Goal: Task Accomplishment & Management: Manage account settings

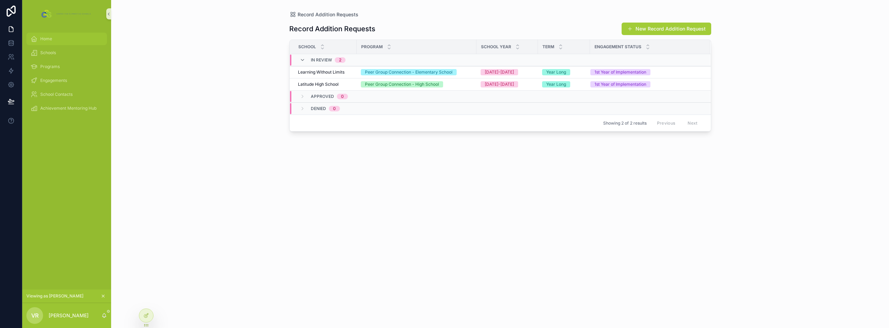
click at [48, 37] on span "Home" at bounding box center [46, 39] width 12 height 6
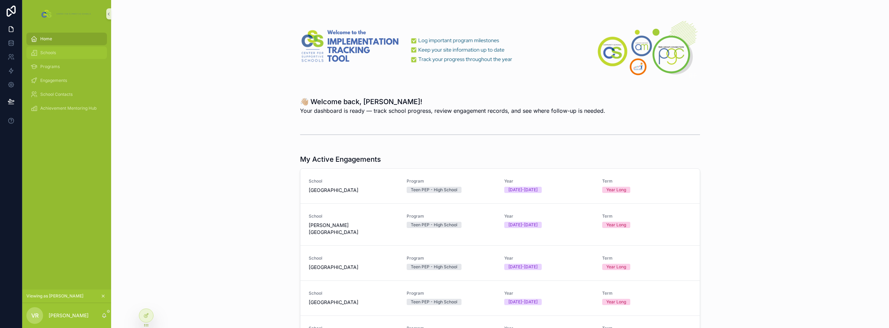
click at [50, 53] on span "Schools" at bounding box center [48, 53] width 16 height 6
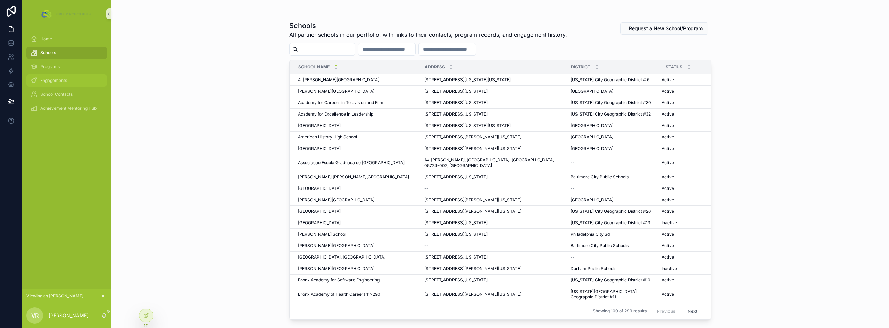
click at [80, 80] on div "Engagements" at bounding box center [67, 80] width 72 height 11
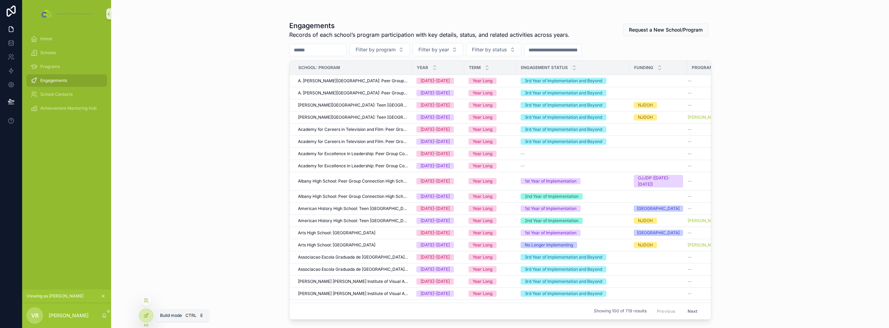
click at [148, 316] on icon at bounding box center [146, 316] width 6 height 6
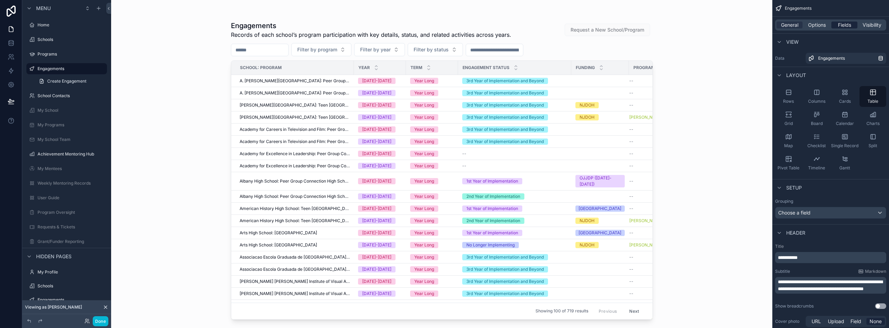
click at [847, 25] on span "Fields" at bounding box center [844, 25] width 13 height 7
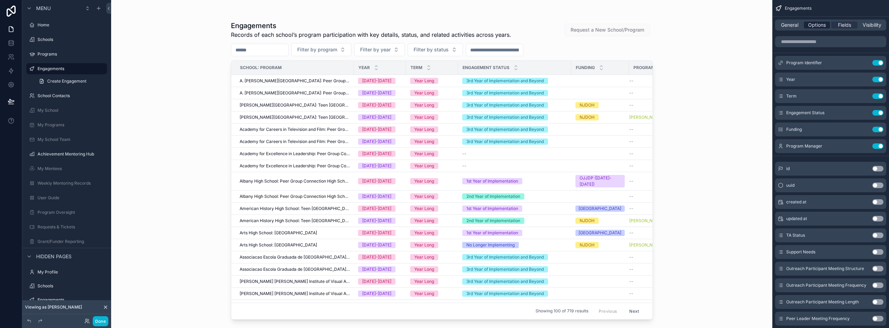
click at [820, 26] on span "Options" at bounding box center [817, 25] width 18 height 7
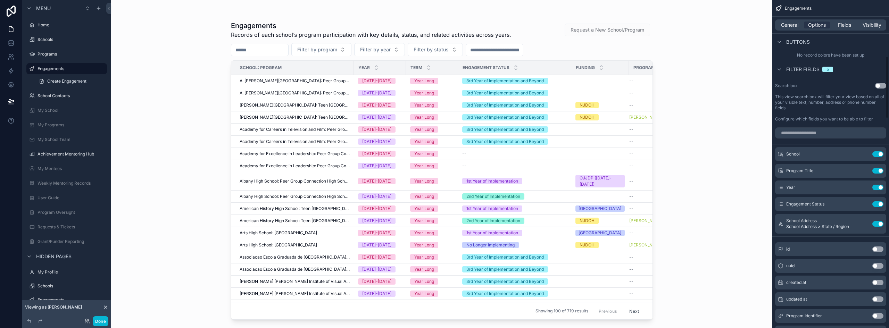
scroll to position [382, 0]
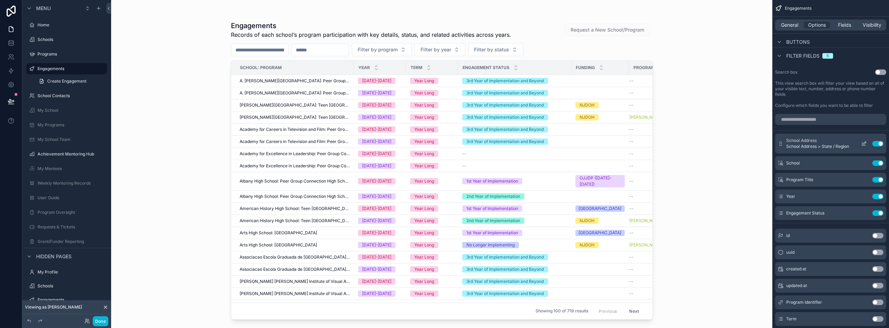
click at [863, 144] on icon "scrollable content" at bounding box center [864, 142] width 3 height 3
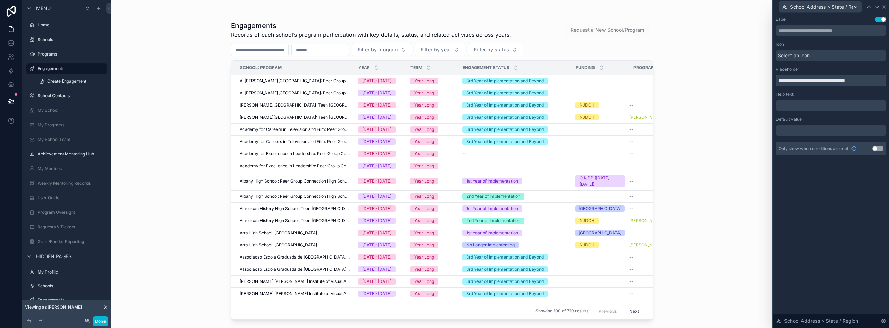
click at [814, 81] on input "**********" at bounding box center [831, 80] width 110 height 11
type input "**********"
click at [808, 5] on span "School Address > State / Region" at bounding box center [821, 6] width 63 height 7
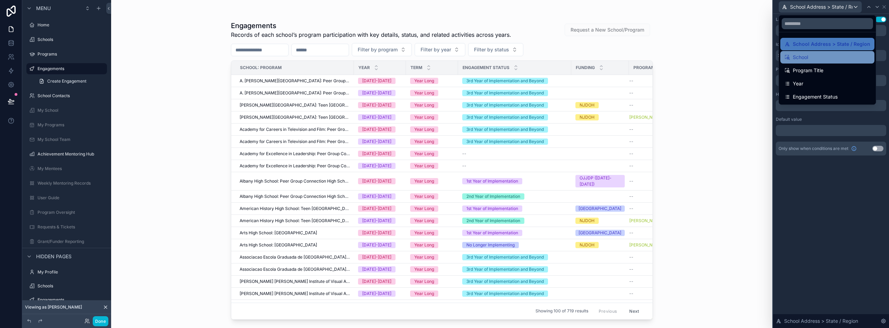
click at [804, 59] on span "School" at bounding box center [800, 57] width 15 height 8
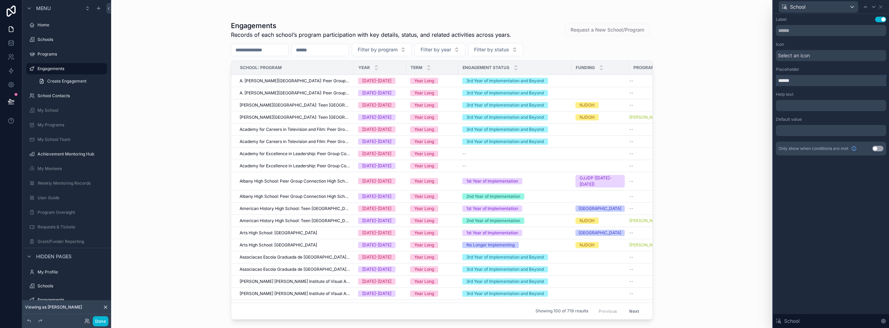
click at [778, 81] on input "******" at bounding box center [831, 80] width 110 height 11
click at [801, 80] on input "**********" at bounding box center [831, 80] width 110 height 11
type input "**********"
click at [821, 6] on div "School" at bounding box center [818, 6] width 79 height 11
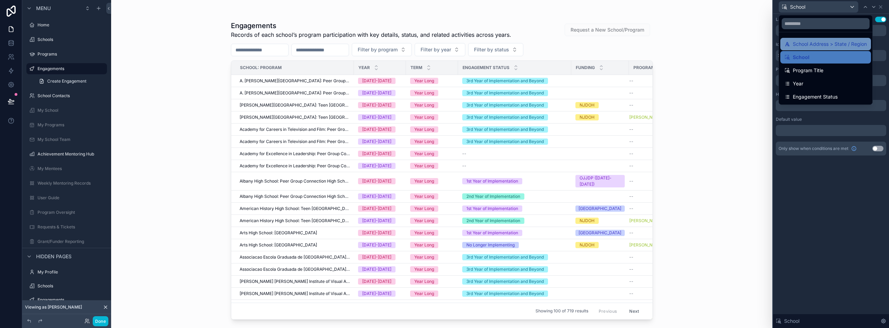
click at [804, 47] on span "School Address > State / Region" at bounding box center [830, 44] width 74 height 8
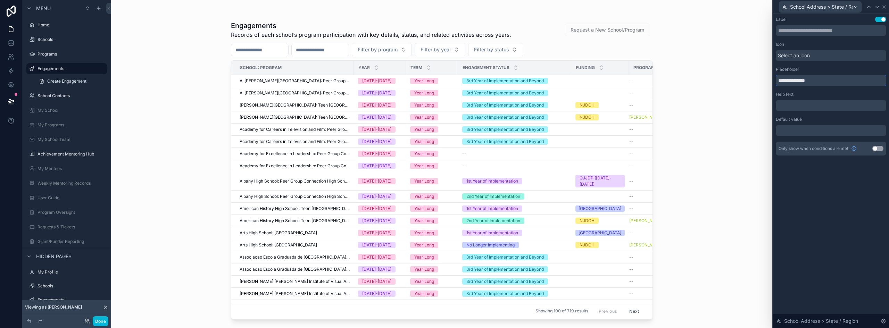
click at [805, 81] on input "**********" at bounding box center [831, 80] width 110 height 11
type input "**********"
click at [885, 6] on icon at bounding box center [884, 7] width 3 height 3
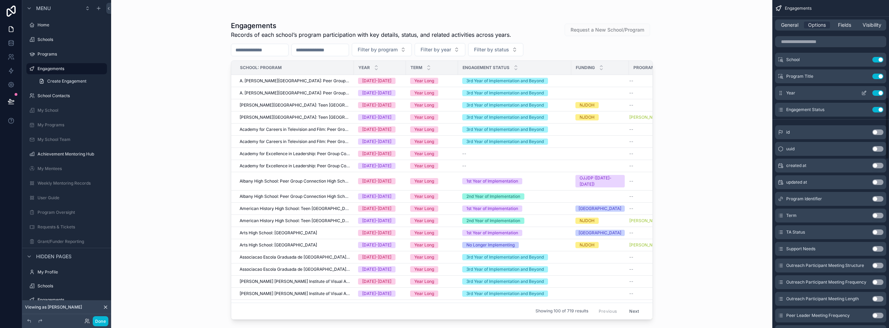
scroll to position [417, 0]
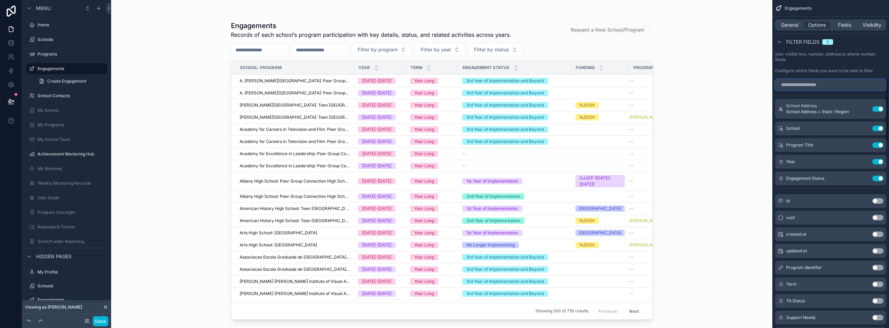
click at [815, 84] on input "scrollable content" at bounding box center [830, 84] width 111 height 11
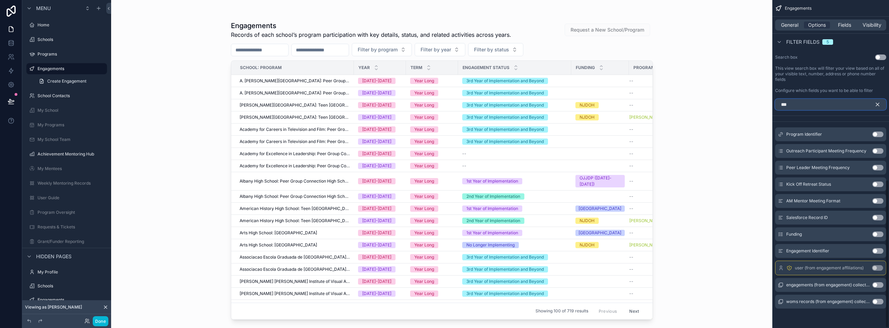
scroll to position [230, 0]
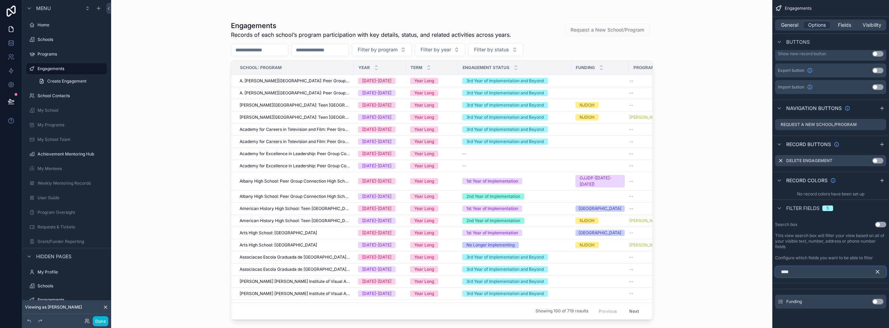
type input "****"
click at [880, 302] on button "Use setting" at bounding box center [877, 302] width 11 height 6
click at [877, 272] on icon "scrollable content" at bounding box center [877, 272] width 3 height 3
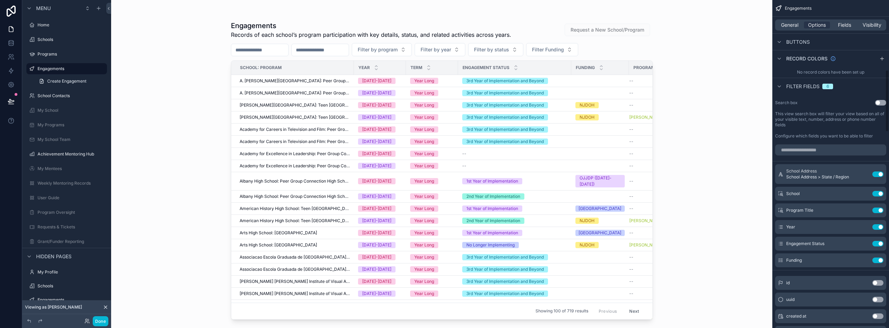
scroll to position [369, 0]
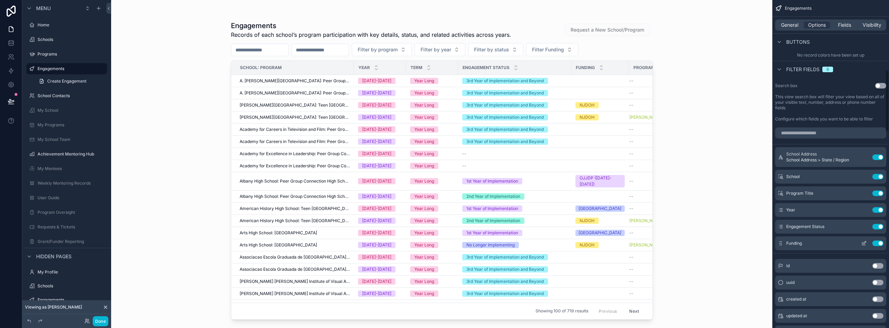
click at [864, 244] on icon "scrollable content" at bounding box center [864, 244] width 6 height 6
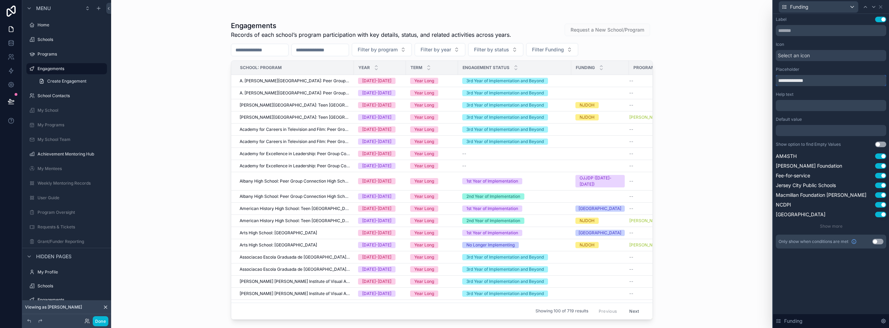
click at [800, 82] on input "**********" at bounding box center [831, 80] width 110 height 11
type input "**********"
click at [881, 7] on icon at bounding box center [881, 7] width 6 height 6
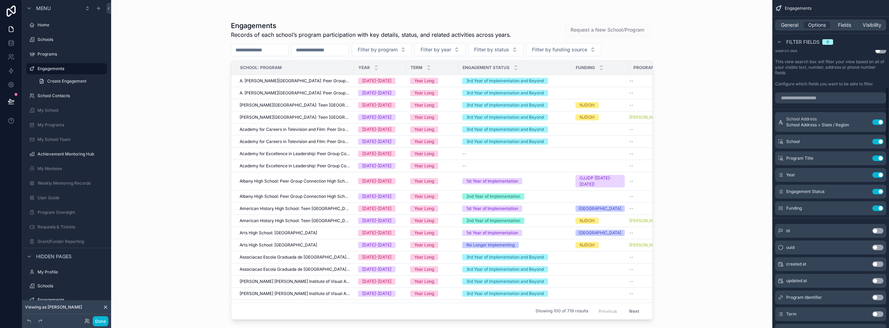
scroll to position [403, 0]
click at [815, 101] on input "scrollable content" at bounding box center [830, 98] width 111 height 11
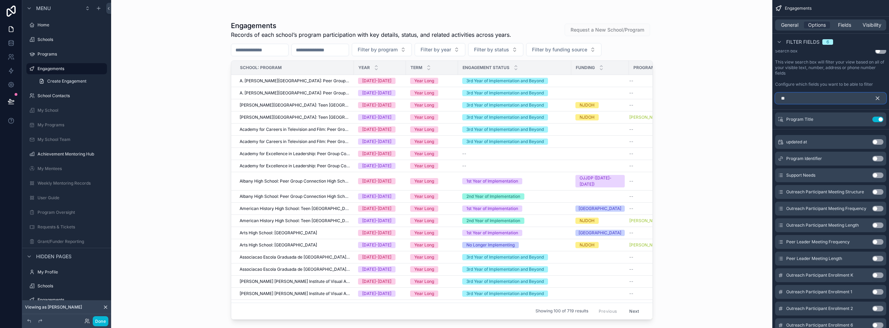
scroll to position [293, 0]
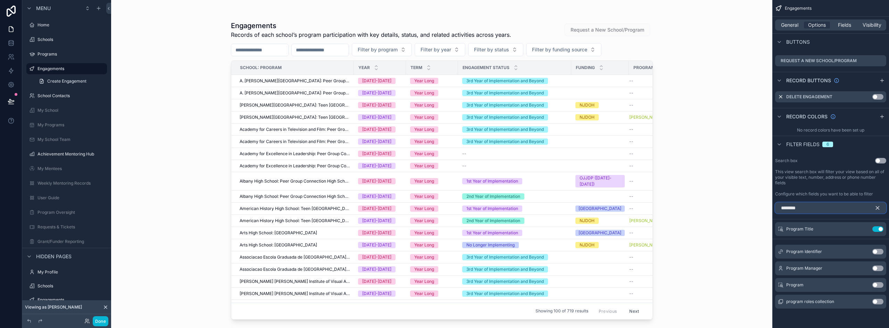
type input "*******"
click at [877, 268] on button "Use setting" at bounding box center [877, 269] width 11 height 6
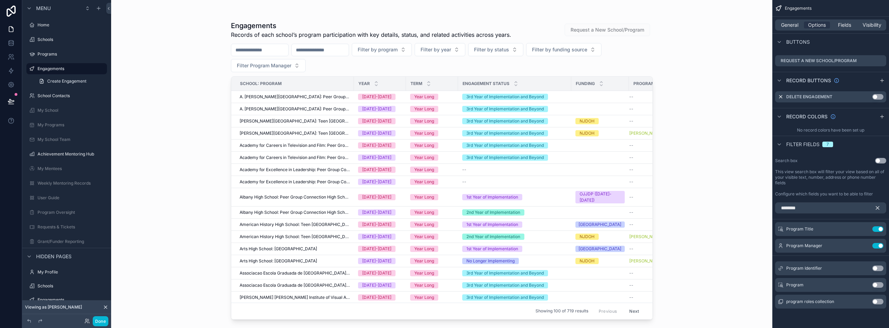
scroll to position [259, 0]
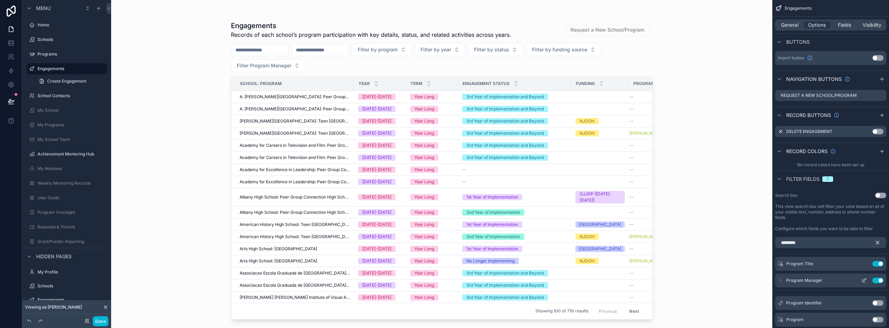
click at [862, 279] on icon "scrollable content" at bounding box center [864, 281] width 6 height 6
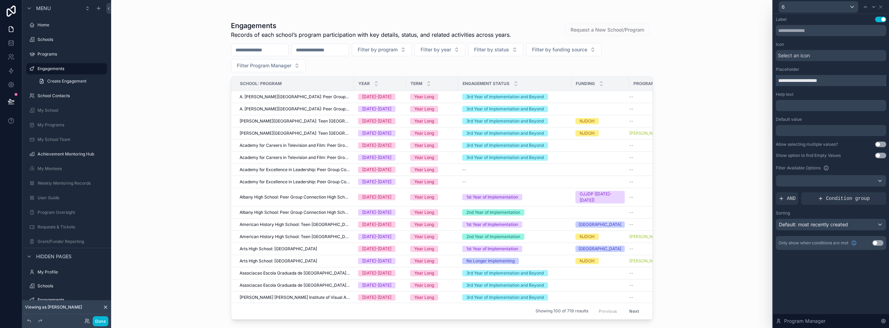
drag, startPoint x: 840, startPoint y: 82, endPoint x: 792, endPoint y: 79, distance: 48.3
click at [792, 79] on input "**********" at bounding box center [831, 80] width 110 height 11
type input "**********"
click at [812, 227] on span "Default: most recently created" at bounding box center [813, 225] width 69 height 6
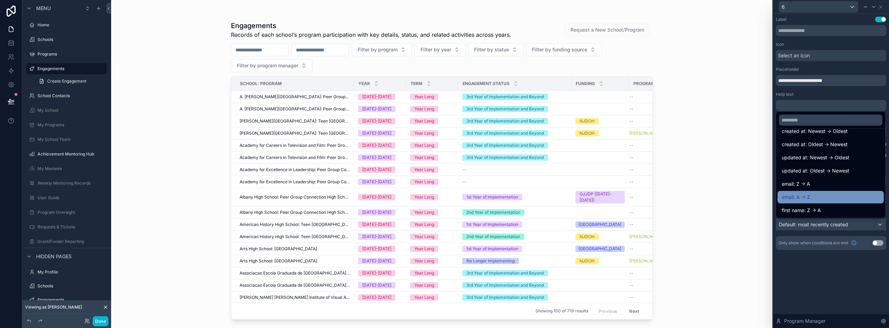
scroll to position [35, 0]
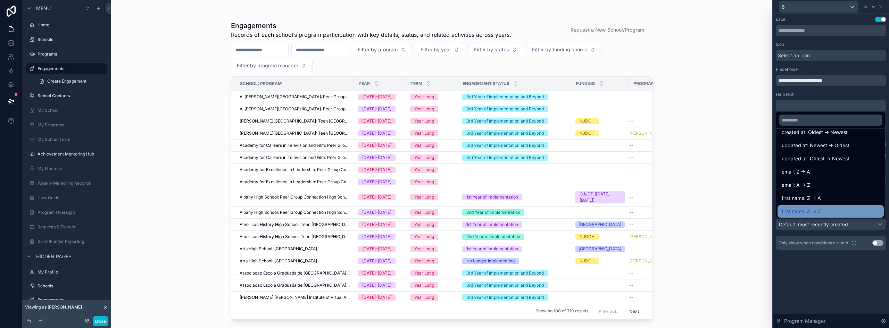
click at [830, 209] on div "first name: A -> Z" at bounding box center [831, 211] width 98 height 8
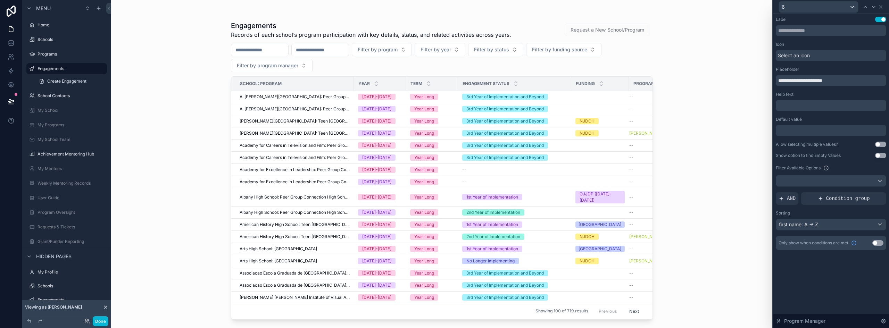
click at [848, 283] on div "**********" at bounding box center [831, 171] width 116 height 314
click at [860, 6] on div "6" at bounding box center [828, 7] width 99 height 12
click at [855, 6] on div "6" at bounding box center [818, 6] width 79 height 11
click at [882, 7] on div at bounding box center [831, 164] width 116 height 328
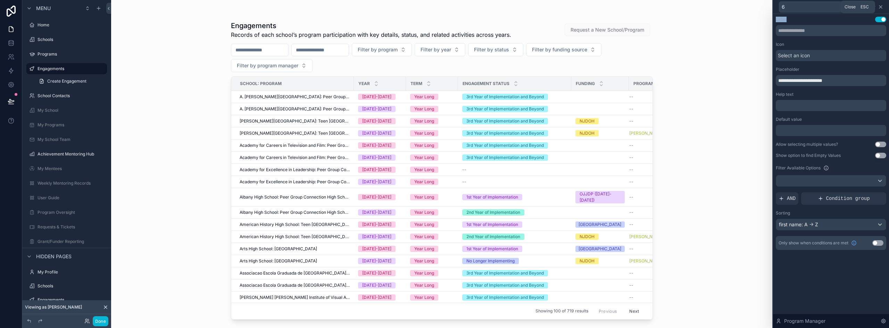
click at [881, 6] on icon at bounding box center [880, 7] width 3 height 3
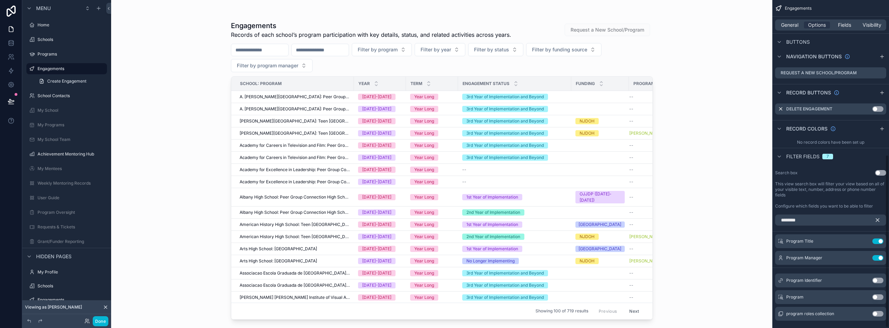
scroll to position [293, 0]
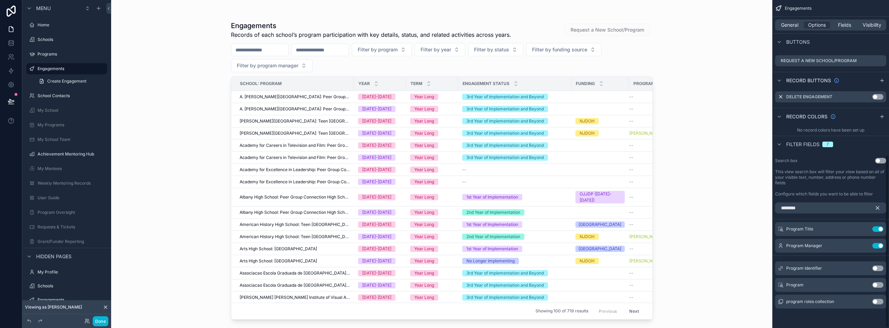
click at [876, 207] on icon "scrollable content" at bounding box center [878, 208] width 6 height 6
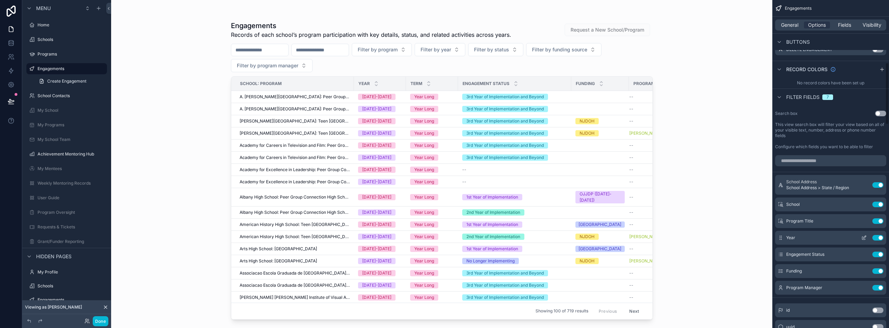
scroll to position [363, 0]
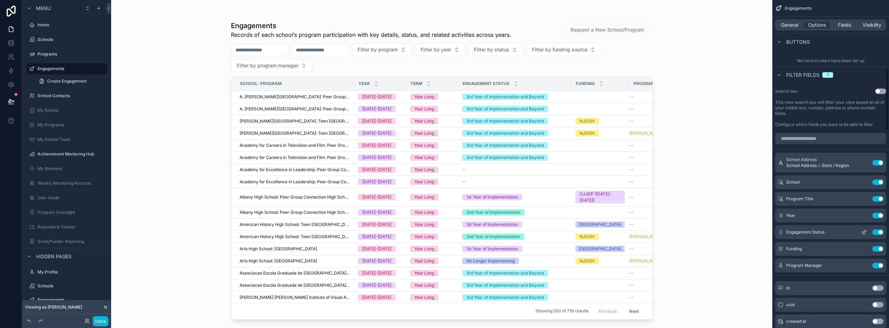
click at [864, 231] on icon "scrollable content" at bounding box center [864, 233] width 6 height 6
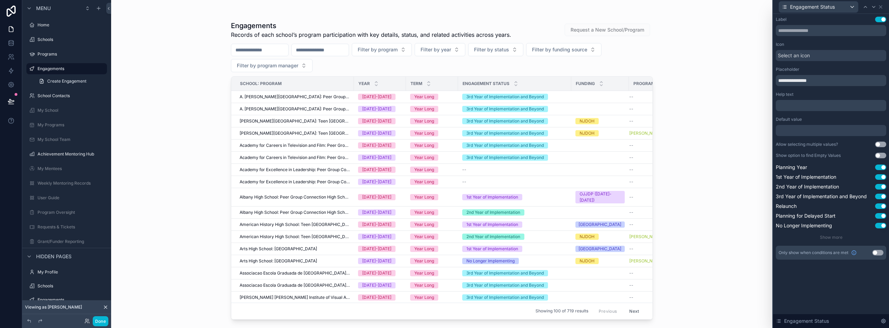
click at [879, 144] on button "Use setting" at bounding box center [880, 145] width 11 height 6
click at [880, 155] on button "Use setting" at bounding box center [880, 156] width 11 height 6
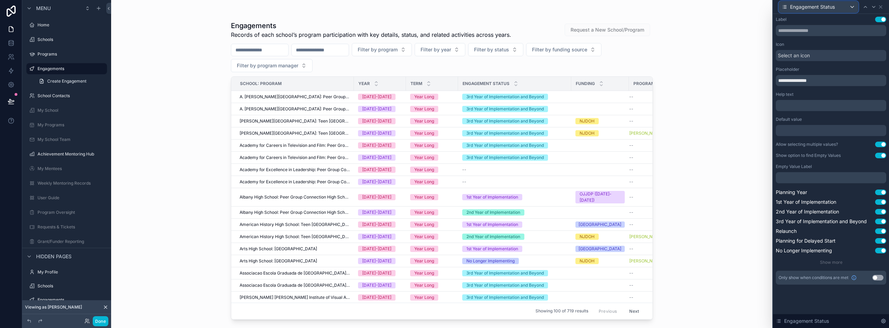
click at [842, 2] on div "Engagement Status" at bounding box center [818, 6] width 79 height 11
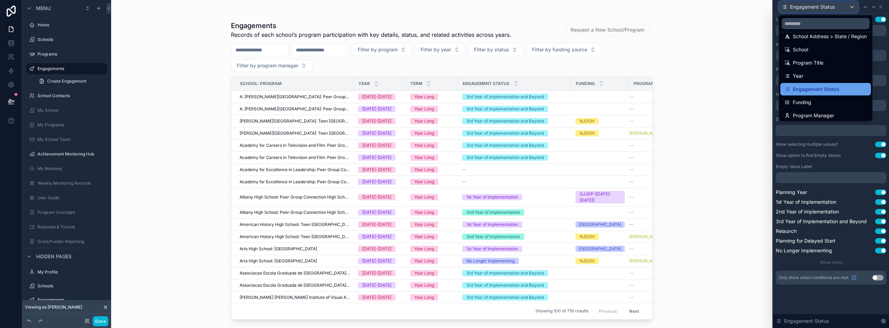
scroll to position [10, 0]
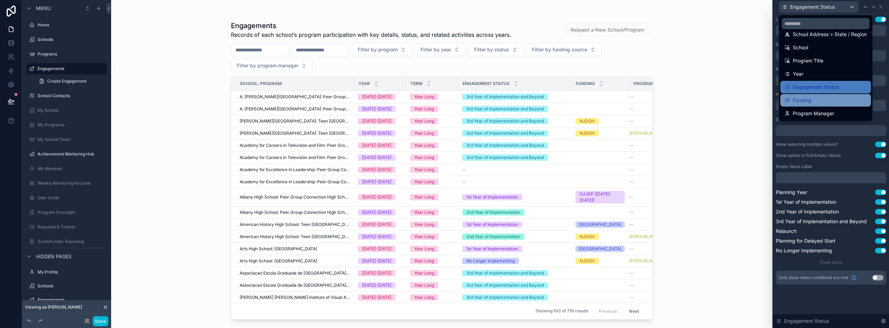
click at [810, 102] on span "Funding" at bounding box center [802, 100] width 18 height 8
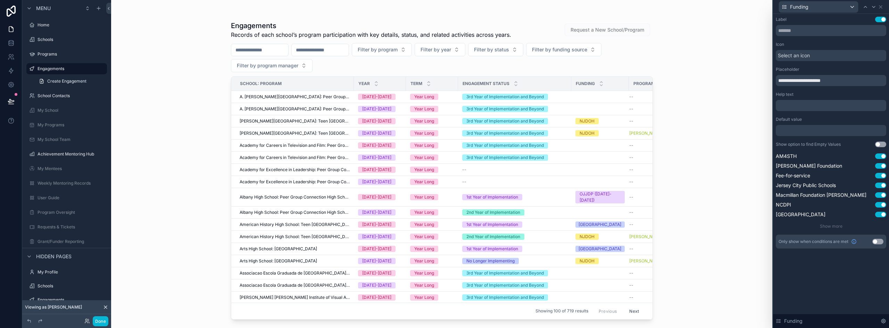
click at [882, 143] on button "Use setting" at bounding box center [880, 145] width 11 height 6
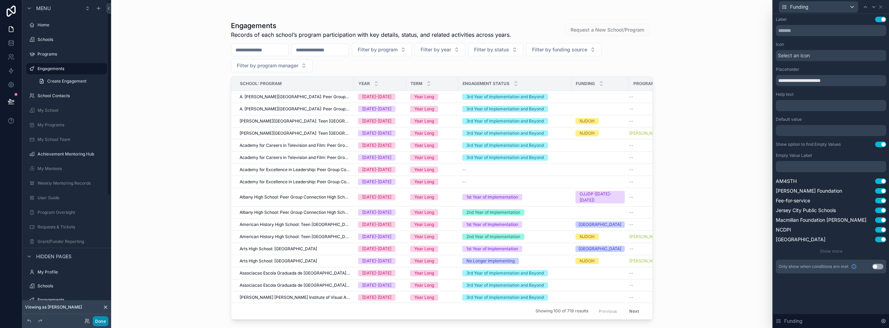
click at [97, 321] on button "Done" at bounding box center [101, 321] width 16 height 10
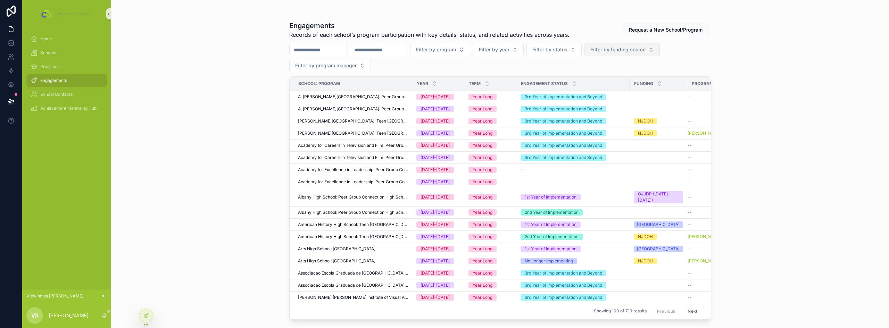
click at [646, 52] on span "Filter by funding source" at bounding box center [617, 49] width 55 height 7
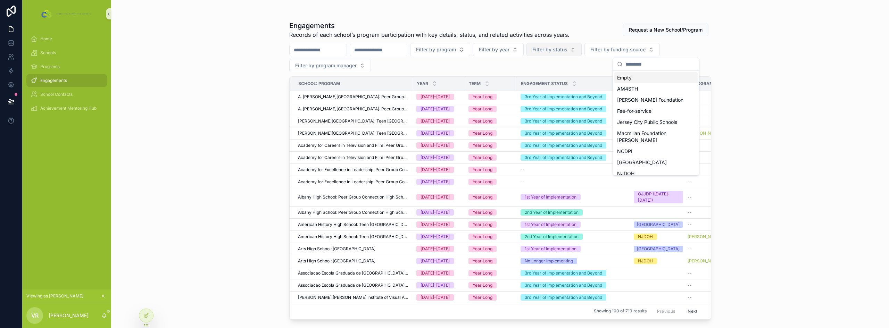
click at [568, 49] on span "Filter by status" at bounding box center [549, 49] width 35 height 7
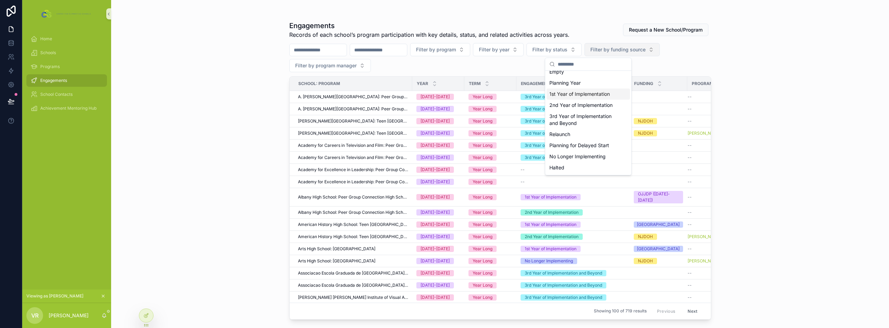
scroll to position [0, 0]
click at [646, 50] on span "Filter by funding source" at bounding box center [617, 49] width 55 height 7
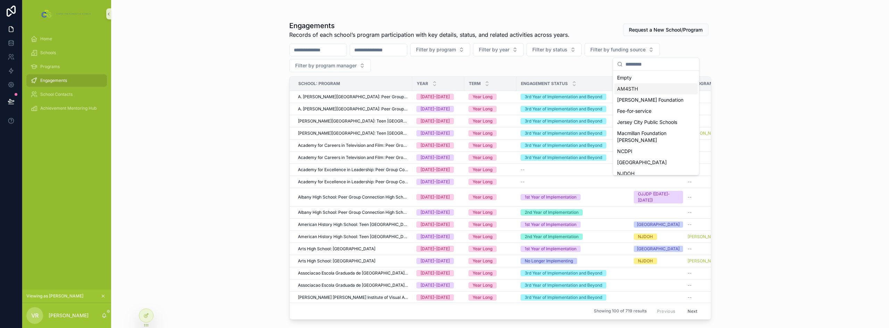
click at [540, 67] on div "Filter by program Filter by year Filter by status Filter by funding source Filt…" at bounding box center [500, 57] width 422 height 29
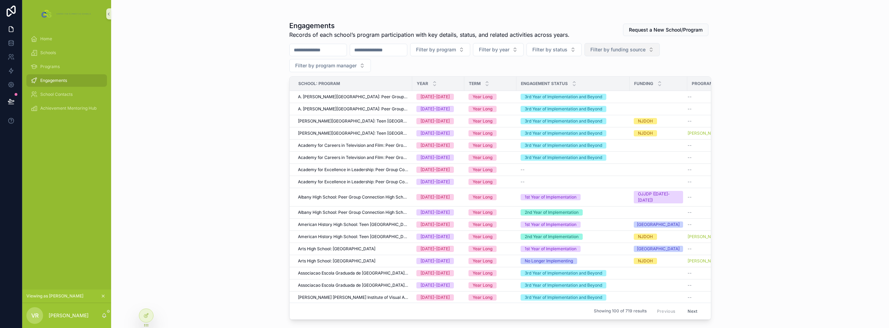
click at [637, 52] on span "Filter by funding source" at bounding box center [617, 49] width 55 height 7
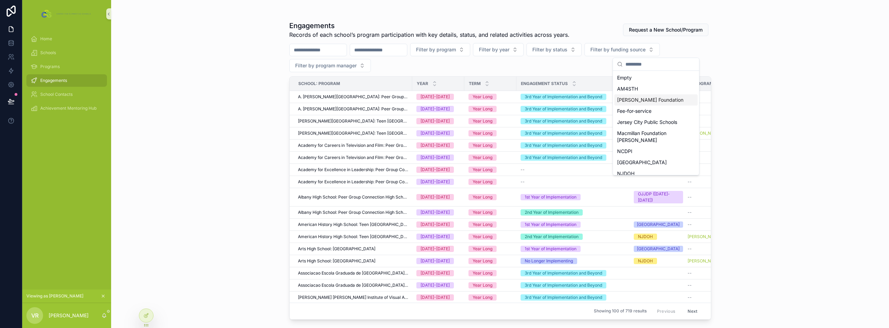
click at [649, 94] on div "[PERSON_NAME] Foundation" at bounding box center [655, 99] width 83 height 11
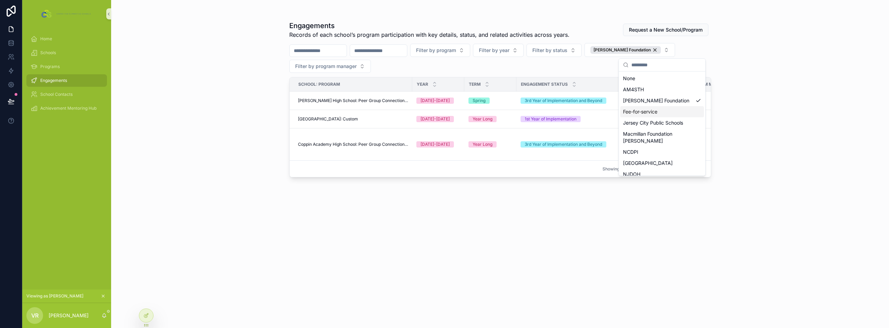
click at [654, 112] on div "Fee-for-service" at bounding box center [662, 111] width 84 height 11
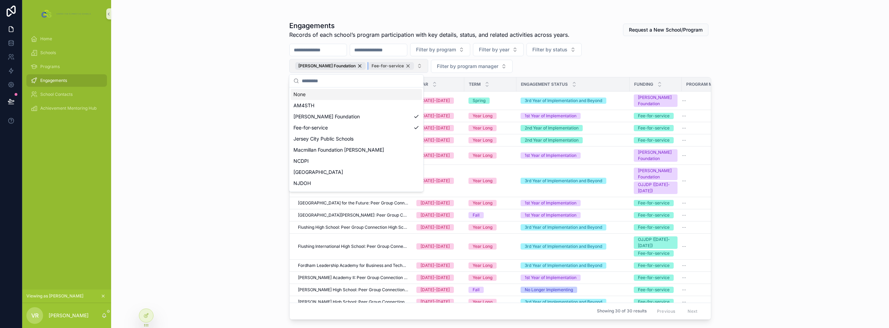
click at [403, 66] on div "Fee-for-service" at bounding box center [391, 66] width 45 height 8
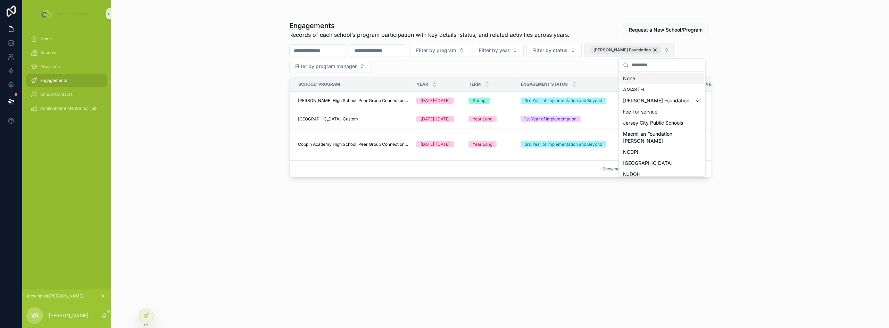
click at [661, 50] on div "[PERSON_NAME] Foundation" at bounding box center [625, 50] width 71 height 8
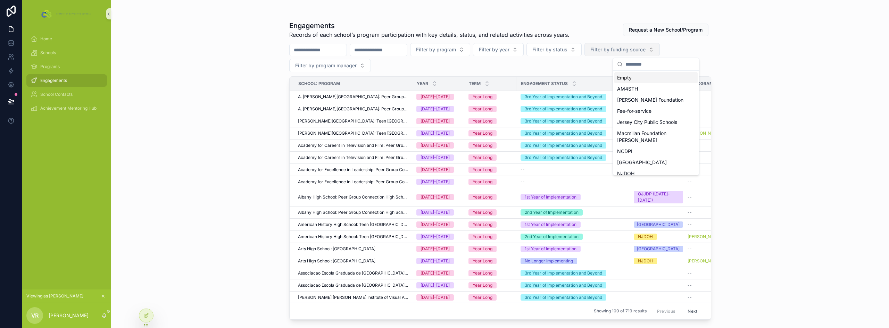
click at [787, 81] on div "Engagements Records of each school’s program participation with key details, st…" at bounding box center [500, 164] width 778 height 328
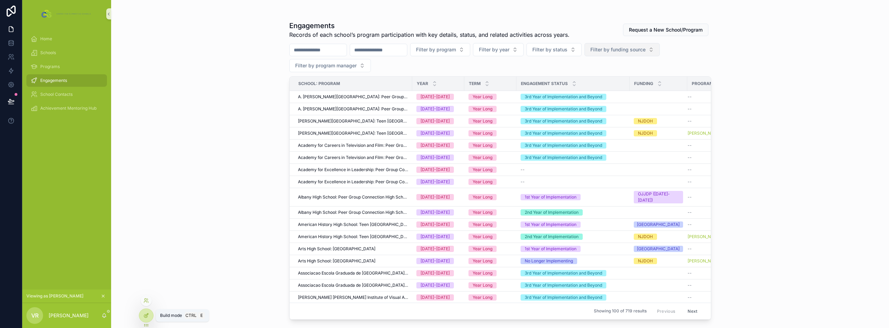
click at [145, 315] on icon at bounding box center [145, 316] width 3 height 3
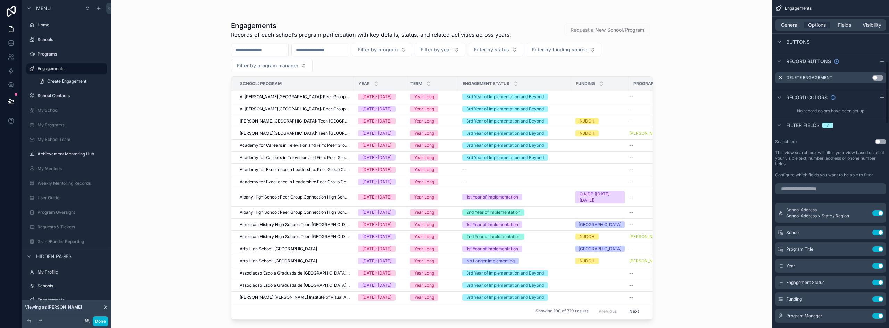
scroll to position [347, 0]
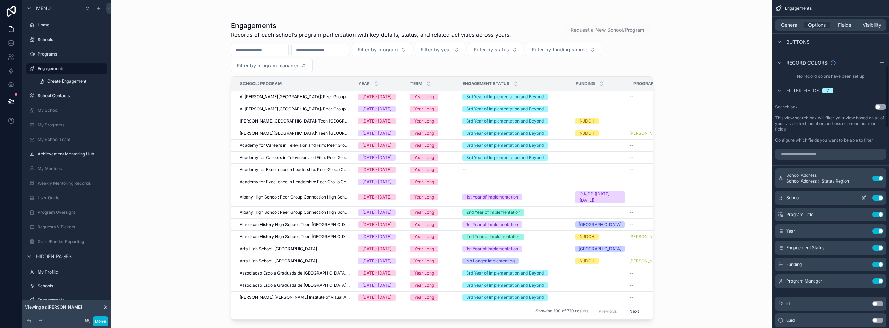
click at [877, 197] on button "Use setting" at bounding box center [877, 198] width 11 height 6
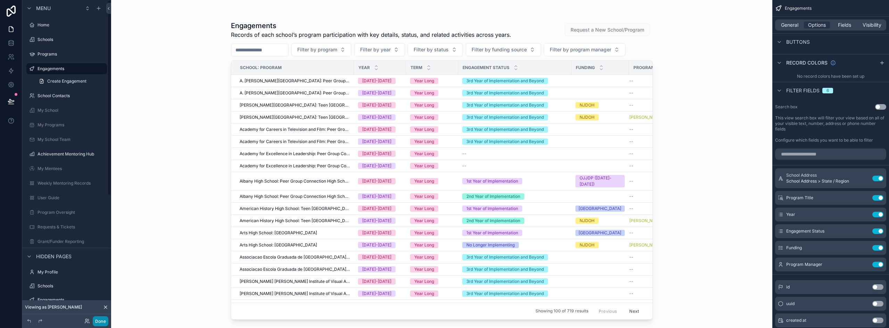
drag, startPoint x: 101, startPoint y: 322, endPoint x: 255, endPoint y: 183, distance: 208.1
click at [101, 322] on button "Done" at bounding box center [101, 321] width 16 height 10
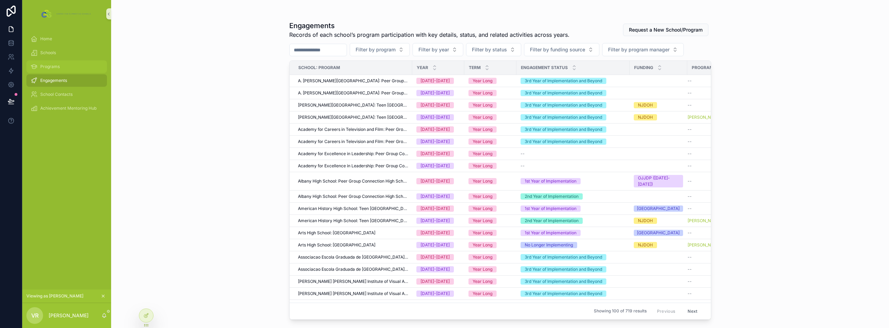
click at [58, 70] on div "Programs" at bounding box center [67, 66] width 72 height 11
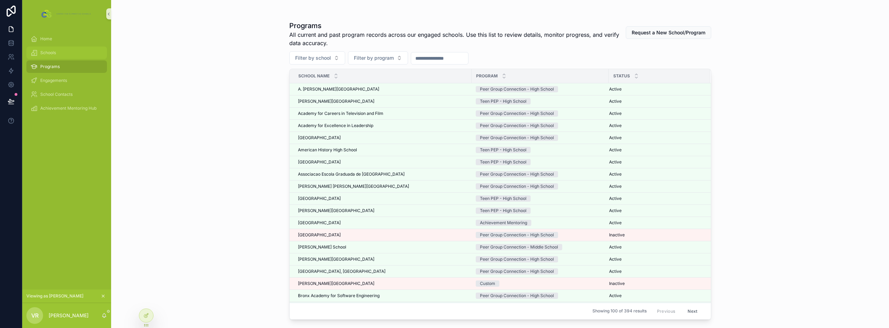
click at [60, 53] on div "Schools" at bounding box center [67, 52] width 72 height 11
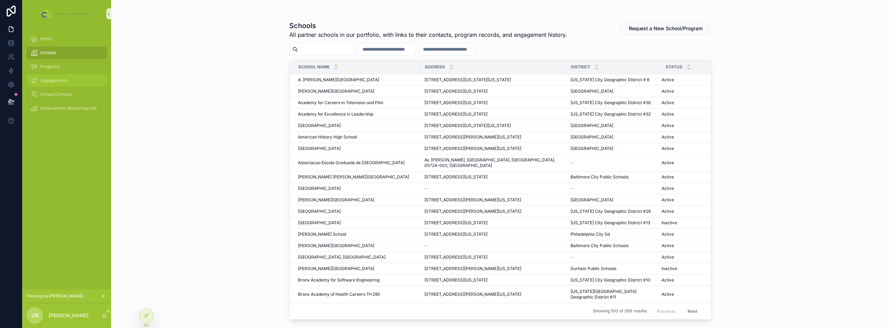
click at [60, 78] on span "Engagements" at bounding box center [53, 81] width 27 height 6
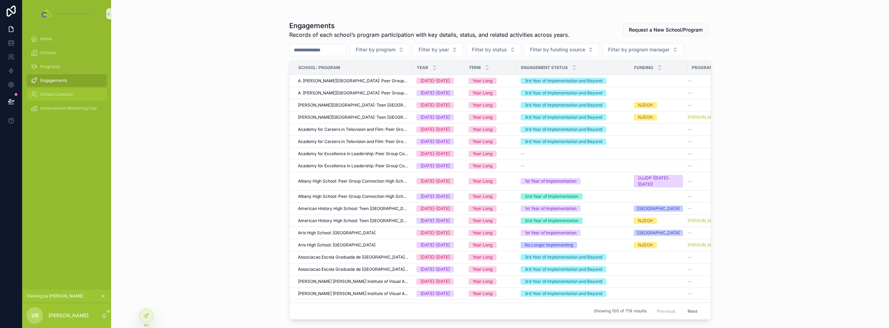
click at [57, 94] on span "School Contacts" at bounding box center [56, 95] width 32 height 6
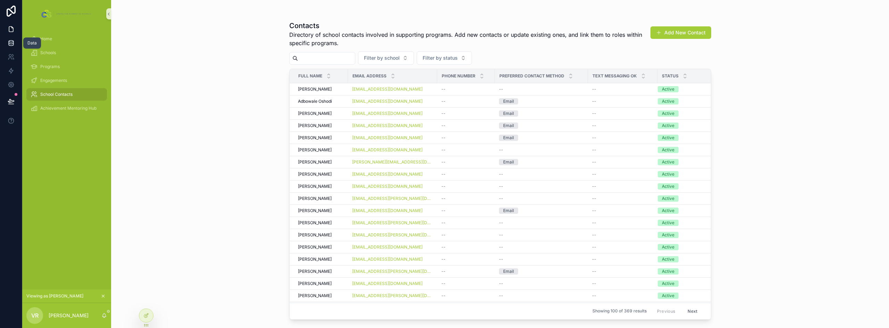
click at [13, 45] on icon at bounding box center [11, 44] width 5 height 3
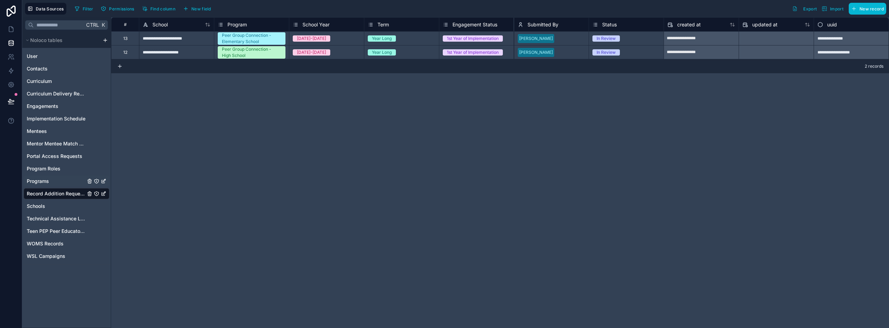
click at [44, 179] on span "Programs" at bounding box center [38, 181] width 22 height 7
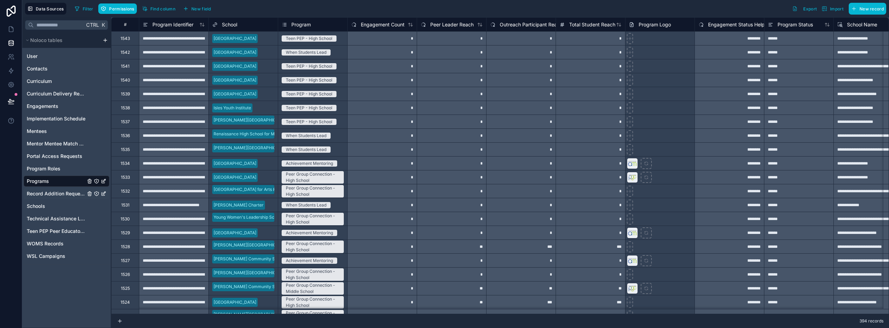
click at [48, 194] on span "Record Addition Requests" at bounding box center [56, 193] width 59 height 7
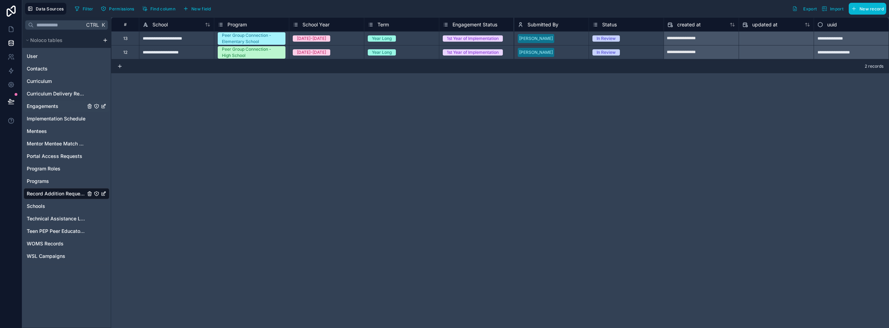
click at [42, 106] on span "Engagements" at bounding box center [43, 106] width 32 height 7
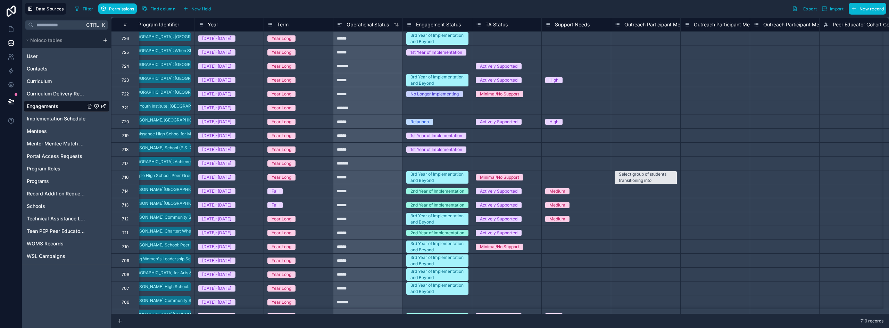
scroll to position [0, 59]
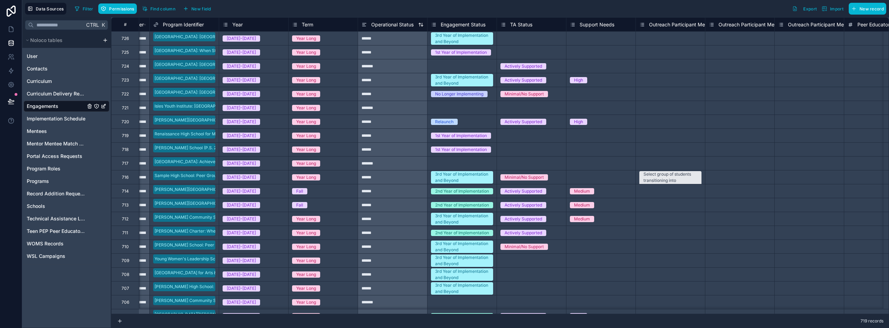
click at [388, 25] on span "Operational Status" at bounding box center [392, 24] width 42 height 7
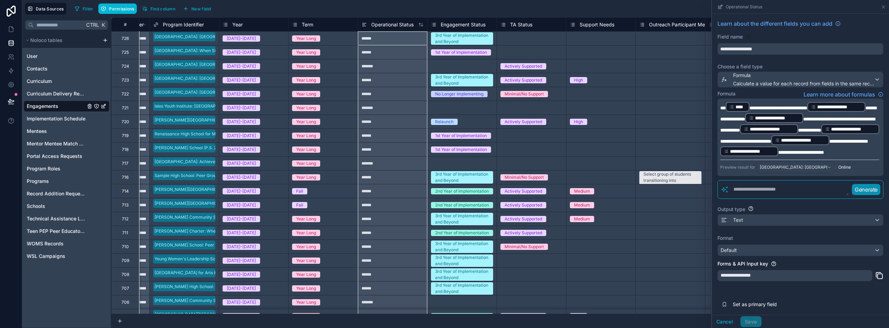
click at [552, 138] on div "Select a TA Status" at bounding box center [531, 135] width 69 height 7
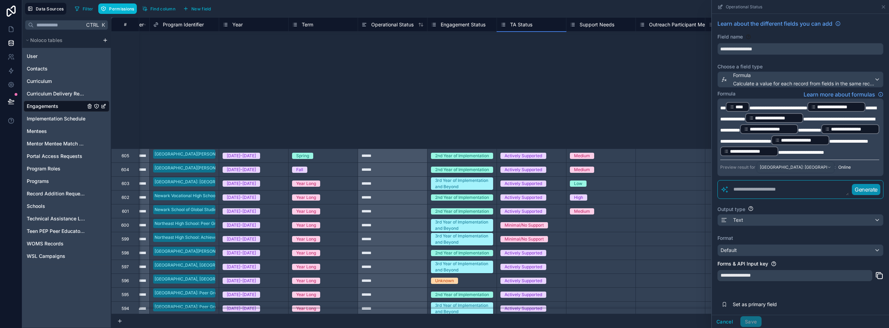
scroll to position [3955, 59]
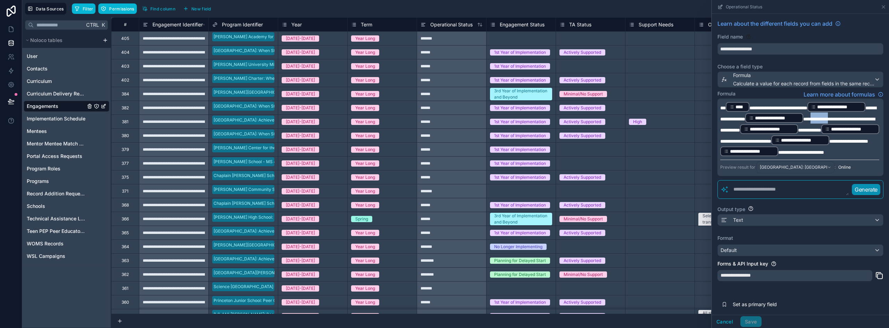
drag, startPoint x: 787, startPoint y: 130, endPoint x: 818, endPoint y: 128, distance: 30.2
click at [818, 128] on span "**********" at bounding box center [797, 125] width 155 height 16
click at [805, 120] on span "**********" at bounding box center [798, 114] width 156 height 16
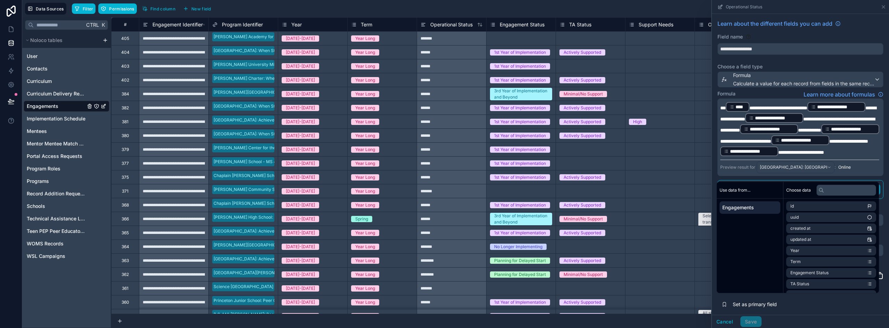
click at [786, 94] on div "Formula Learn more about formulas" at bounding box center [801, 94] width 166 height 8
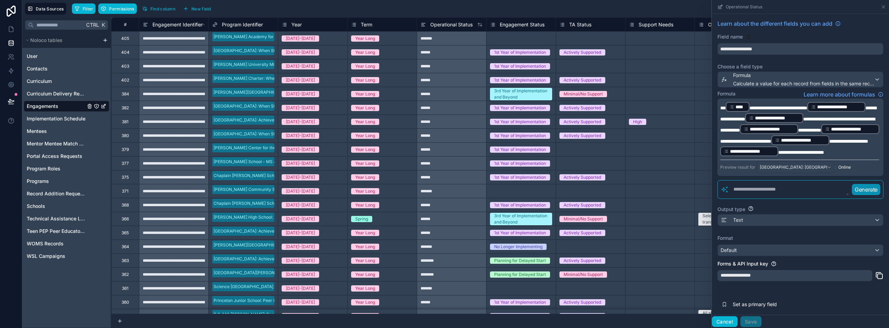
click at [732, 325] on button "Cancel" at bounding box center [725, 321] width 26 height 11
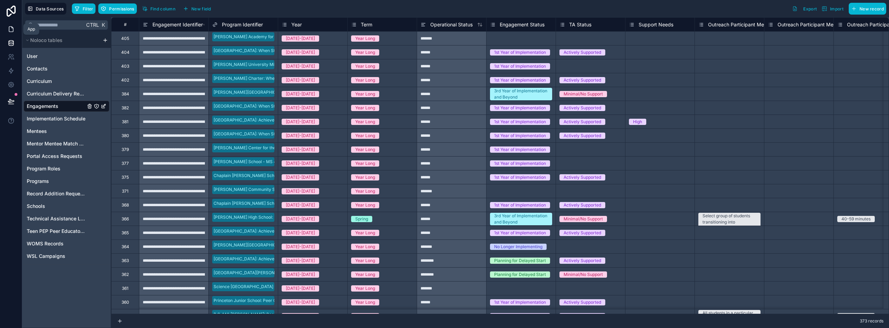
click at [9, 29] on icon at bounding box center [11, 29] width 7 height 7
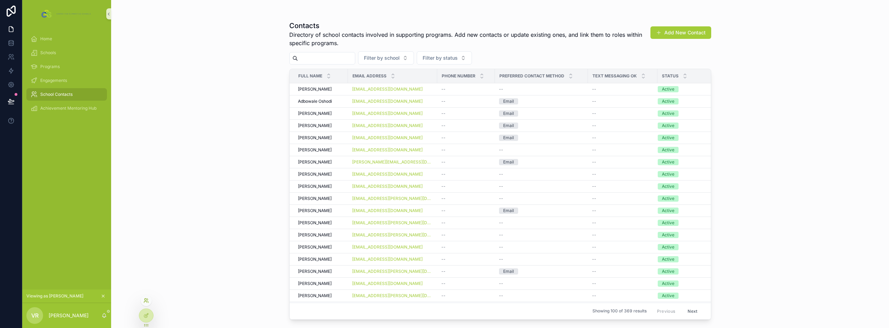
click at [146, 301] on icon at bounding box center [145, 301] width 3 height 1
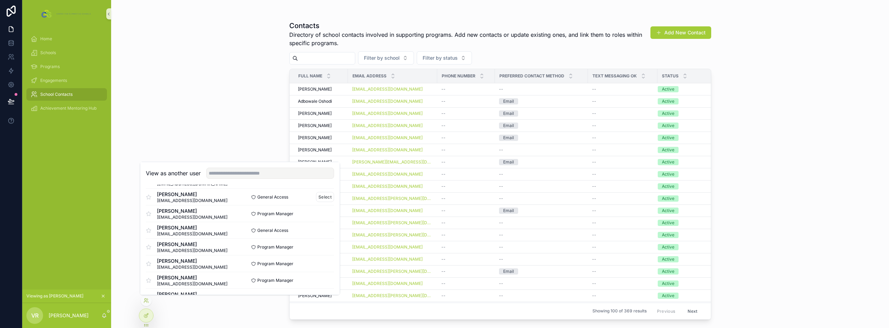
scroll to position [69, 0]
click at [323, 262] on button "Select" at bounding box center [325, 263] width 18 height 10
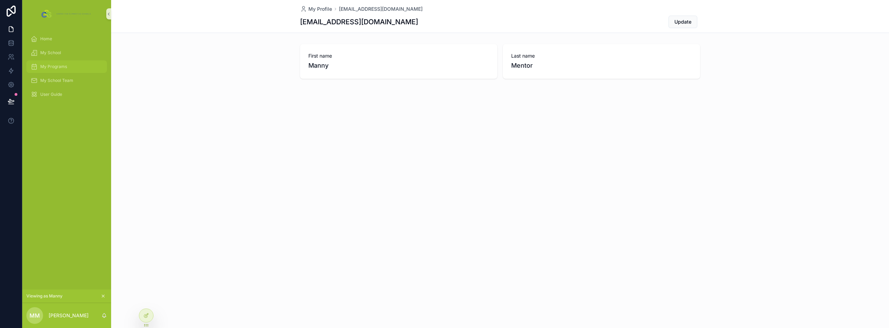
click at [58, 65] on span "My Programs" at bounding box center [53, 67] width 27 height 6
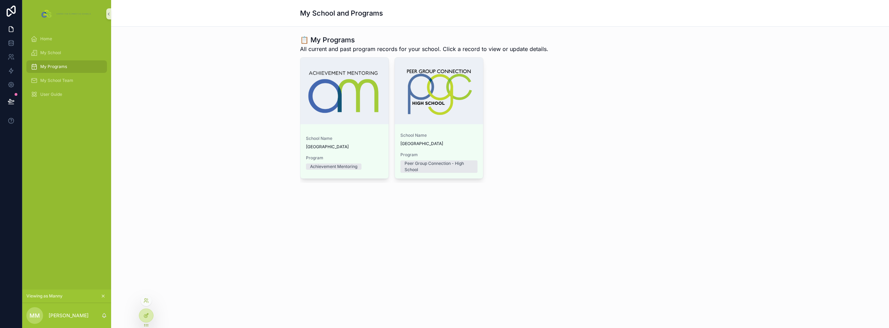
click at [143, 318] on div at bounding box center [146, 315] width 14 height 13
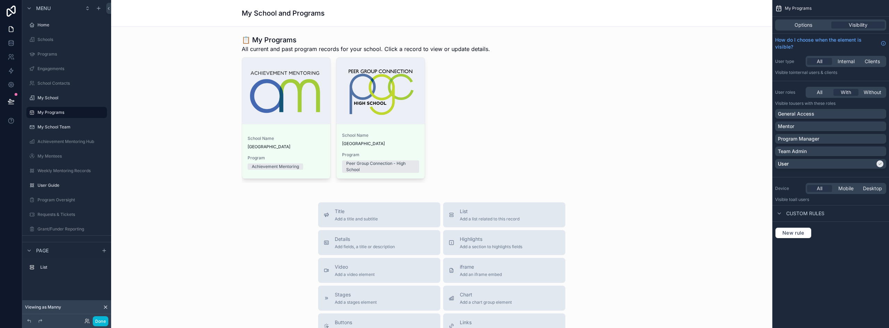
click at [811, 30] on div "Options Visibility" at bounding box center [830, 24] width 111 height 11
click at [811, 25] on span "Options" at bounding box center [804, 25] width 18 height 7
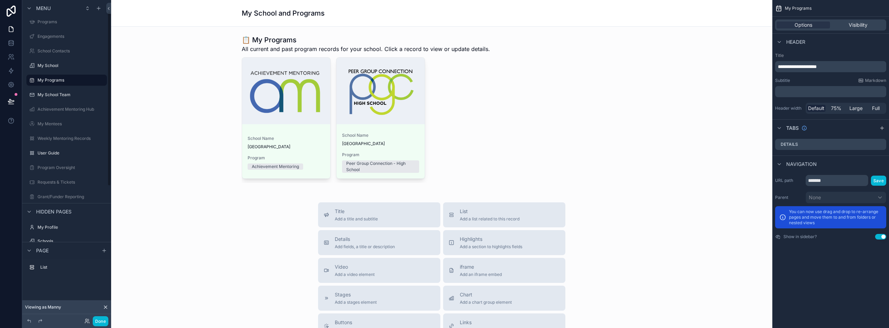
scroll to position [20, 0]
click at [101, 323] on button "Done" at bounding box center [101, 321] width 16 height 10
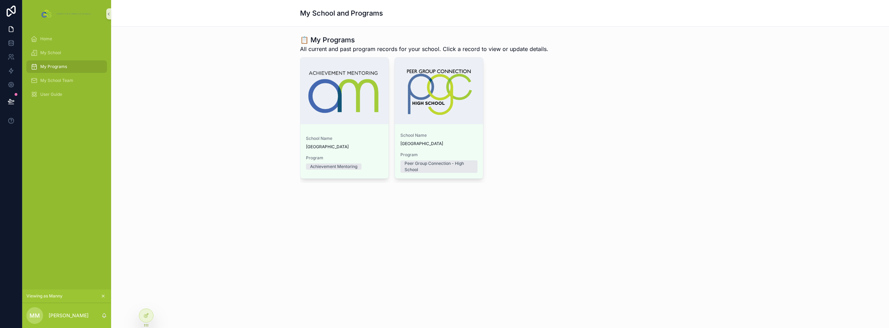
click at [230, 246] on div "My School and Programs 📋 My Programs All current and past program records for y…" at bounding box center [500, 164] width 778 height 328
click at [62, 53] on div "My School" at bounding box center [67, 52] width 72 height 11
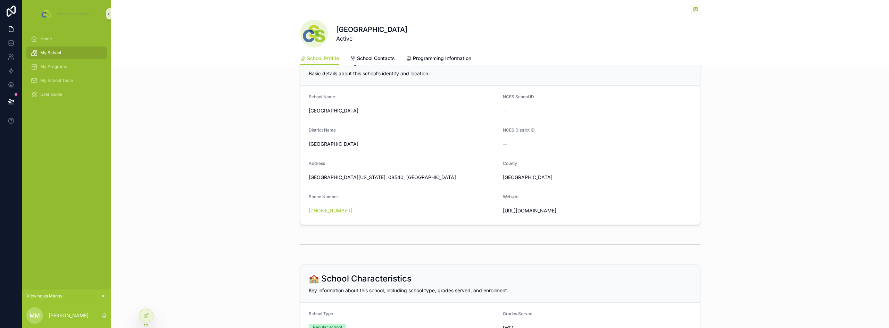
scroll to position [17, 0]
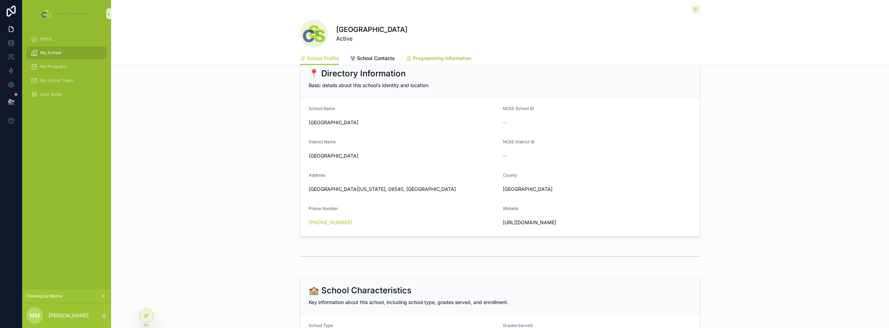
click at [431, 61] on span "Programming Information" at bounding box center [442, 58] width 58 height 7
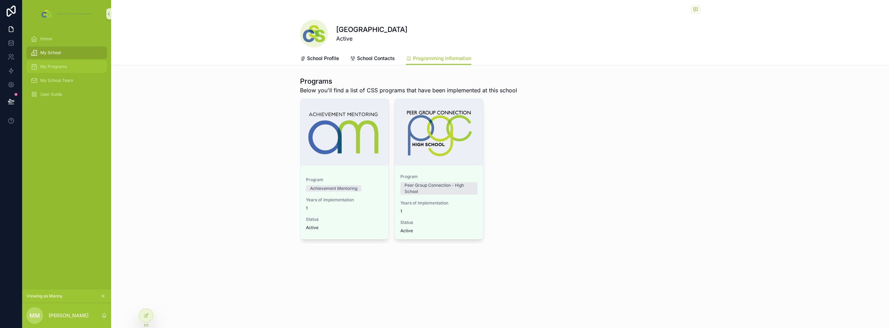
click at [68, 67] on div "My Programs" at bounding box center [67, 66] width 72 height 11
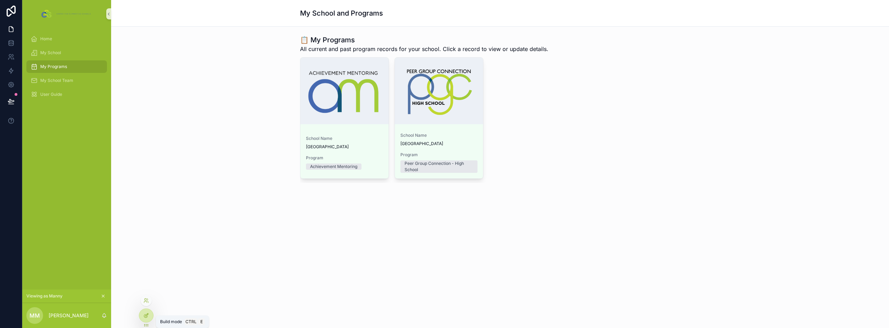
click at [149, 320] on div at bounding box center [146, 315] width 14 height 13
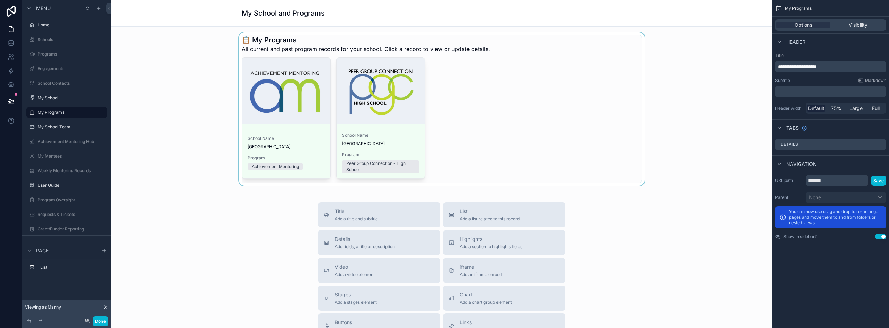
click at [270, 42] on div "scrollable content" at bounding box center [442, 109] width 650 height 154
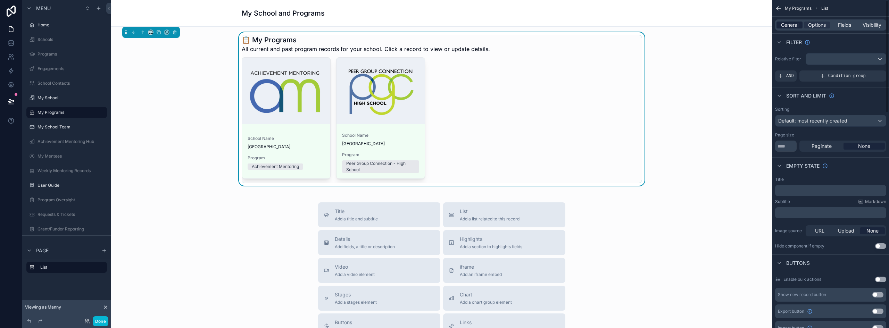
click at [794, 20] on div "General Options Fields Visibility" at bounding box center [830, 24] width 111 height 11
click at [794, 24] on span "General" at bounding box center [789, 25] width 17 height 7
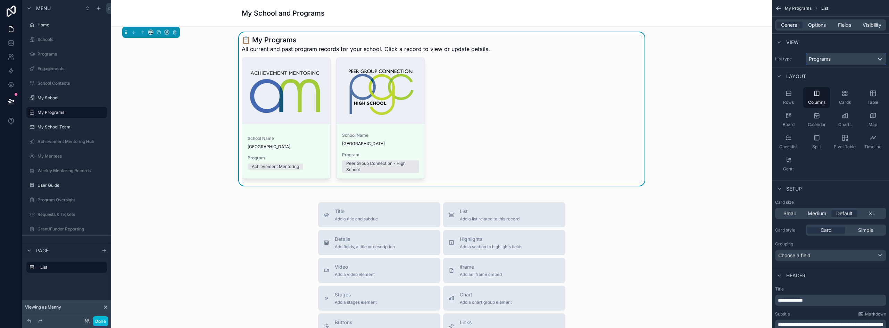
click at [839, 56] on div "Programs" at bounding box center [846, 58] width 80 height 11
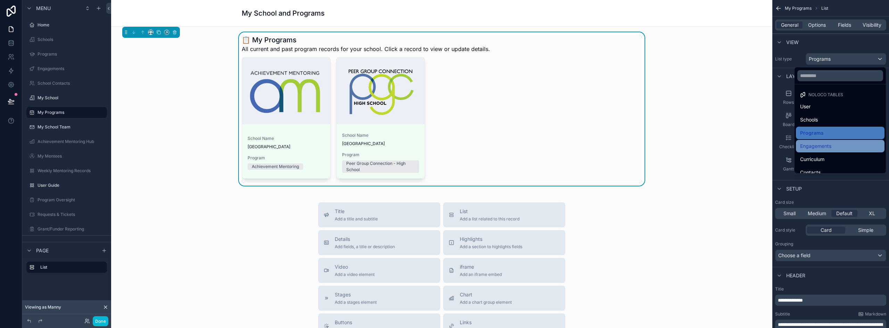
click at [824, 144] on span "Engagements" at bounding box center [815, 146] width 31 height 8
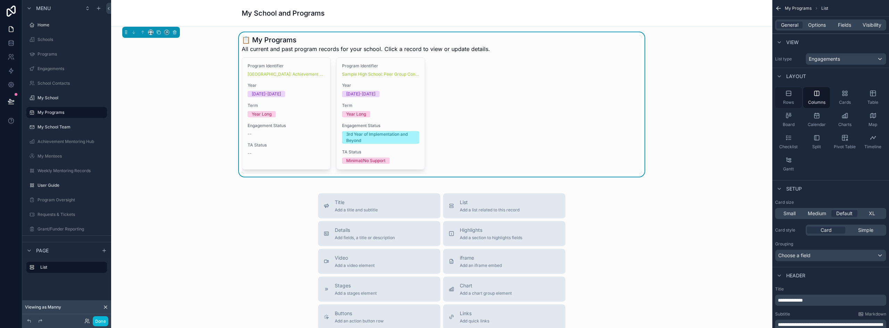
click at [789, 97] on div "Rows" at bounding box center [788, 97] width 27 height 21
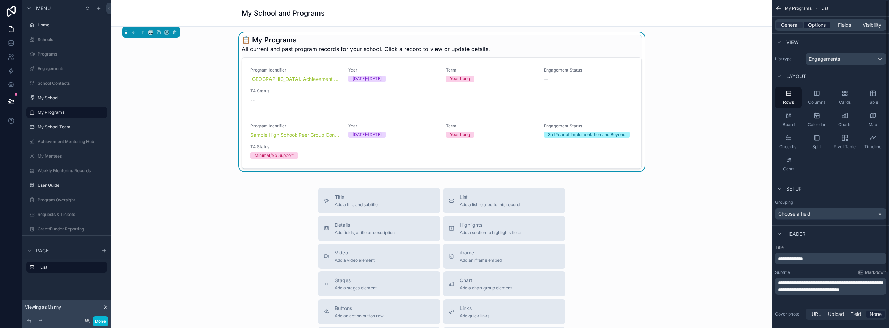
click at [819, 23] on span "Options" at bounding box center [817, 25] width 18 height 7
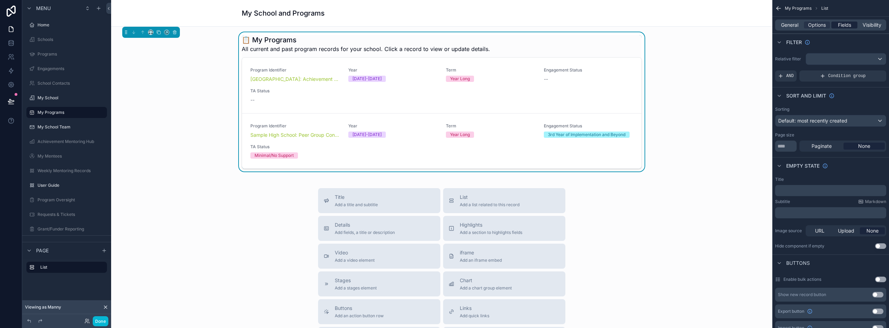
click at [844, 24] on span "Fields" at bounding box center [844, 25] width 13 height 7
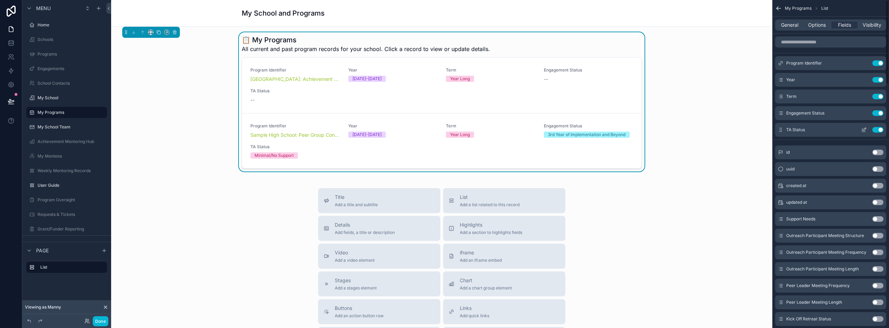
click at [878, 129] on button "Use setting" at bounding box center [877, 130] width 11 height 6
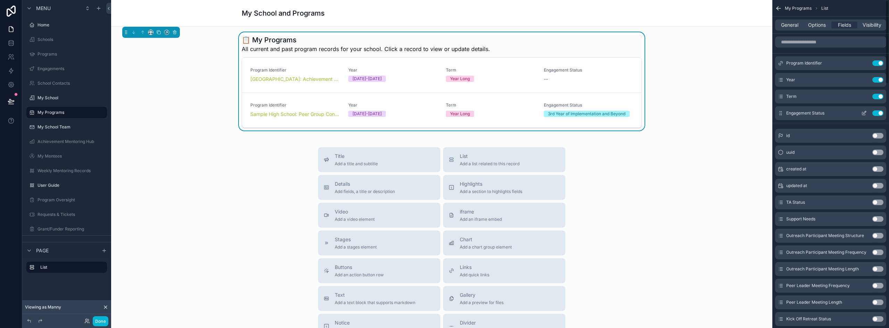
click at [876, 113] on button "Use setting" at bounding box center [877, 113] width 11 height 6
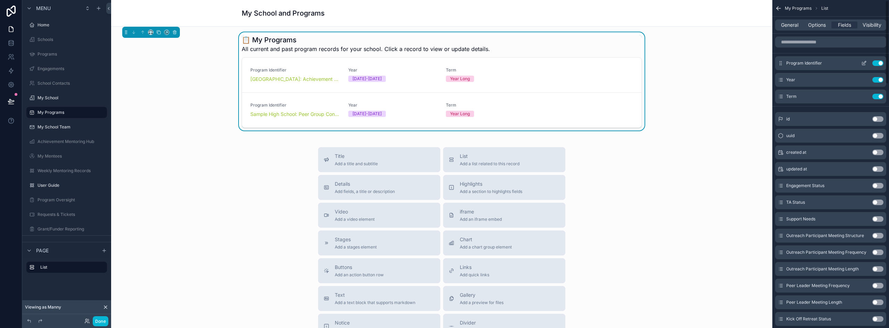
click at [865, 61] on icon "scrollable content" at bounding box center [864, 63] width 6 height 6
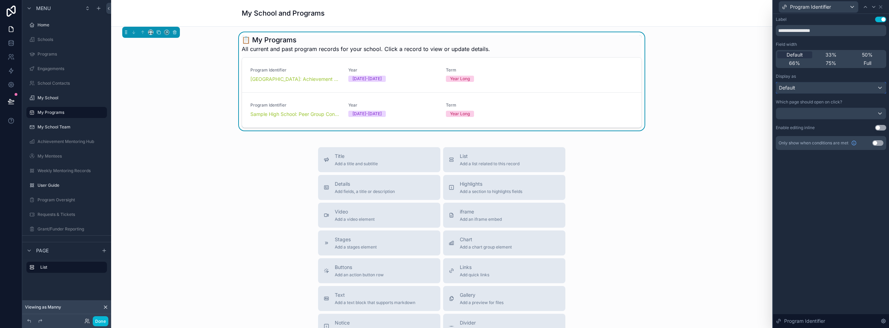
click at [847, 92] on div "Default" at bounding box center [831, 87] width 110 height 11
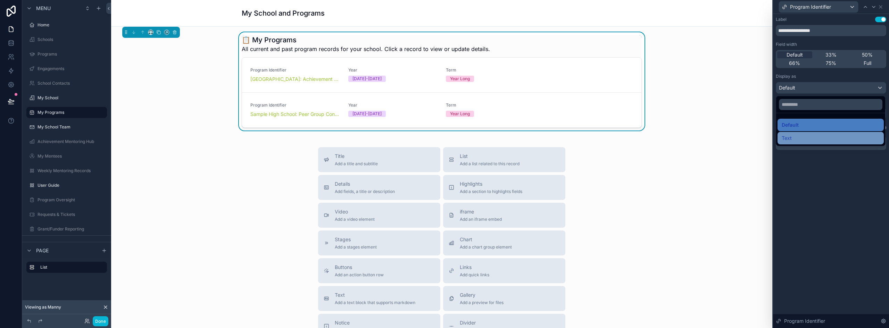
click at [801, 138] on div "Text" at bounding box center [831, 138] width 98 height 8
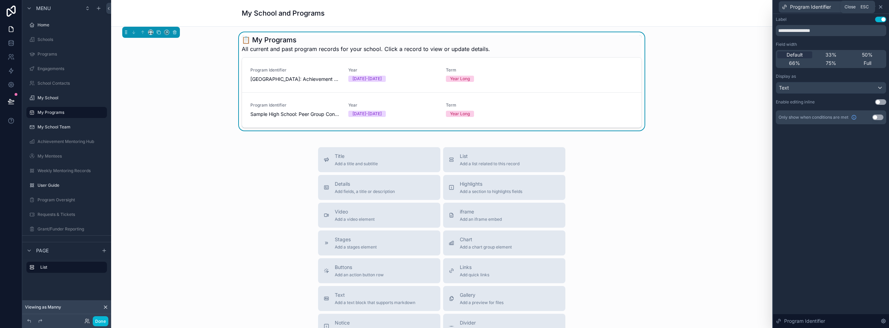
click at [883, 8] on icon at bounding box center [881, 7] width 6 height 6
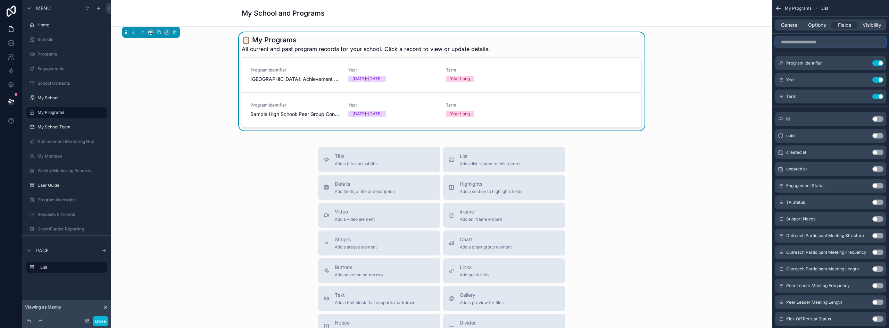
click at [813, 46] on input "scrollable content" at bounding box center [830, 41] width 111 height 11
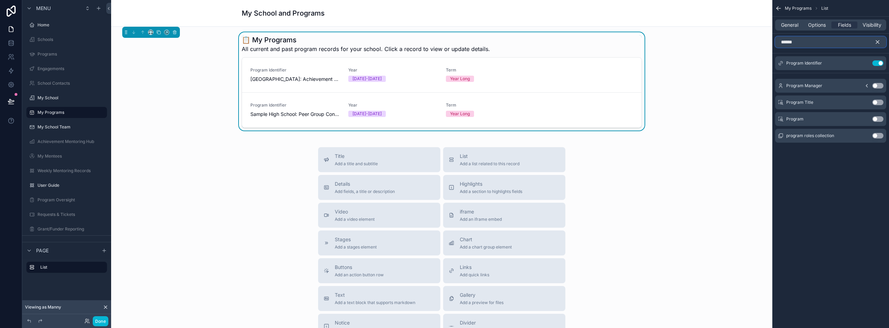
type input "******"
click at [878, 101] on button "Use setting" at bounding box center [877, 103] width 11 height 6
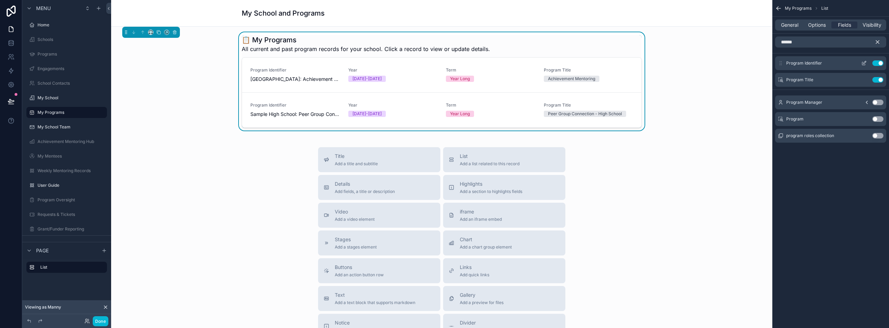
drag, startPoint x: 780, startPoint y: 82, endPoint x: 781, endPoint y: 63, distance: 18.8
click at [781, 63] on div "Program Identifier Use setting Program Title Use setting" at bounding box center [830, 71] width 117 height 31
click at [879, 41] on icon "scrollable content" at bounding box center [877, 42] width 3 height 3
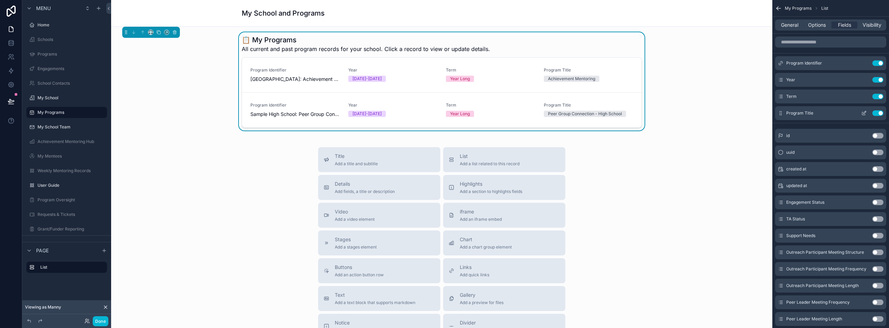
click at [876, 112] on button "Use setting" at bounding box center [877, 113] width 11 height 6
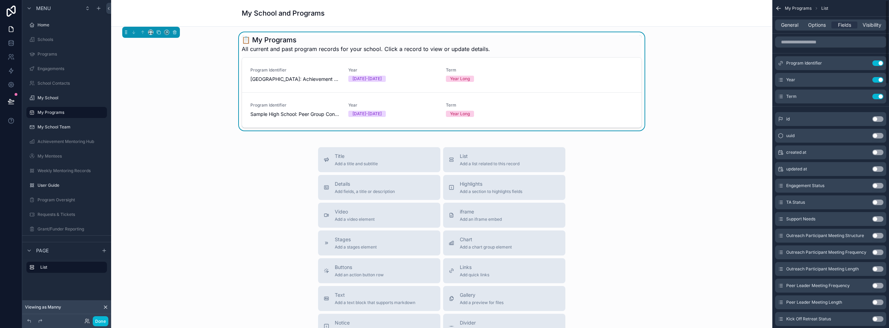
click at [300, 12] on h1 "My School and Programs" at bounding box center [283, 13] width 83 height 10
click at [775, 9] on div "My Programs List" at bounding box center [830, 8] width 117 height 17
click at [777, 7] on icon "scrollable content" at bounding box center [778, 8] width 2 height 2
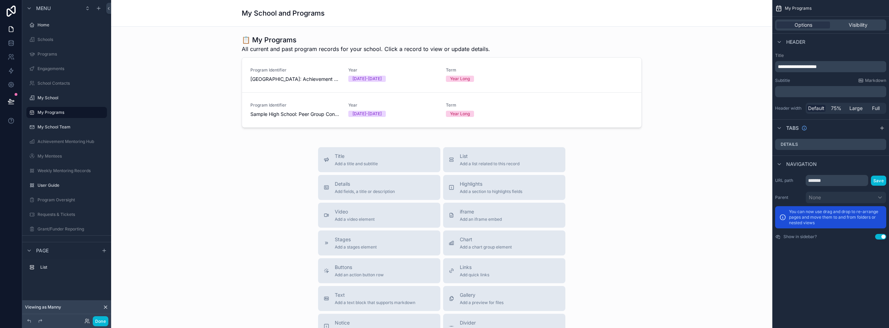
click at [802, 66] on span "**********" at bounding box center [797, 66] width 39 height 5
click at [250, 191] on div "Title Add a title and subtitle List Add a list related to this record Details A…" at bounding box center [442, 270] width 650 height 247
click at [820, 134] on div "Tabs" at bounding box center [830, 127] width 117 height 17
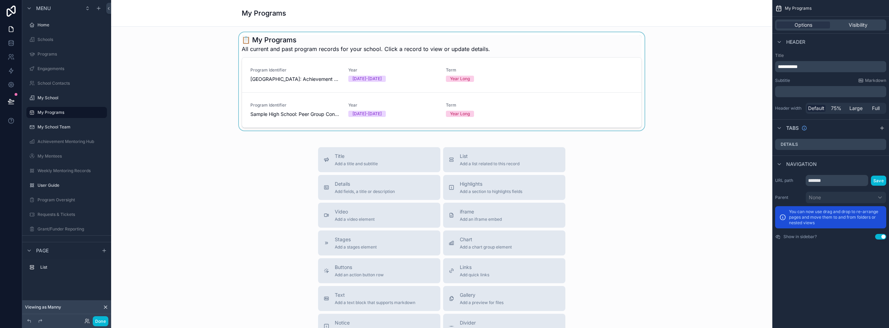
click at [460, 44] on div "scrollable content" at bounding box center [442, 81] width 650 height 98
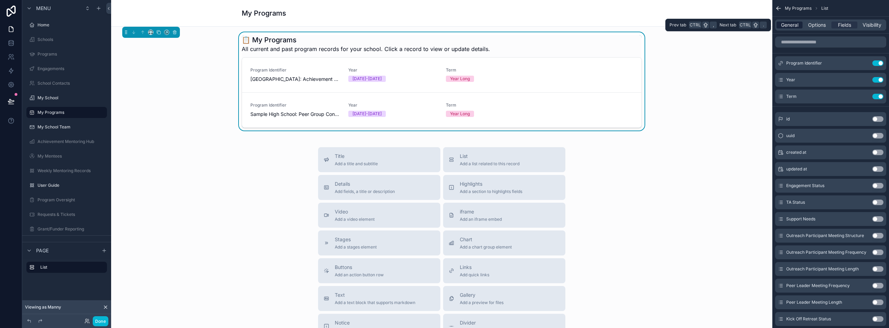
click at [792, 24] on span "General" at bounding box center [789, 25] width 17 height 7
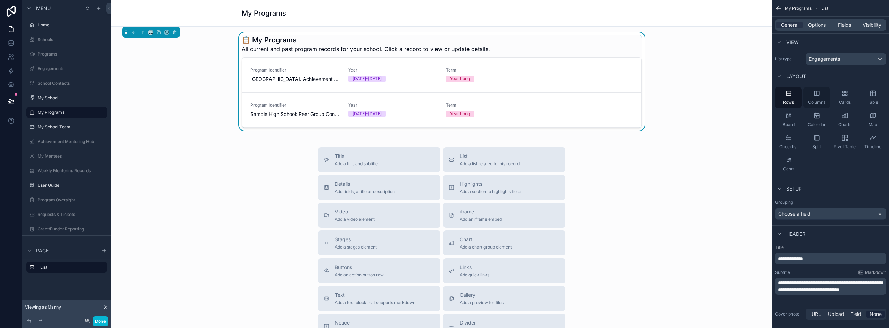
click at [820, 99] on div "Columns" at bounding box center [816, 97] width 27 height 21
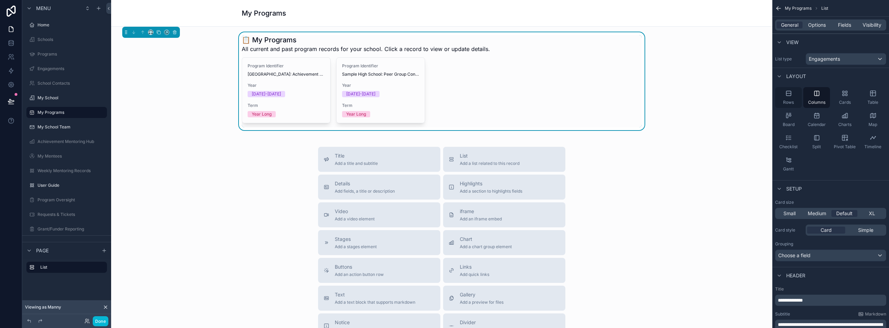
click at [781, 95] on div "Rows" at bounding box center [788, 97] width 27 height 21
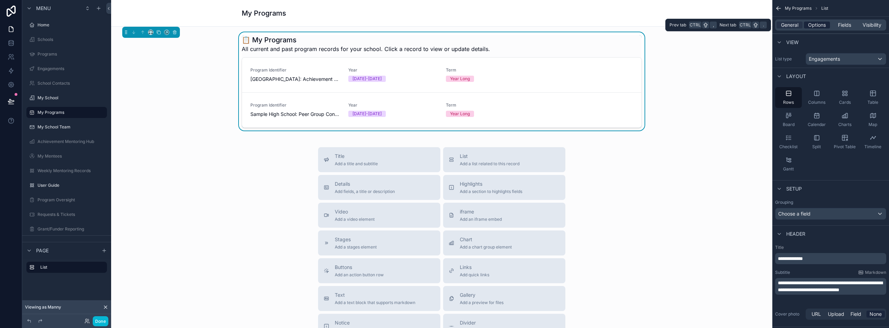
click at [806, 24] on div "Options" at bounding box center [817, 25] width 26 height 7
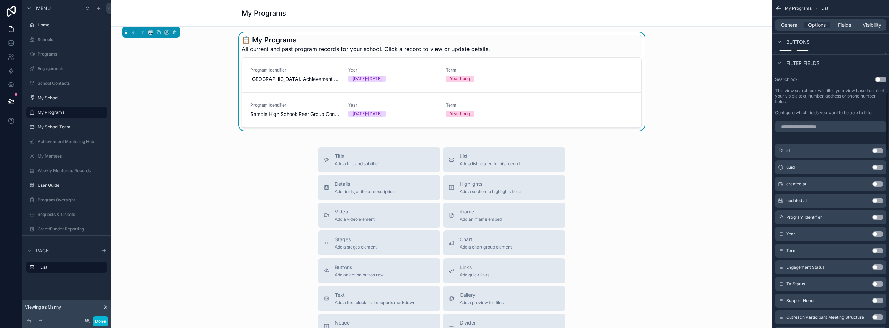
scroll to position [521, 0]
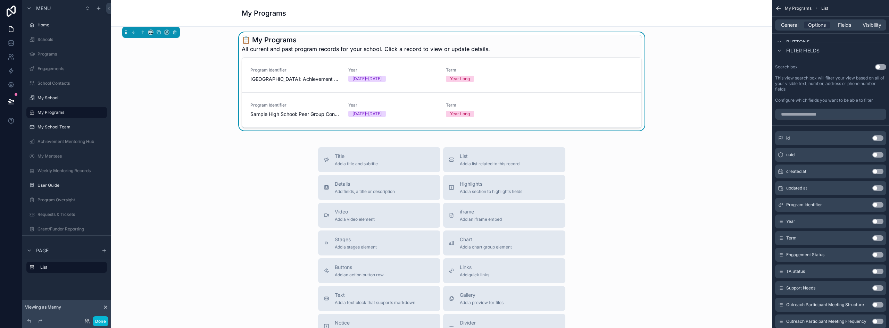
click at [876, 222] on button "Use setting" at bounding box center [877, 222] width 11 height 6
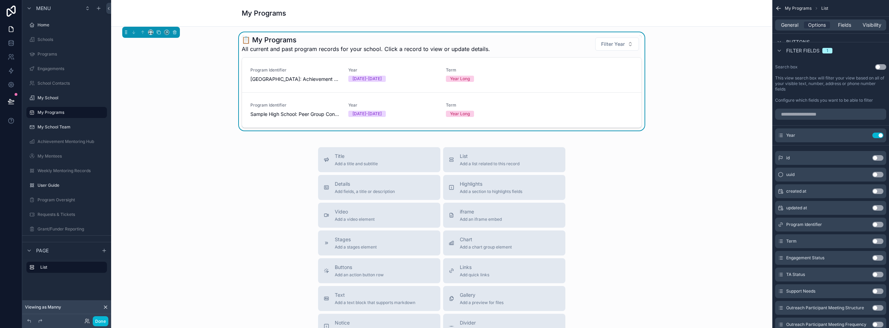
click at [876, 241] on button "Use setting" at bounding box center [877, 242] width 11 height 6
click at [878, 153] on button "Use setting" at bounding box center [877, 152] width 11 height 6
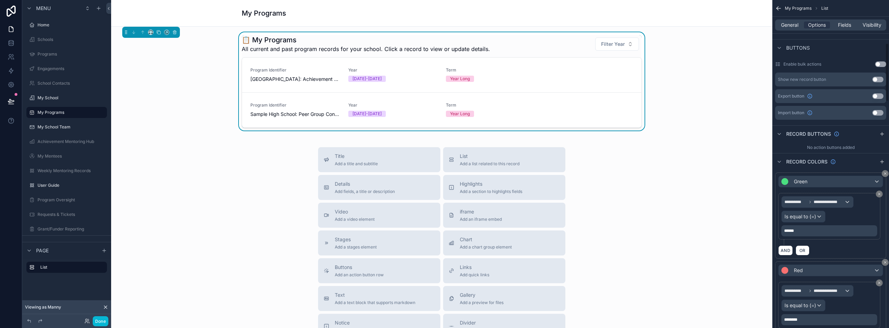
scroll to position [208, 0]
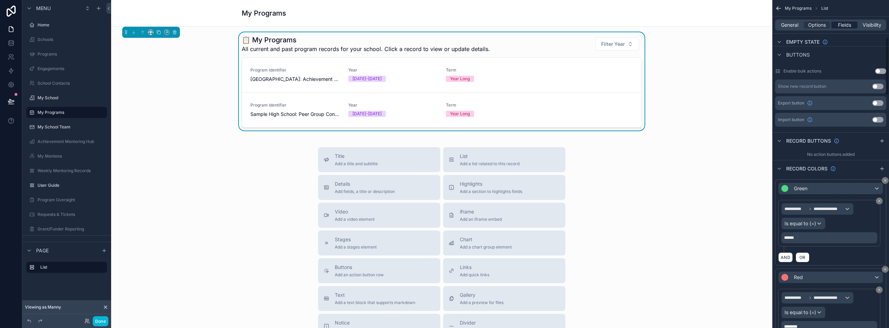
click at [846, 24] on span "Fields" at bounding box center [844, 25] width 13 height 7
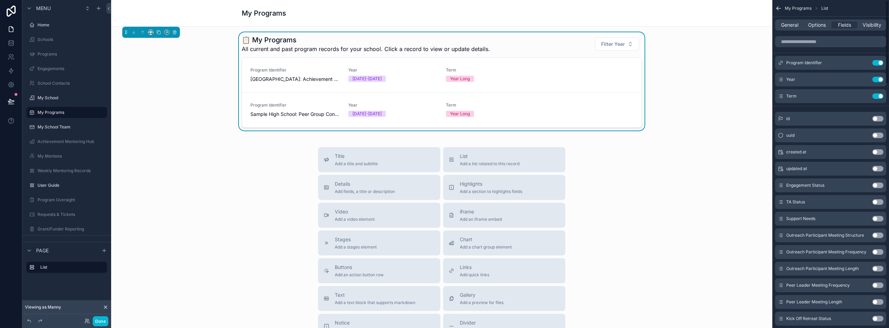
scroll to position [0, 0]
click at [863, 62] on icon "scrollable content" at bounding box center [864, 63] width 6 height 6
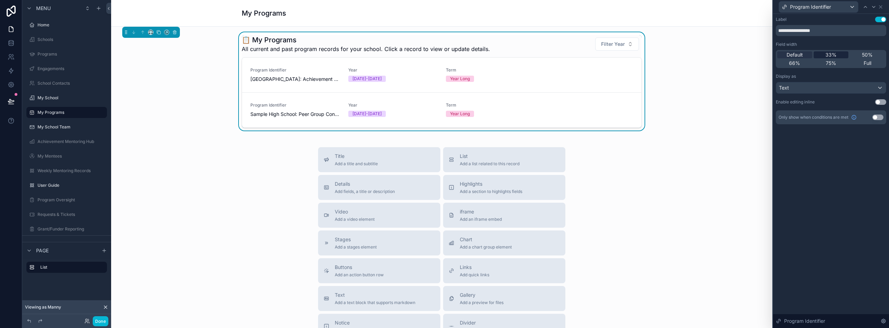
click at [835, 57] on span "33%" at bounding box center [831, 54] width 11 height 7
click at [870, 57] on span "50%" at bounding box center [867, 54] width 11 height 7
click at [883, 6] on icon at bounding box center [881, 7] width 6 height 6
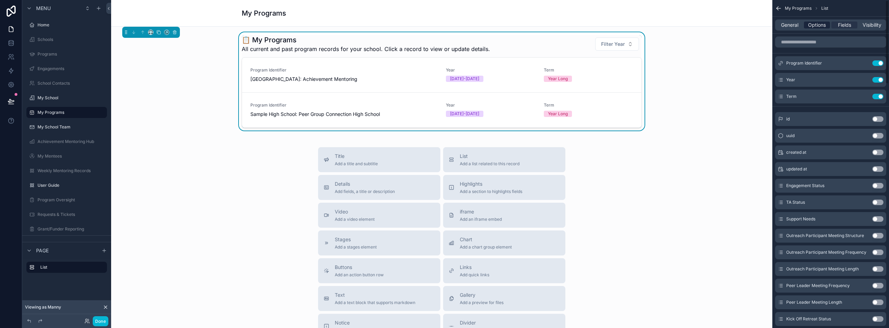
click at [823, 24] on span "Options" at bounding box center [817, 25] width 18 height 7
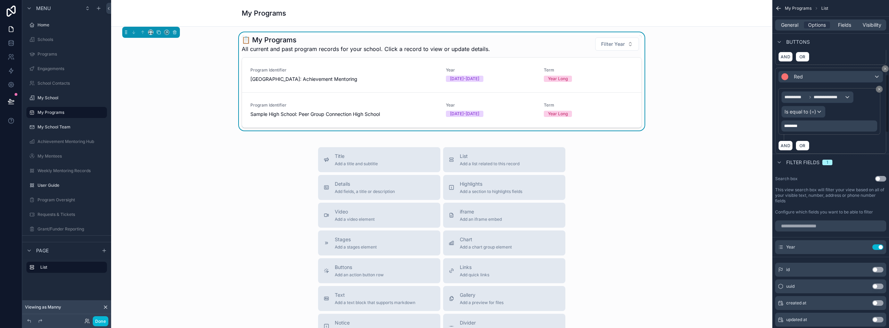
scroll to position [452, 0]
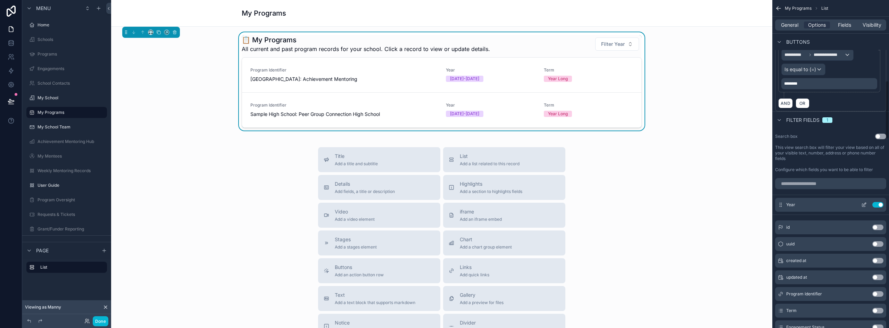
click at [863, 205] on icon "scrollable content" at bounding box center [864, 204] width 3 height 3
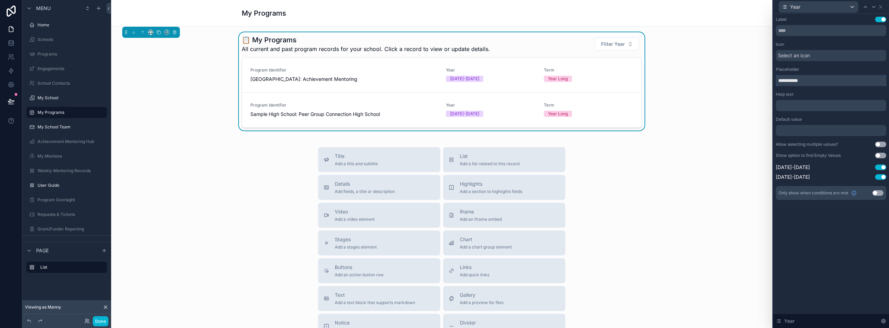
click at [798, 82] on input "**********" at bounding box center [831, 80] width 110 height 11
click at [794, 82] on input "**********" at bounding box center [831, 80] width 110 height 11
type input "**********"
click at [882, 8] on icon at bounding box center [880, 7] width 3 height 3
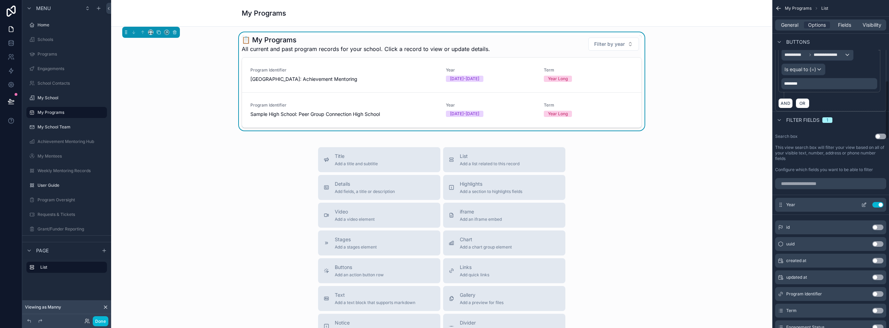
click at [876, 205] on button "Use setting" at bounding box center [877, 205] width 11 height 6
click at [877, 289] on button "Use setting" at bounding box center [877, 291] width 11 height 6
click at [819, 185] on input "scrollable content" at bounding box center [830, 183] width 111 height 11
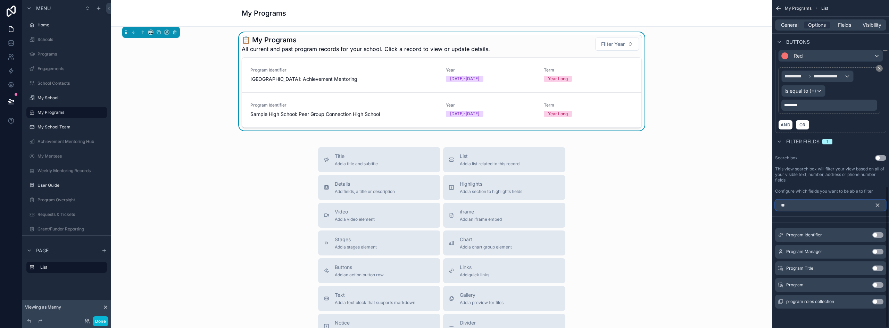
scroll to position [430, 0]
type input "*****"
click at [878, 267] on button "Use setting" at bounding box center [877, 269] width 11 height 6
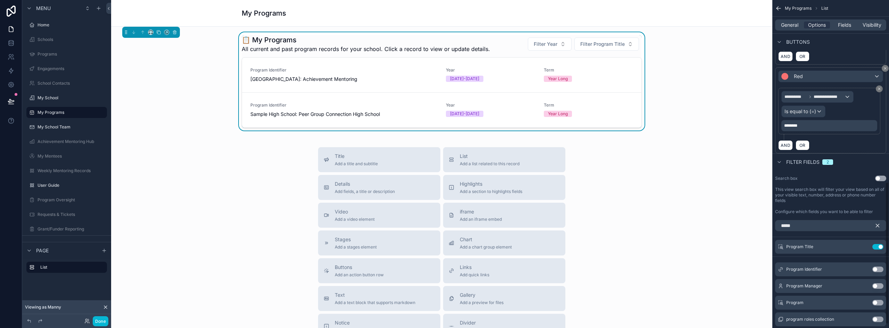
scroll to position [392, 0]
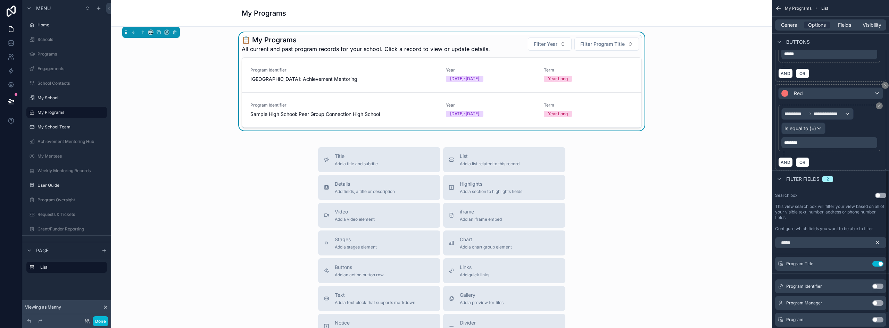
click at [878, 240] on icon "scrollable content" at bounding box center [878, 243] width 6 height 6
click at [865, 264] on icon "scrollable content" at bounding box center [864, 264] width 6 height 6
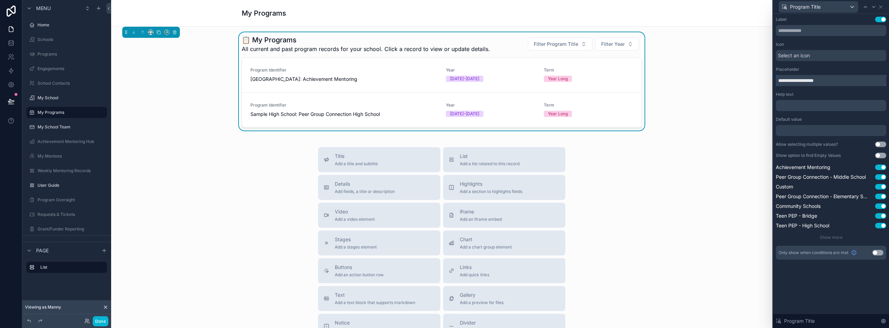
click at [819, 78] on input "**********" at bounding box center [831, 80] width 110 height 11
type input "**********"
click at [841, 7] on div "Program Title" at bounding box center [818, 6] width 79 height 11
click at [809, 56] on div "Year" at bounding box center [818, 57] width 67 height 8
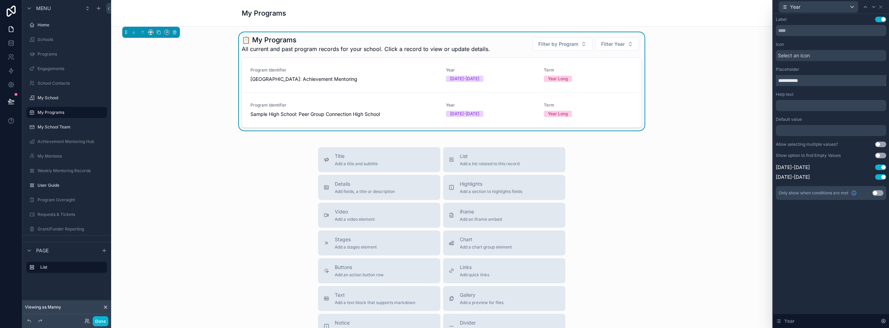
click at [799, 76] on input "**********" at bounding box center [831, 80] width 110 height 11
type input "**********"
click at [102, 324] on button "Done" at bounding box center [101, 321] width 16 height 10
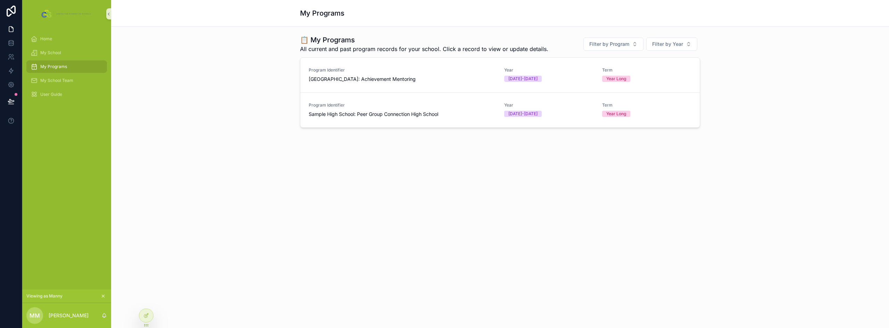
click at [356, 206] on div "My Programs 📋 My Programs All current and past program records for your school.…" at bounding box center [500, 164] width 778 height 328
click at [144, 318] on icon at bounding box center [146, 316] width 6 height 6
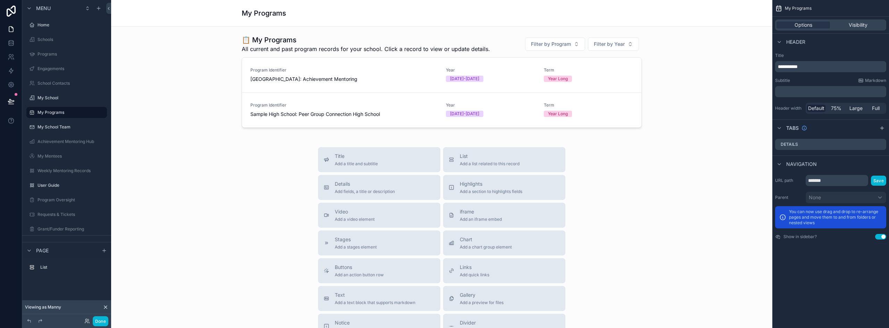
click at [846, 28] on div "Options Visibility" at bounding box center [830, 24] width 111 height 11
click at [465, 55] on div "scrollable content" at bounding box center [442, 81] width 650 height 98
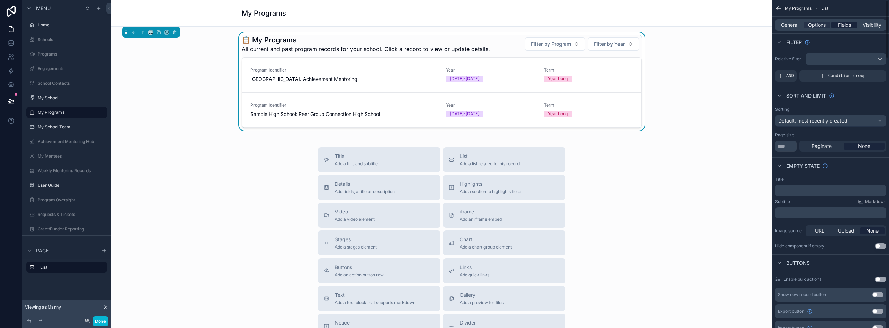
click at [852, 24] on div "Fields" at bounding box center [844, 25] width 26 height 7
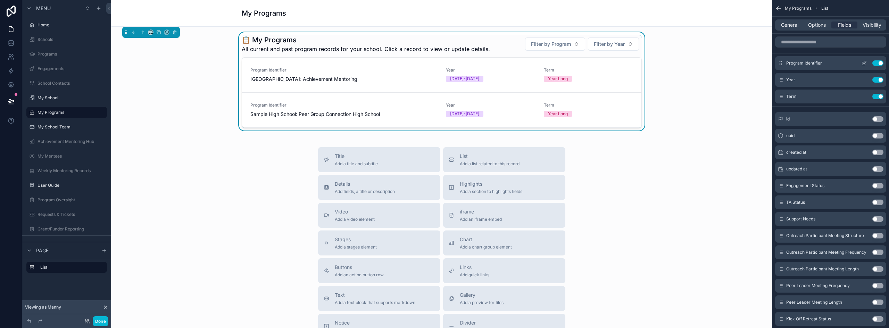
click at [863, 61] on icon "scrollable content" at bounding box center [864, 63] width 6 height 6
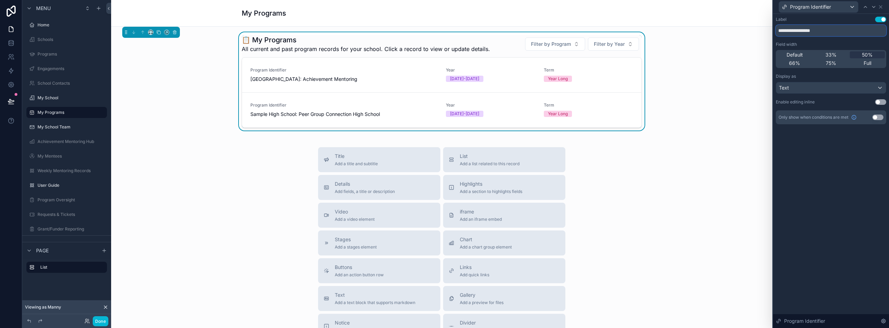
click at [814, 32] on input "**********" at bounding box center [831, 30] width 110 height 11
type input "*******"
click at [100, 320] on button "Done" at bounding box center [101, 321] width 16 height 10
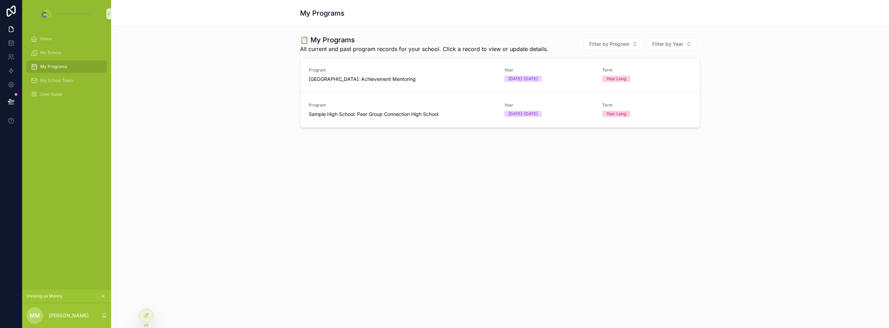
click at [502, 190] on div "My Programs 📋 My Programs All current and past program records for your school.…" at bounding box center [500, 164] width 778 height 328
click at [53, 52] on span "My School" at bounding box center [50, 53] width 21 height 6
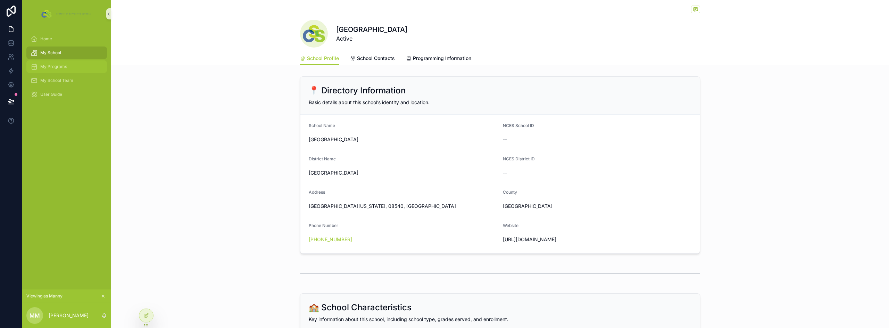
click at [52, 68] on span "My Programs" at bounding box center [53, 67] width 27 height 6
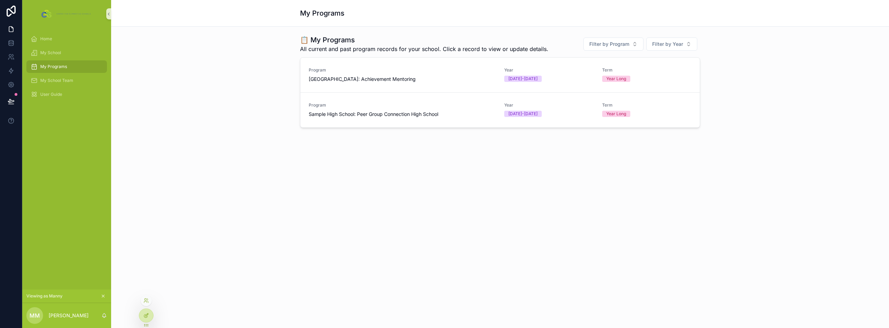
click at [145, 318] on icon at bounding box center [146, 316] width 6 height 6
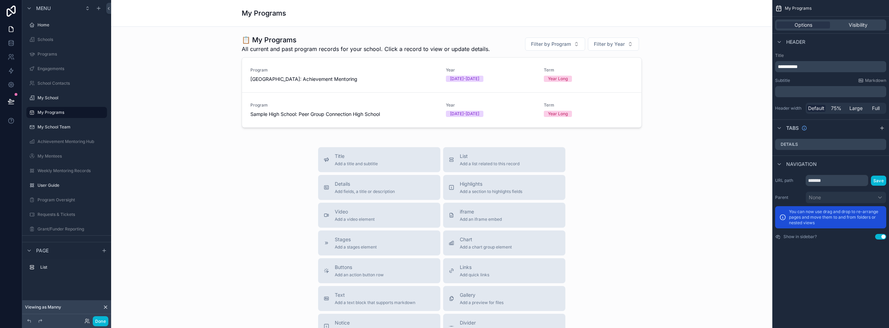
click at [793, 69] on span "**********" at bounding box center [788, 66] width 20 height 5
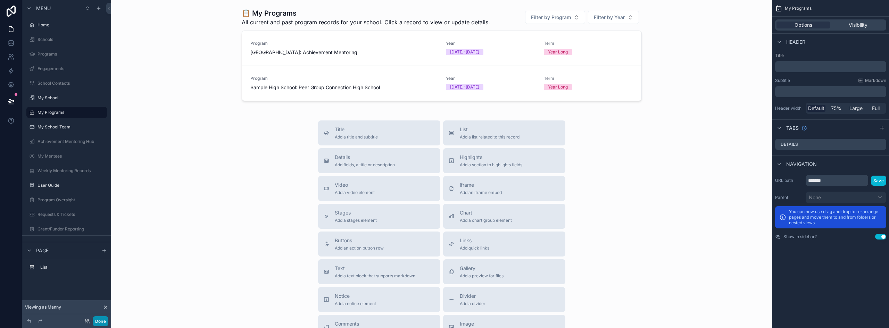
click at [102, 318] on button "Done" at bounding box center [101, 321] width 16 height 10
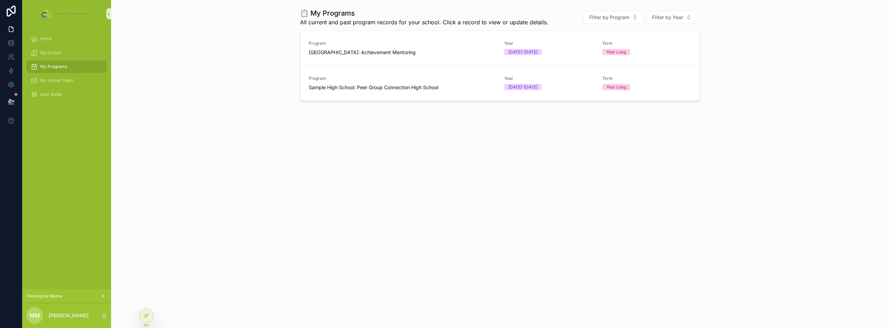
click at [227, 157] on div "📋 My Programs All current and past program records for your school. Click a rec…" at bounding box center [500, 79] width 778 height 159
click at [65, 52] on div "My School" at bounding box center [67, 52] width 72 height 11
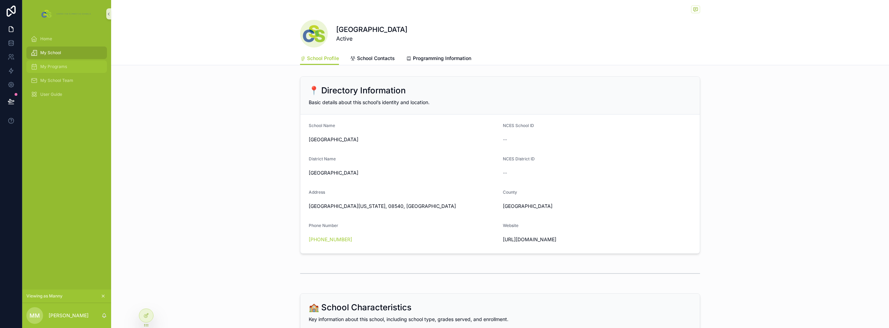
click at [66, 70] on div "My Programs" at bounding box center [67, 66] width 72 height 11
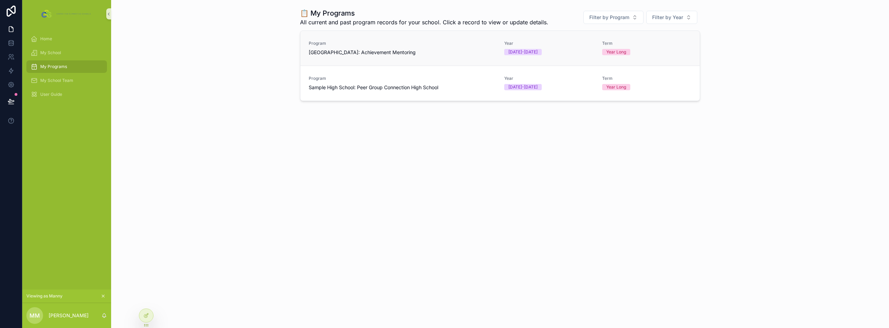
click at [391, 49] on span "[GEOGRAPHIC_DATA]: Achievement Mentoring" at bounding box center [362, 52] width 107 height 7
click at [148, 313] on icon at bounding box center [146, 316] width 6 height 6
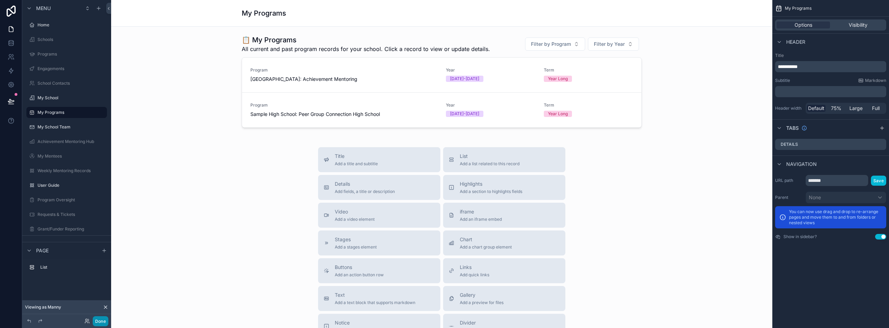
click at [105, 321] on button "Done" at bounding box center [101, 321] width 16 height 10
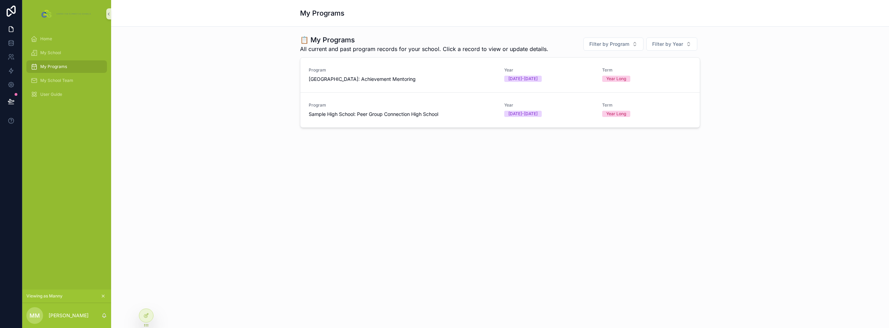
click at [201, 170] on div "📋 My Programs All current and past program records for your school. Click a rec…" at bounding box center [500, 101] width 778 height 148
click at [104, 297] on icon "scrollable content" at bounding box center [103, 296] width 2 height 2
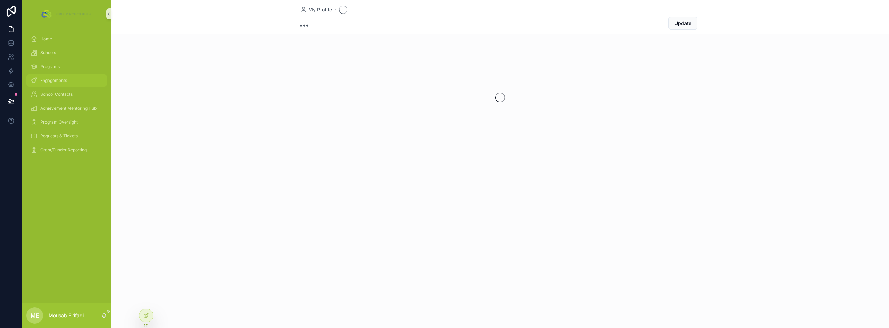
click at [59, 79] on span "Engagements" at bounding box center [53, 81] width 27 height 6
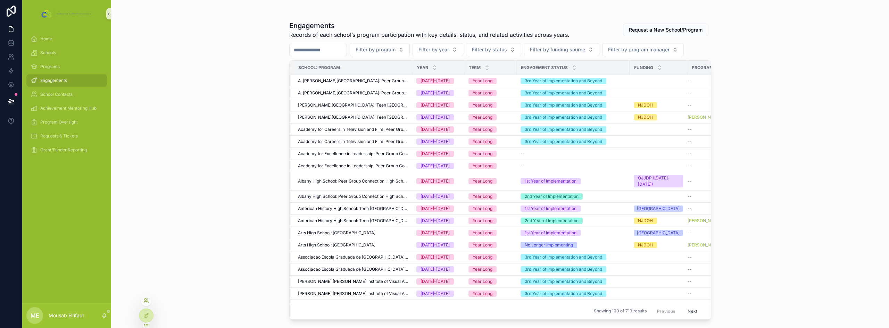
click at [147, 299] on icon at bounding box center [147, 300] width 1 height 2
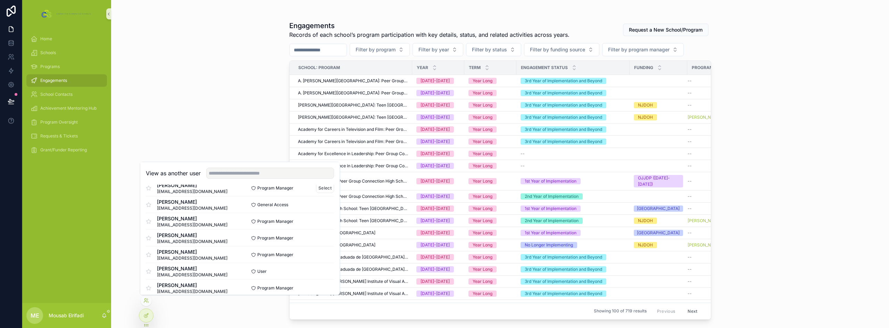
scroll to position [69, 0]
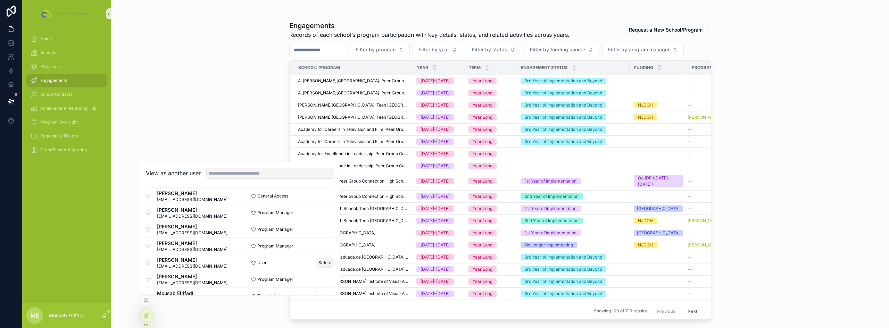
click at [319, 264] on button "Select" at bounding box center [325, 263] width 18 height 10
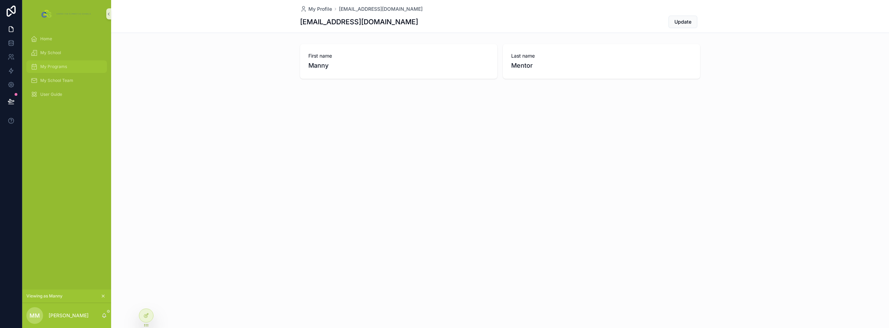
click at [62, 67] on span "My Programs" at bounding box center [53, 67] width 27 height 6
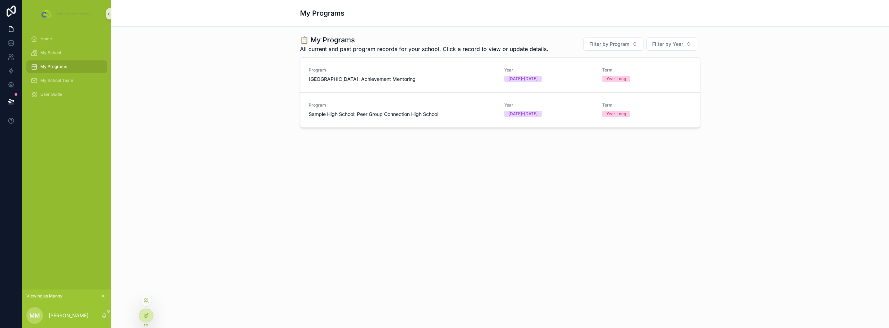
click at [148, 317] on icon at bounding box center [146, 316] width 6 height 6
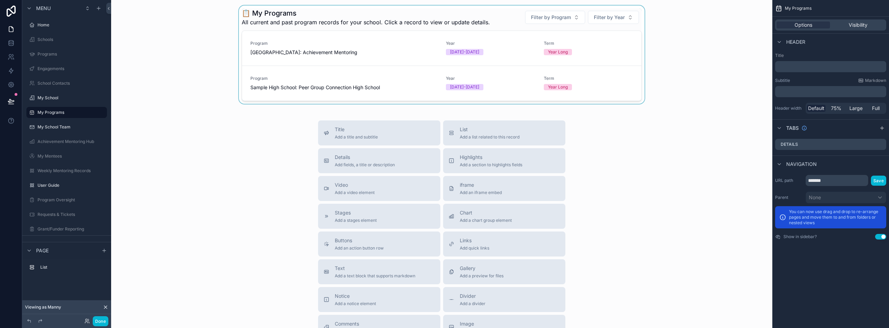
click at [429, 24] on div "scrollable content" at bounding box center [442, 55] width 650 height 98
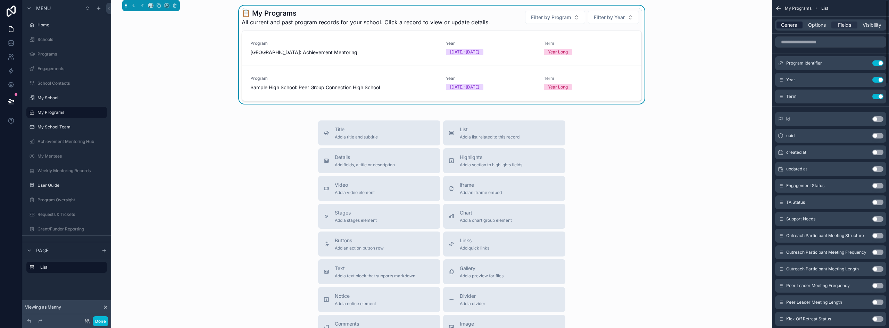
click at [786, 26] on span "General" at bounding box center [789, 25] width 17 height 7
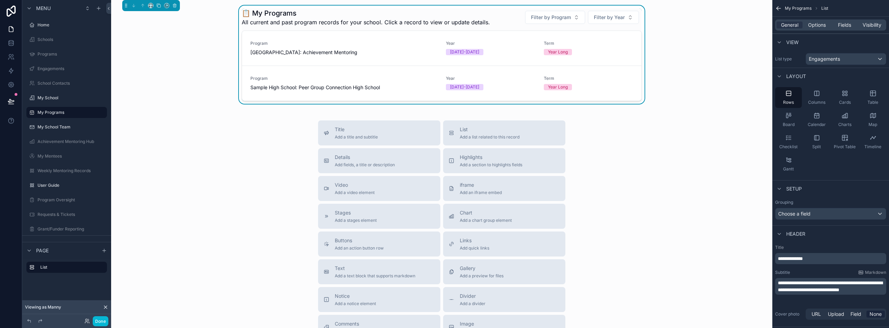
click at [194, 95] on div "📋 My Programs All current and past program records for your school. Click a rec…" at bounding box center [442, 55] width 650 height 98
click at [780, 9] on icon "scrollable content" at bounding box center [778, 8] width 7 height 7
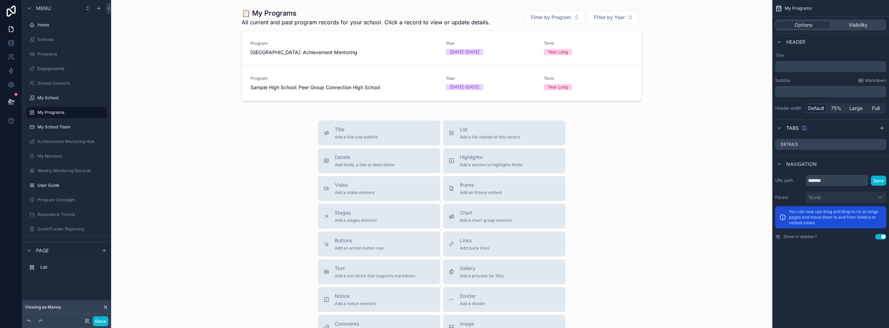
click at [800, 68] on p "﻿" at bounding box center [831, 66] width 107 height 7
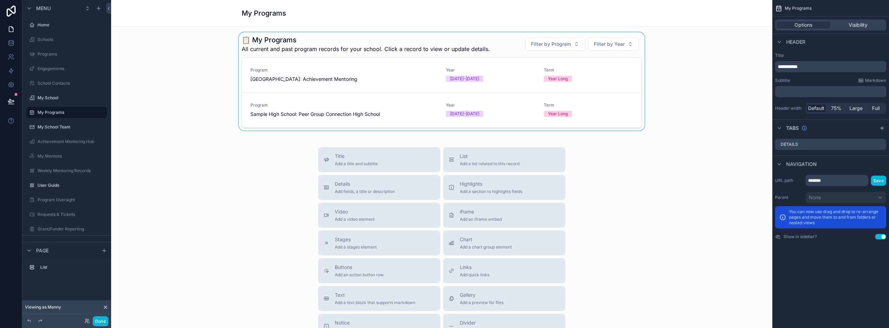
click at [492, 41] on div "scrollable content" at bounding box center [442, 81] width 650 height 98
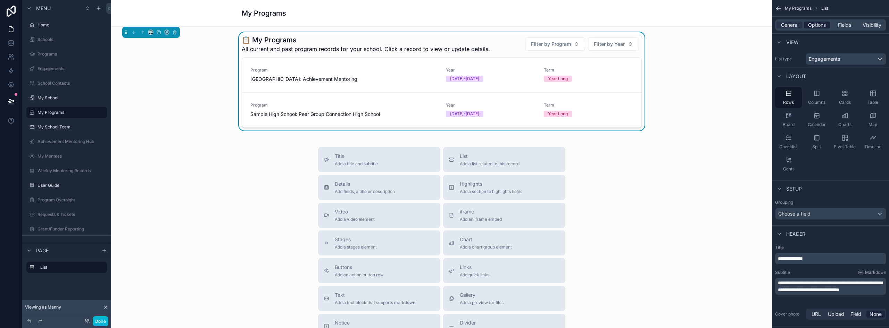
click at [823, 26] on span "Options" at bounding box center [817, 25] width 18 height 7
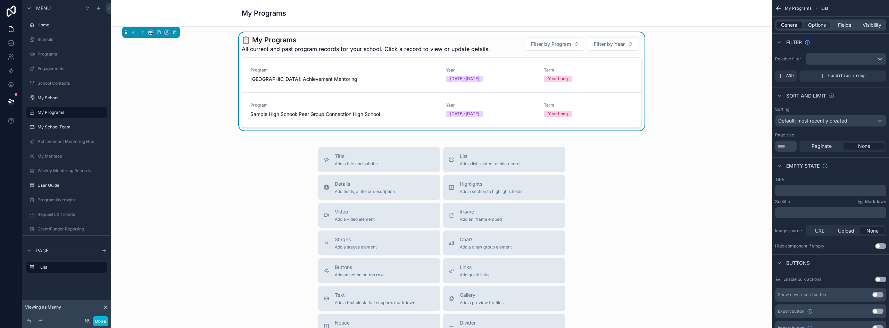
click at [792, 28] on span "General" at bounding box center [789, 25] width 17 height 7
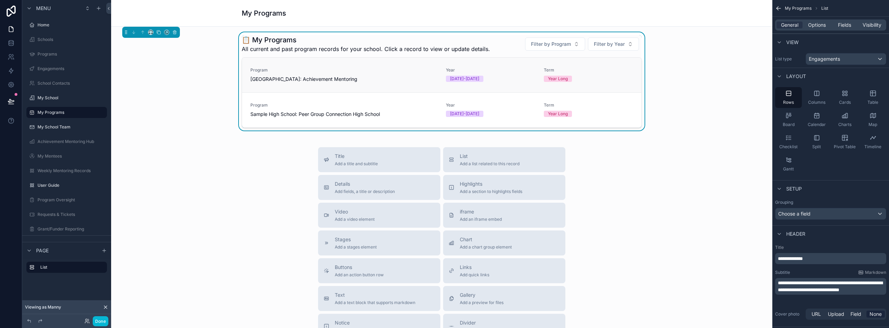
click at [487, 85] on link "Program Sample High School: Achievement Mentoring Year 2025-2026 Term Year Long" at bounding box center [441, 75] width 399 height 35
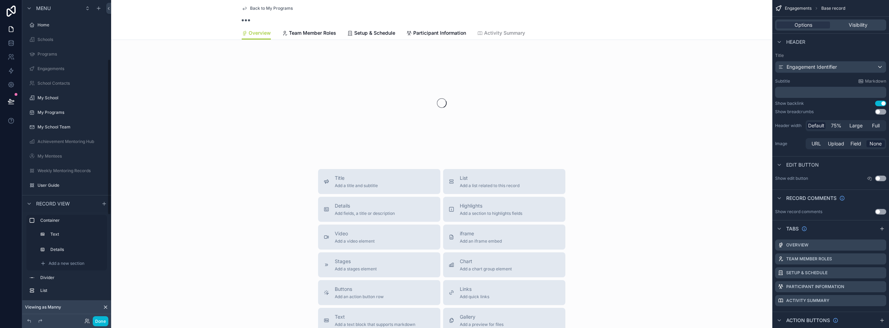
scroll to position [121, 0]
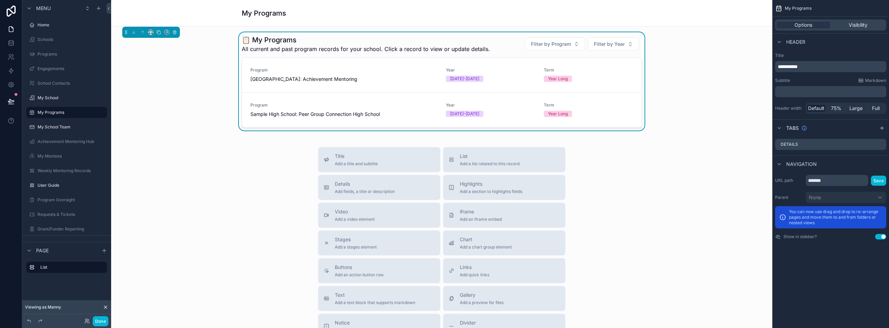
click at [442, 39] on h1 "📋 My Programs" at bounding box center [366, 40] width 248 height 10
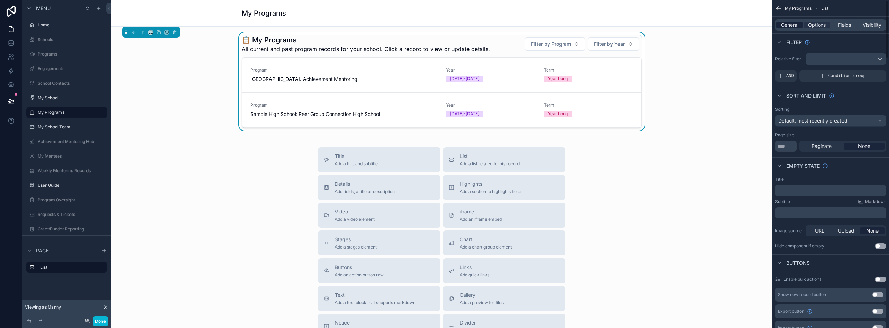
click at [787, 26] on span "General" at bounding box center [789, 25] width 17 height 7
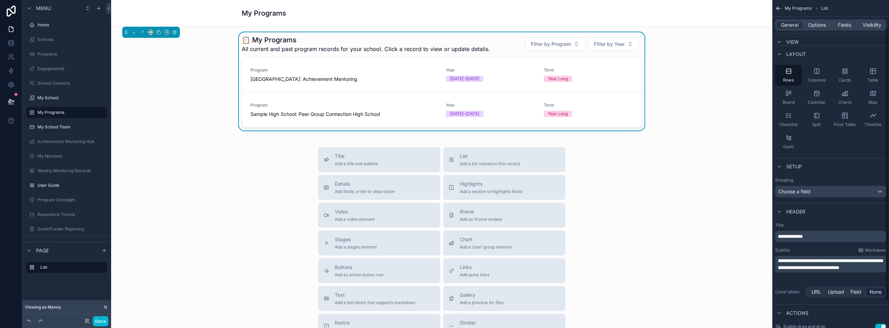
scroll to position [35, 0]
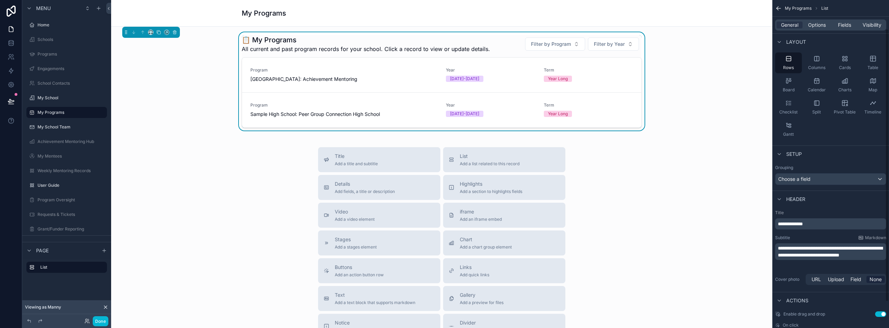
click at [803, 221] on p "**********" at bounding box center [831, 224] width 107 height 7
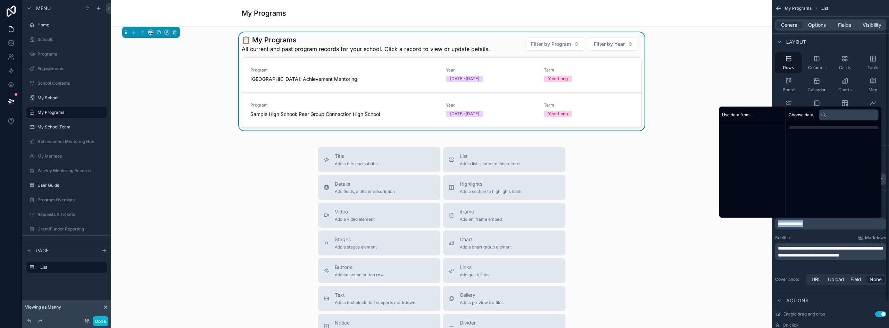
click at [803, 221] on p "**********" at bounding box center [831, 224] width 107 height 7
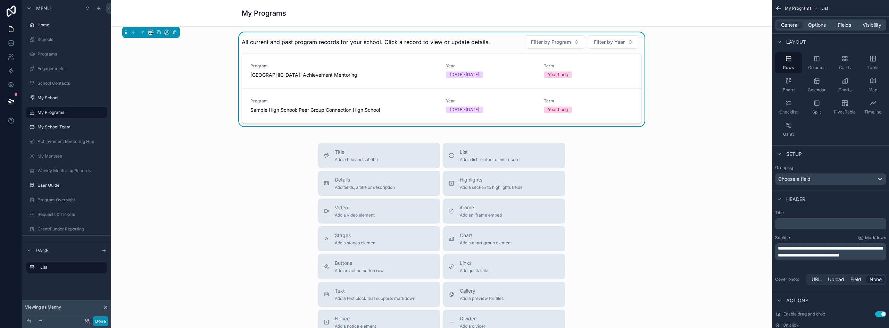
click at [94, 320] on button "Done" at bounding box center [101, 321] width 16 height 10
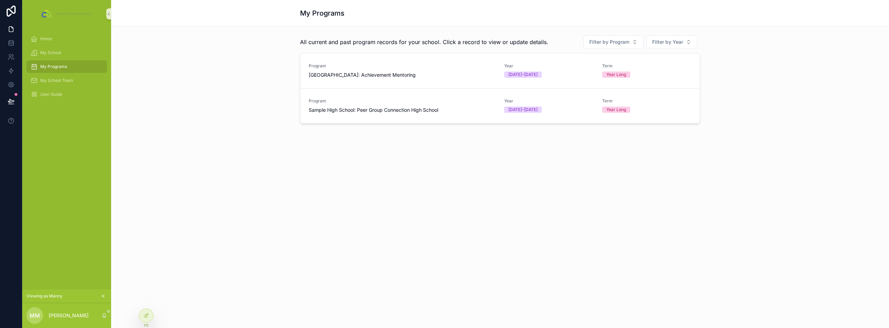
click at [276, 247] on div "My Programs All current and past program records for your school. Click a recor…" at bounding box center [500, 164] width 778 height 328
click at [12, 100] on icon at bounding box center [11, 101] width 7 height 7
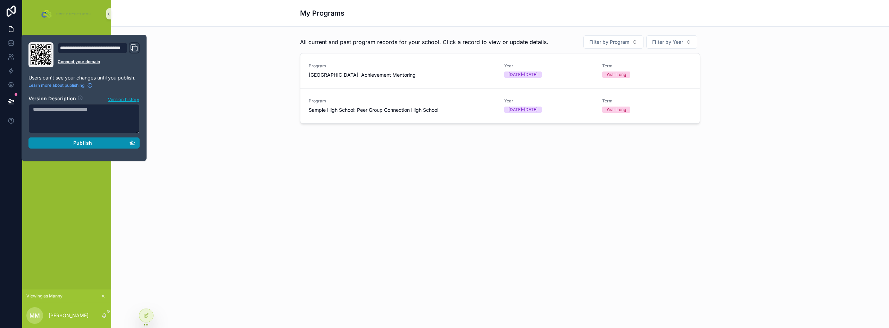
click at [88, 144] on span "Publish" at bounding box center [82, 143] width 19 height 6
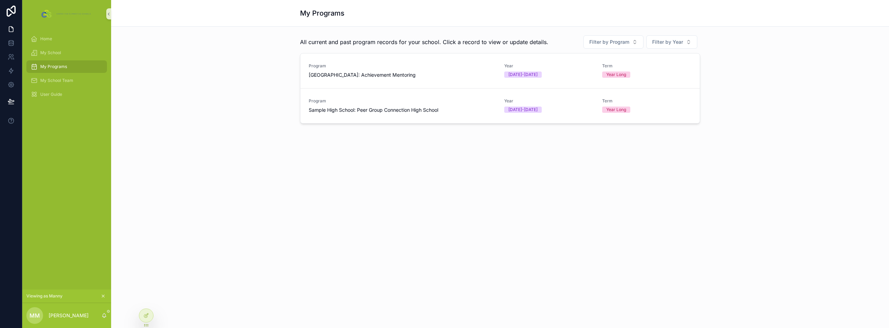
click at [246, 173] on div "My Programs All current and past program records for your school. Click a recor…" at bounding box center [500, 91] width 778 height 182
click at [57, 48] on div "My School" at bounding box center [67, 52] width 72 height 11
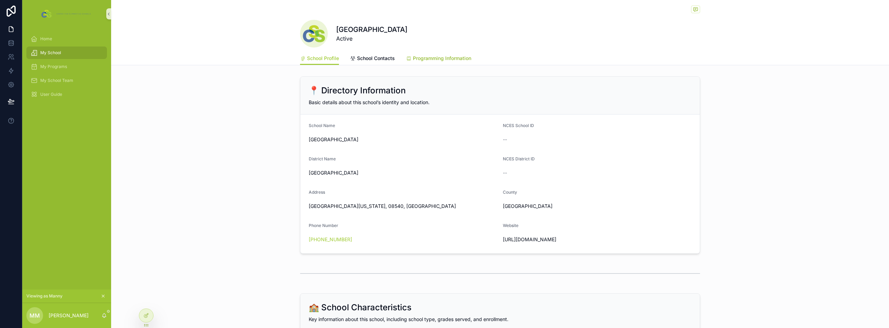
click at [464, 60] on span "Programming Information" at bounding box center [442, 58] width 58 height 7
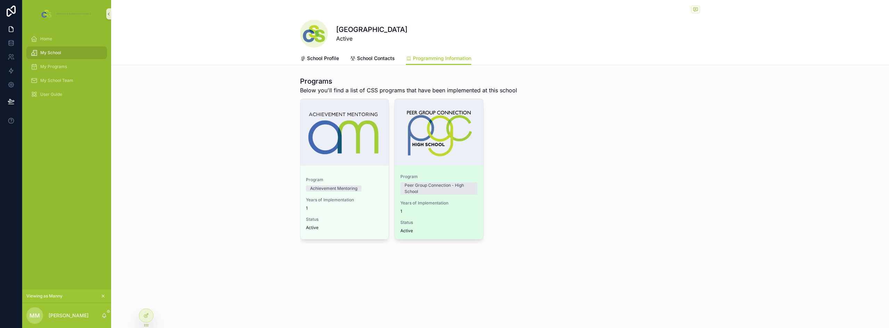
click at [461, 217] on div "Program Peer Group Connection - High School Years of Implementation 1 Status Ac…" at bounding box center [439, 203] width 88 height 71
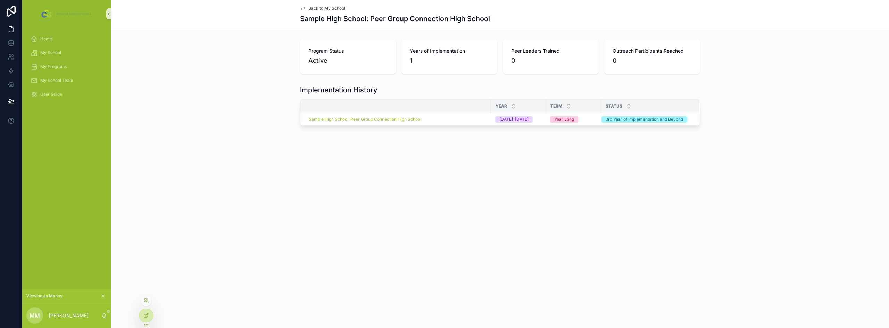
click at [145, 315] on icon at bounding box center [146, 316] width 6 height 6
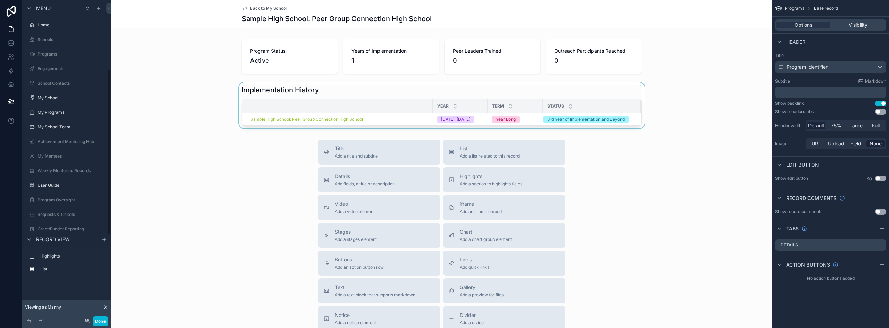
scroll to position [135, 0]
click at [392, 96] on div "scrollable content" at bounding box center [441, 105] width 661 height 46
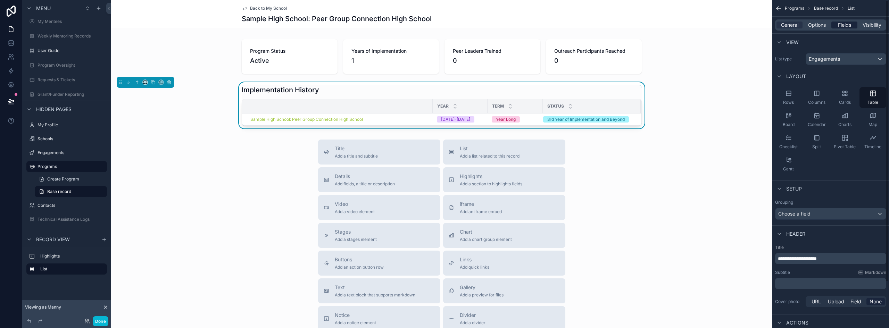
click at [842, 25] on span "Fields" at bounding box center [844, 25] width 13 height 7
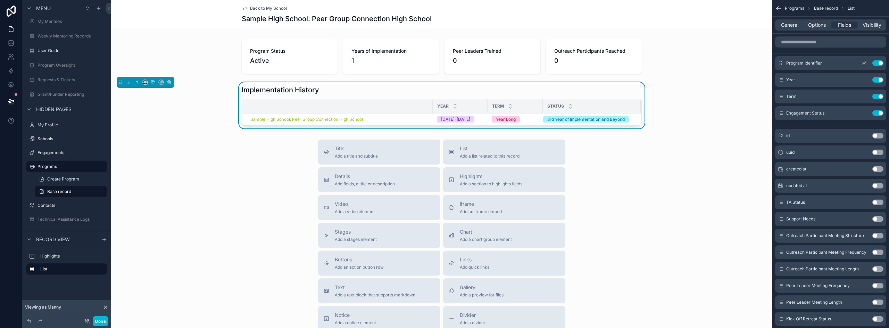
click at [862, 62] on icon "scrollable content" at bounding box center [863, 63] width 3 height 3
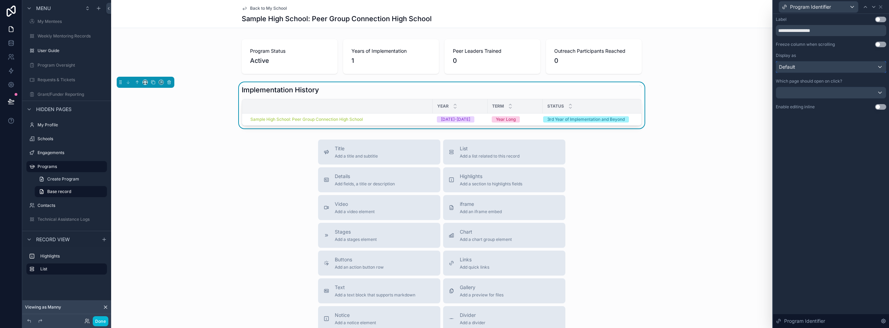
click at [841, 72] on div "Default" at bounding box center [831, 66] width 110 height 11
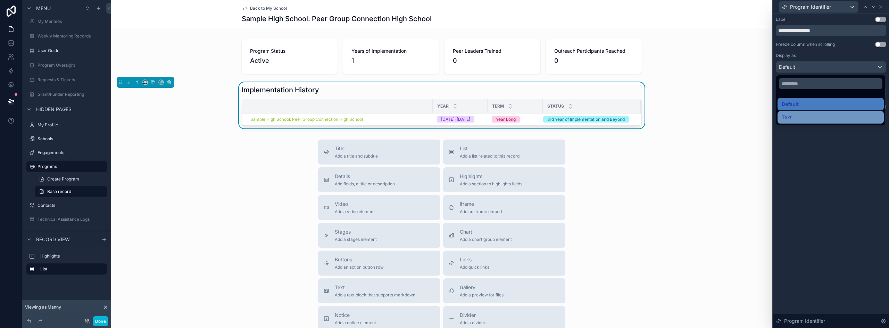
click at [808, 111] on div "Text" at bounding box center [831, 117] width 106 height 13
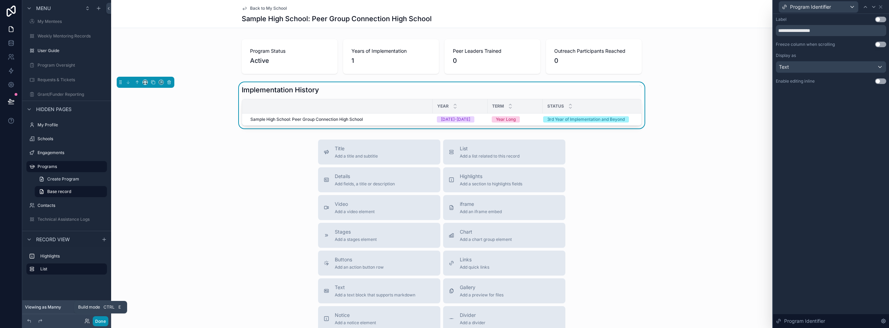
click at [101, 322] on button "Done" at bounding box center [101, 321] width 16 height 10
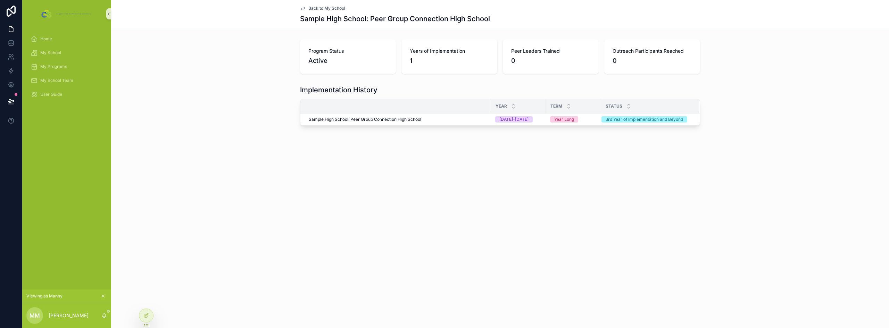
click at [250, 223] on div "Back to My School Sample High School: Peer Group Connection High School Program…" at bounding box center [500, 164] width 778 height 328
click at [53, 63] on div "My Programs" at bounding box center [67, 66] width 72 height 11
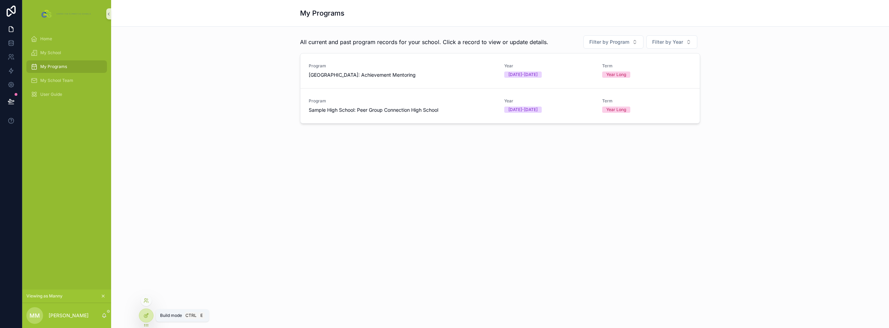
click at [147, 317] on icon at bounding box center [145, 316] width 3 height 3
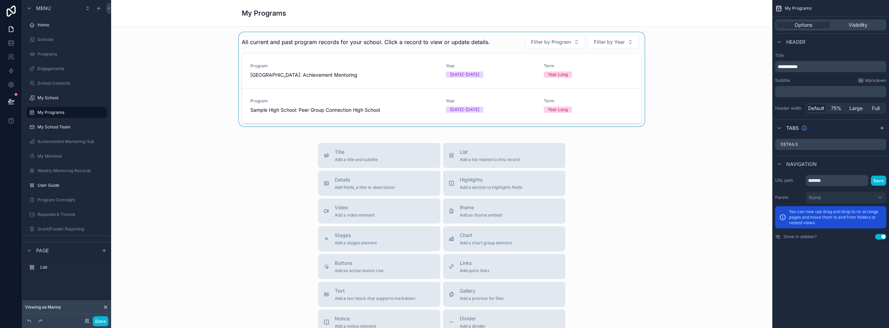
click at [394, 61] on div "scrollable content" at bounding box center [442, 79] width 650 height 94
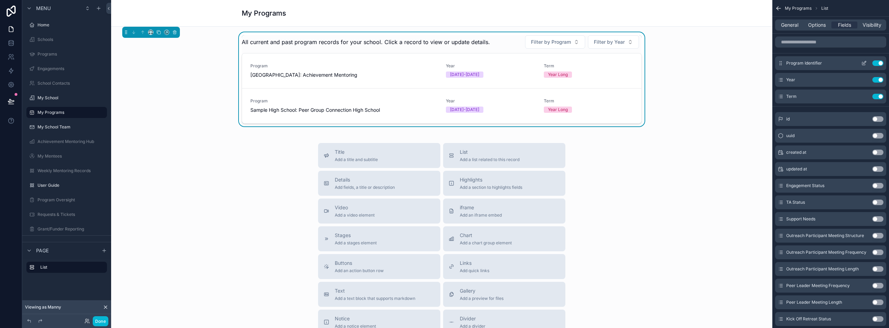
click at [863, 63] on icon "scrollable content" at bounding box center [864, 63] width 6 height 6
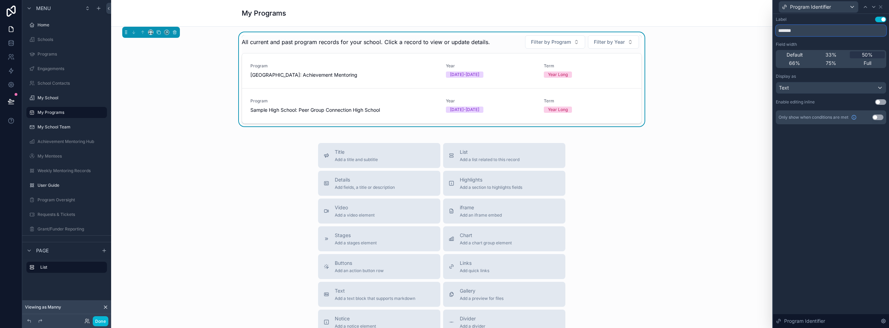
click at [787, 31] on input "*******" at bounding box center [831, 30] width 110 height 11
type input "*******"
click at [98, 323] on button "Done" at bounding box center [101, 321] width 16 height 10
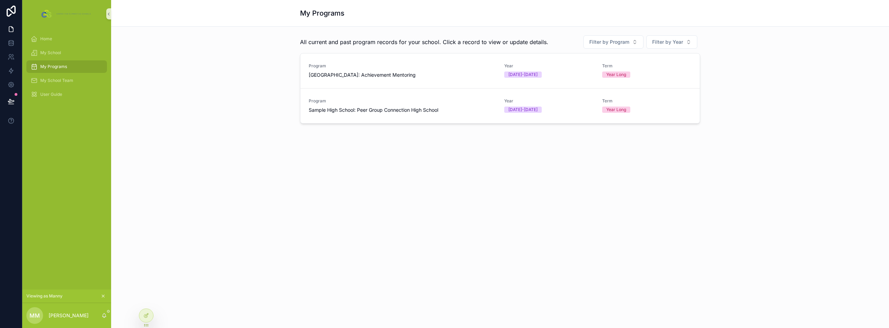
click at [196, 243] on div "My Programs All current and past program records for your school. Click a recor…" at bounding box center [500, 164] width 778 height 328
click at [318, 16] on h1 "My Programs" at bounding box center [322, 13] width 44 height 10
click at [60, 49] on div "My School" at bounding box center [67, 52] width 72 height 11
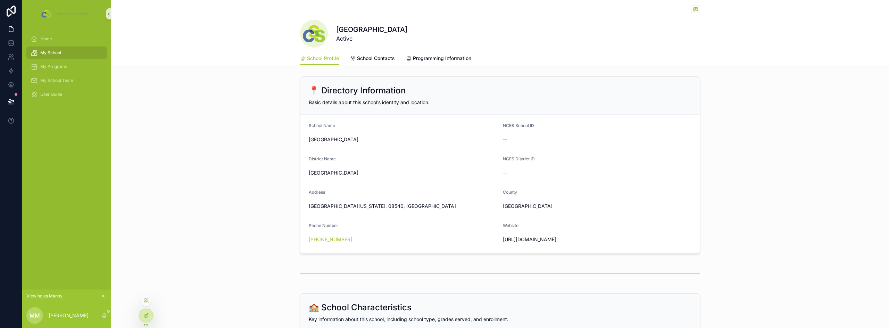
click at [149, 317] on div at bounding box center [146, 315] width 14 height 13
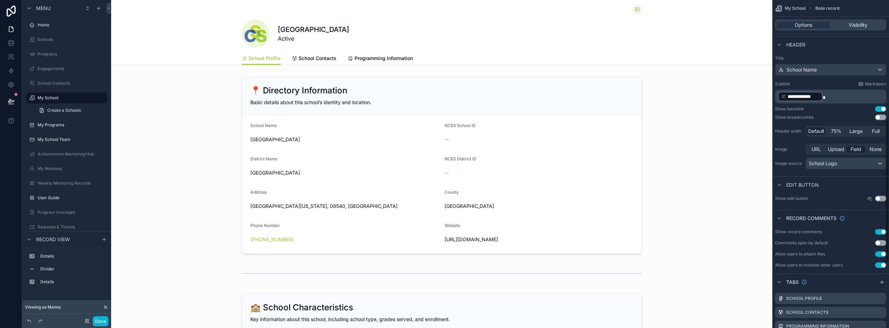
scroll to position [278, 0]
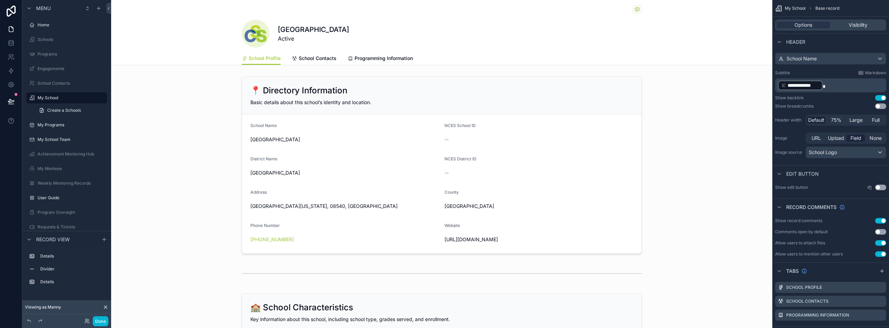
click at [880, 219] on button "Use setting" at bounding box center [880, 221] width 11 height 6
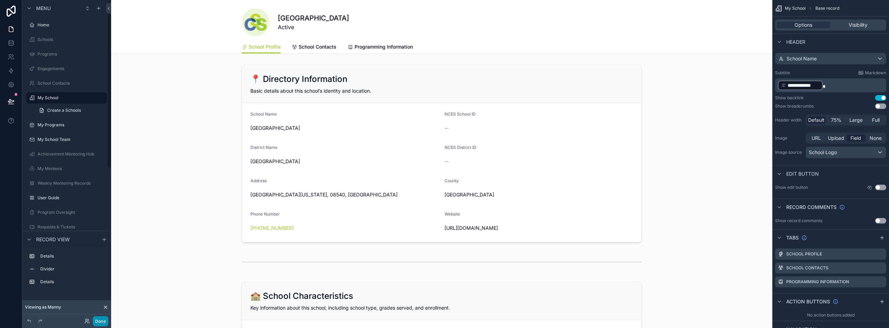
click at [102, 323] on button "Done" at bounding box center [101, 321] width 16 height 10
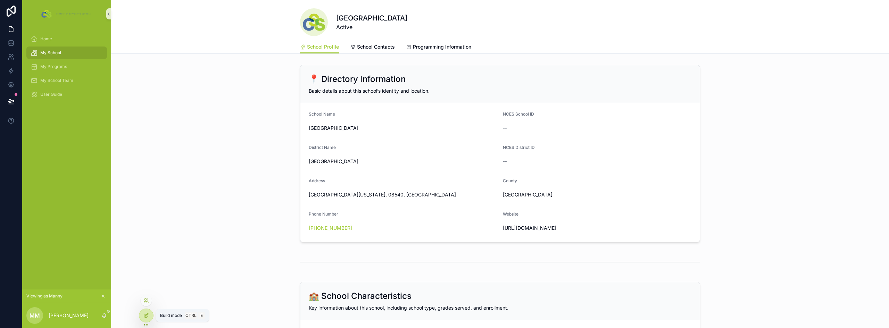
click at [144, 315] on icon at bounding box center [146, 316] width 6 height 6
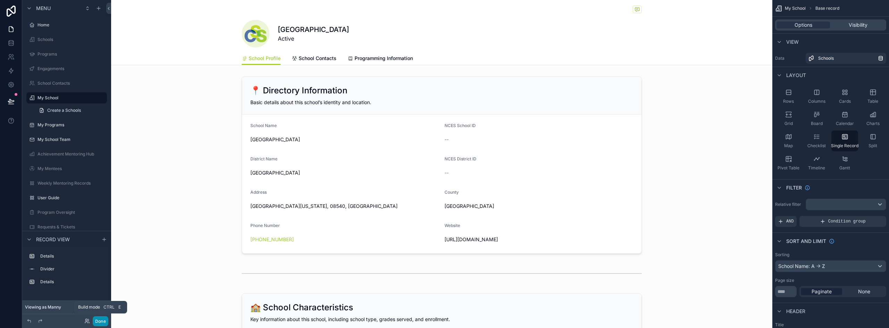
click at [105, 323] on button "Done" at bounding box center [101, 321] width 16 height 10
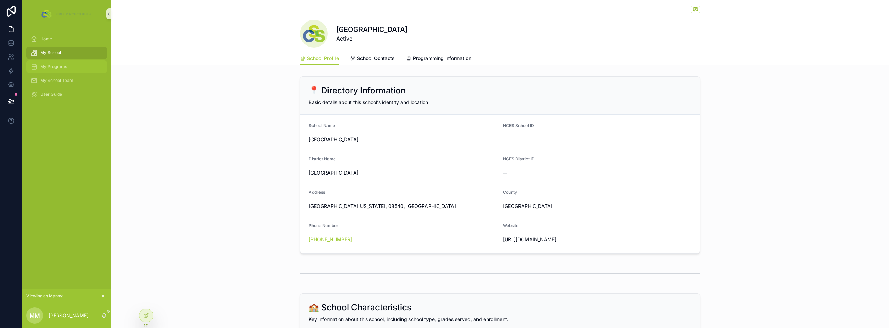
click at [65, 63] on div "My Programs" at bounding box center [67, 66] width 72 height 11
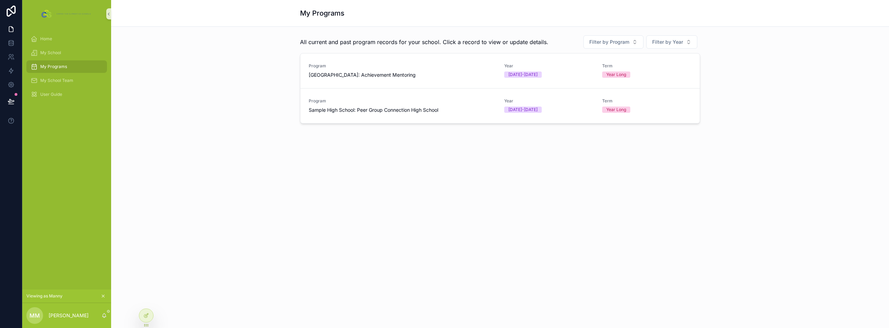
click at [337, 16] on h1 "My Programs" at bounding box center [322, 13] width 44 height 10
click at [55, 51] on span "My School" at bounding box center [50, 53] width 21 height 6
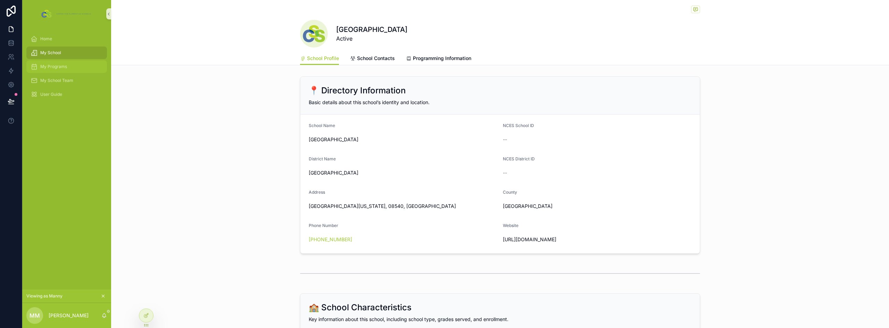
click at [56, 66] on span "My Programs" at bounding box center [53, 67] width 27 height 6
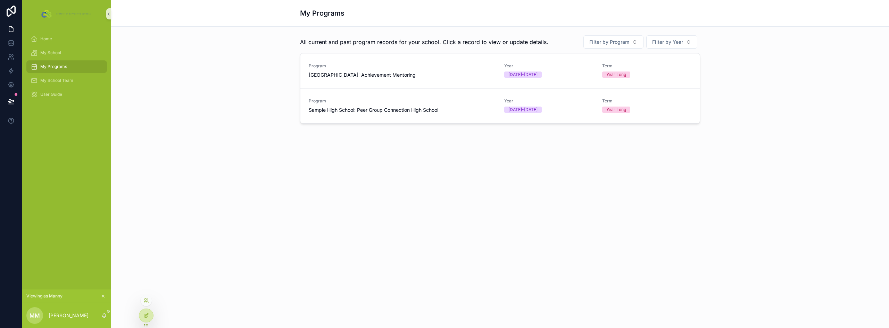
click at [142, 316] on div at bounding box center [146, 315] width 14 height 13
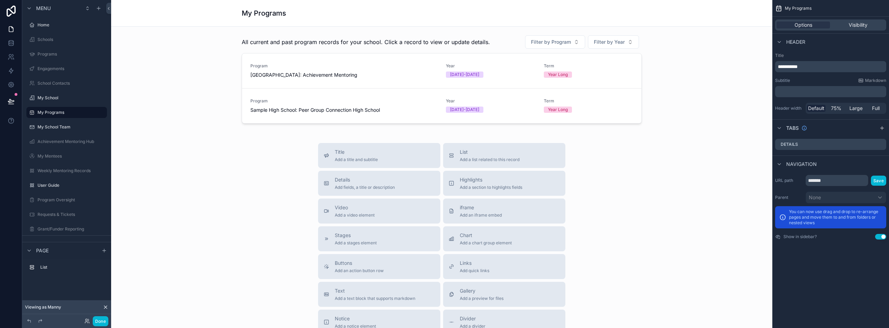
click at [253, 15] on h1 "My Programs" at bounding box center [264, 13] width 44 height 10
click at [779, 66] on span "**********" at bounding box center [788, 66] width 20 height 5
click at [784, 66] on span "**********" at bounding box center [792, 66] width 28 height 5
click at [263, 188] on div "Title Add a title and subtitle List Add a list related to this record Details A…" at bounding box center [442, 266] width 650 height 247
click at [98, 323] on button "Done" at bounding box center [101, 321] width 16 height 10
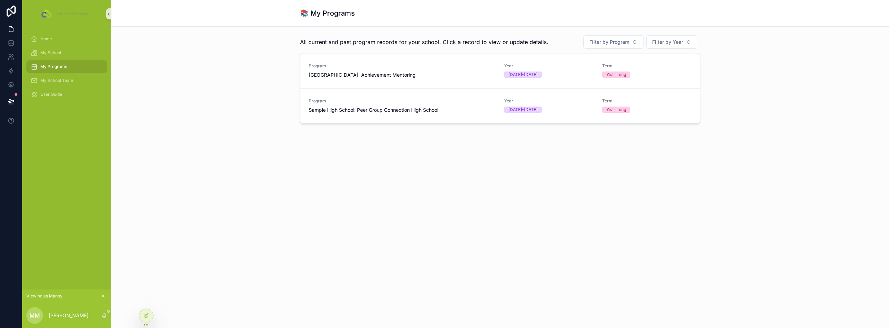
click at [263, 155] on div "All current and past program records for your school. Click a record to view or…" at bounding box center [500, 99] width 778 height 144
click at [62, 44] on link "Home" at bounding box center [66, 39] width 81 height 13
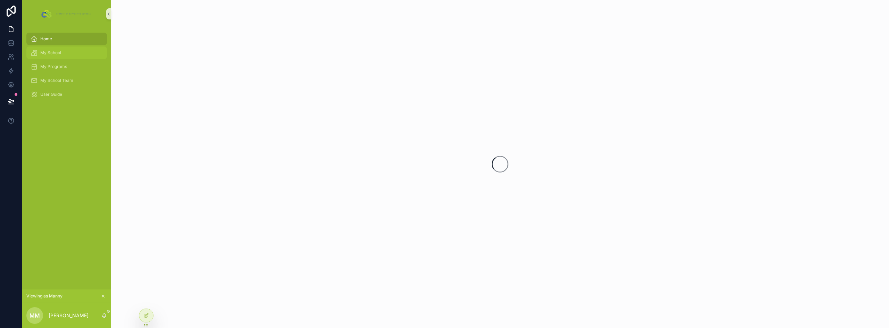
click at [57, 47] on link "My School" at bounding box center [66, 53] width 81 height 13
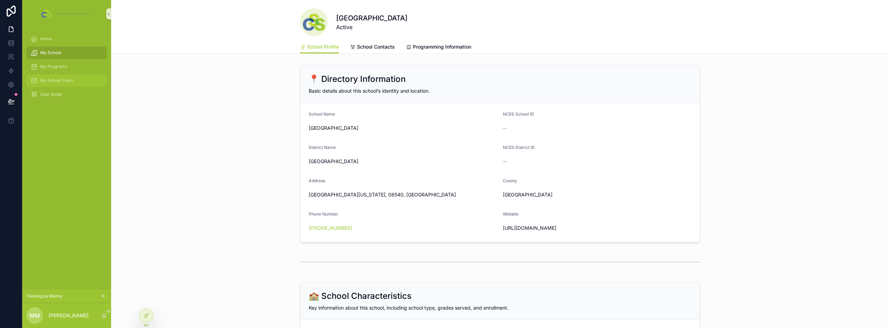
click at [63, 82] on span "My School Team" at bounding box center [56, 81] width 33 height 6
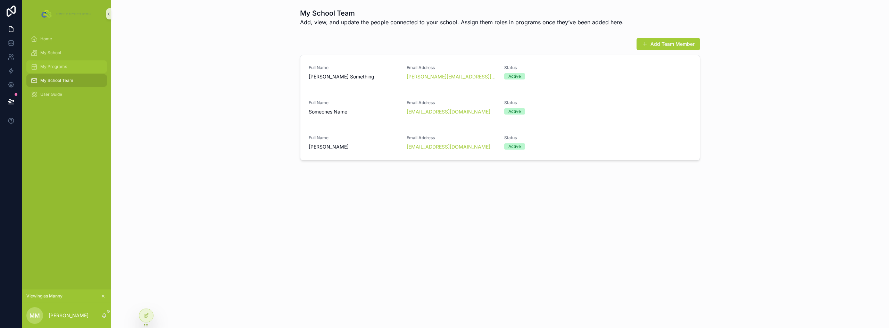
click at [57, 71] on div "My Programs" at bounding box center [67, 66] width 72 height 11
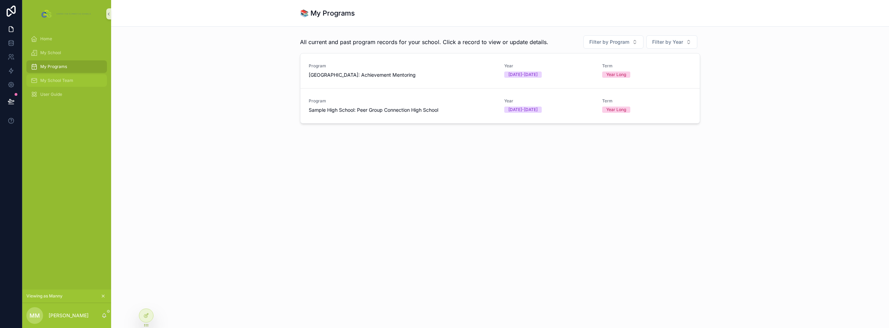
click at [52, 81] on span "My School Team" at bounding box center [56, 81] width 33 height 6
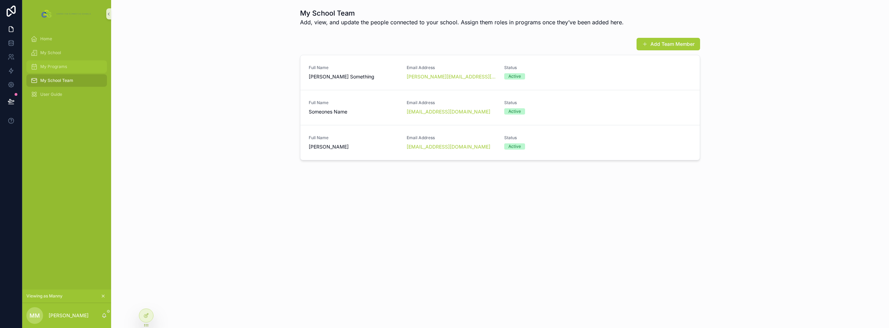
click at [51, 65] on span "My Programs" at bounding box center [53, 67] width 27 height 6
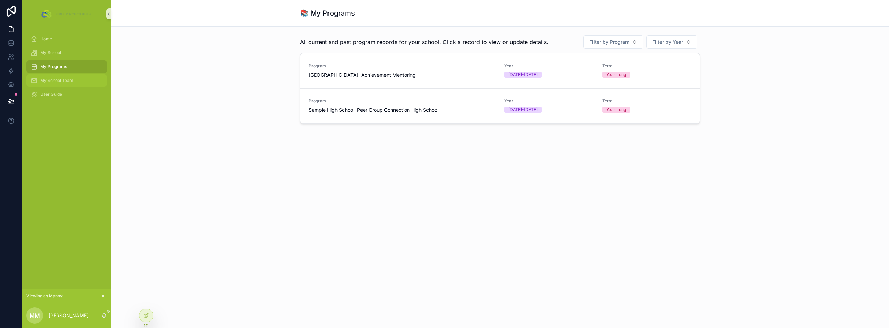
click at [54, 76] on div "My School Team" at bounding box center [67, 80] width 72 height 11
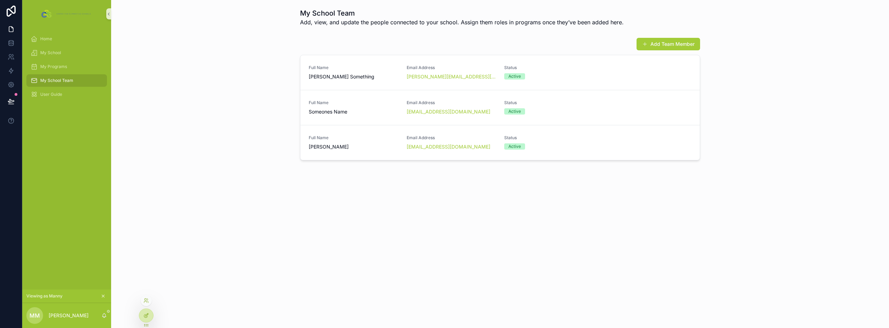
click at [147, 319] on div at bounding box center [146, 315] width 14 height 13
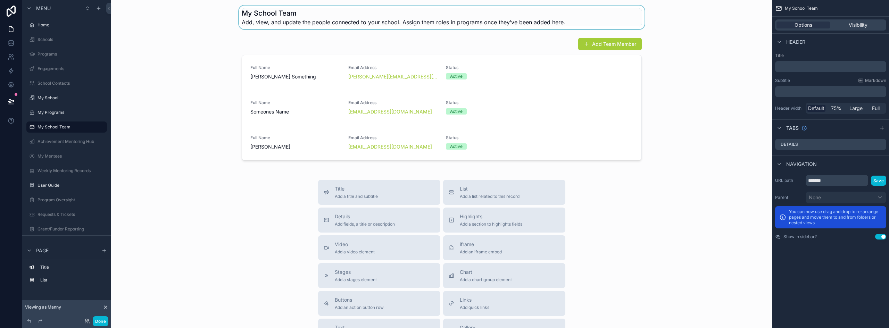
click at [482, 21] on div "scrollable content" at bounding box center [442, 18] width 650 height 24
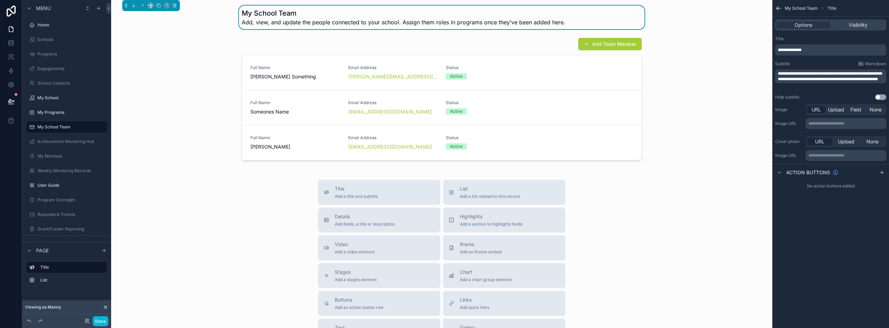
click at [779, 9] on icon "scrollable content" at bounding box center [778, 8] width 7 height 7
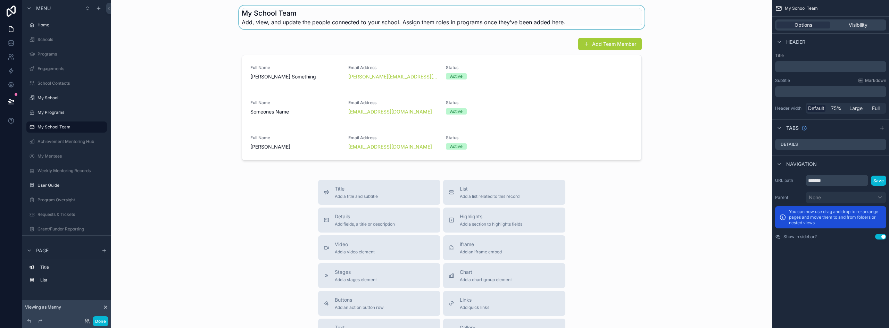
click at [473, 23] on div "scrollable content" at bounding box center [442, 18] width 650 height 24
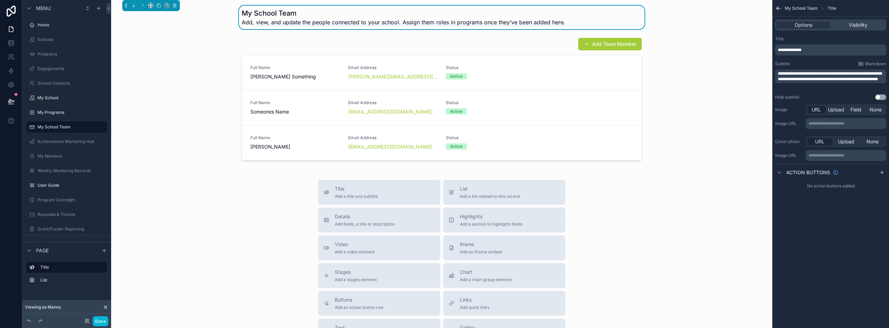
click at [798, 50] on span "**********" at bounding box center [790, 50] width 24 height 4
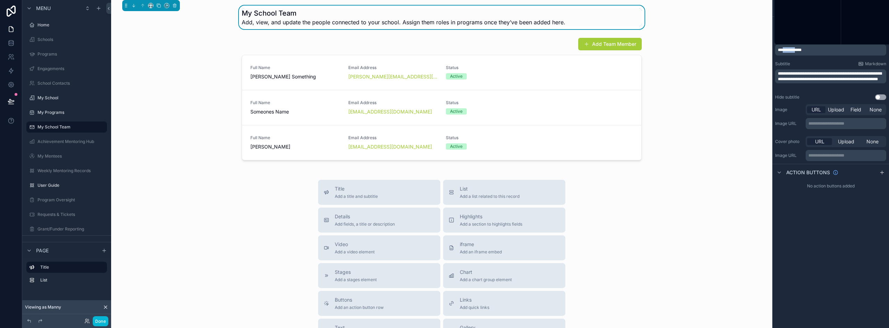
click at [797, 50] on span "**********" at bounding box center [790, 50] width 24 height 4
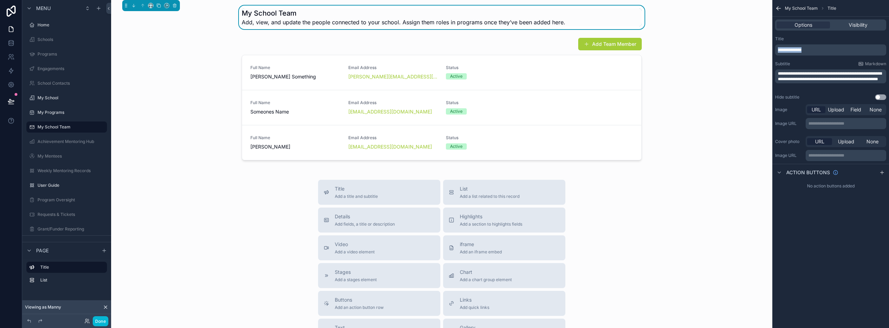
click at [797, 50] on span "**********" at bounding box center [790, 50] width 24 height 4
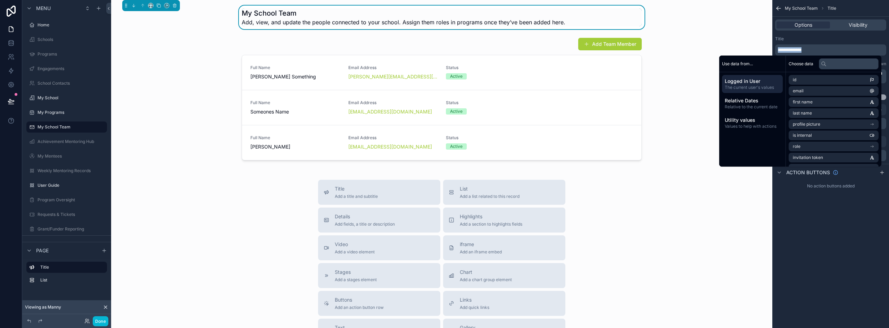
copy span "**********"
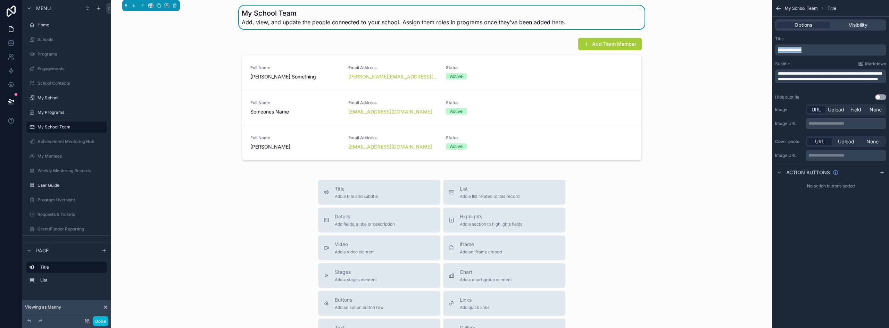
click at [779, 8] on icon "scrollable content" at bounding box center [779, 8] width 4 height 0
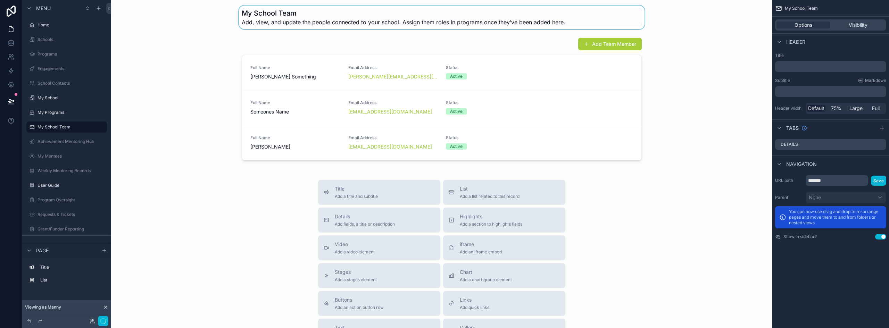
click at [802, 69] on p "﻿" at bounding box center [831, 66] width 107 height 7
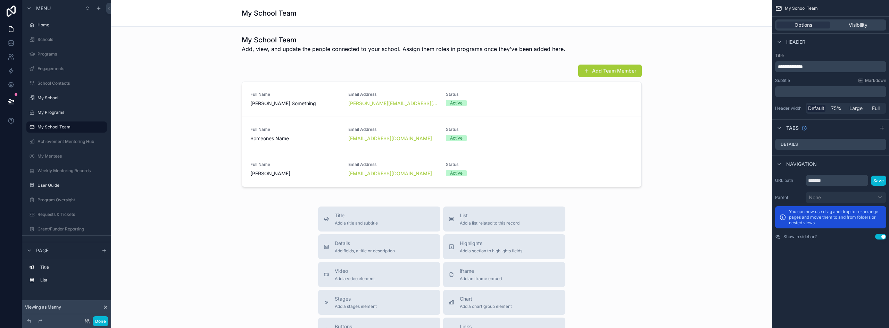
click at [815, 50] on div "**********" at bounding box center [830, 83] width 117 height 67
click at [412, 50] on div "scrollable content" at bounding box center [442, 44] width 650 height 24
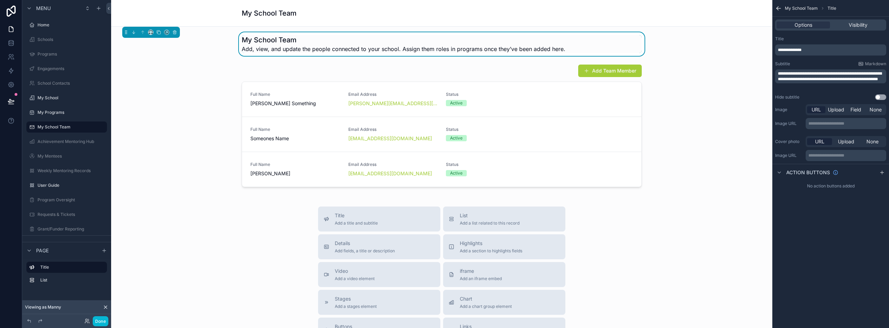
click at [799, 77] on span "**********" at bounding box center [830, 77] width 104 height 10
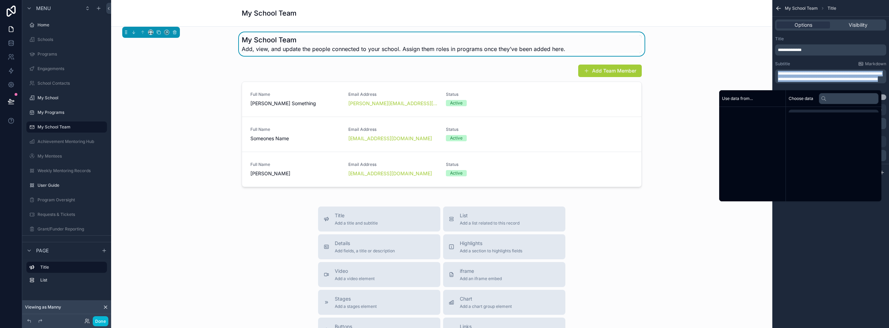
click at [799, 77] on span "**********" at bounding box center [830, 77] width 104 height 10
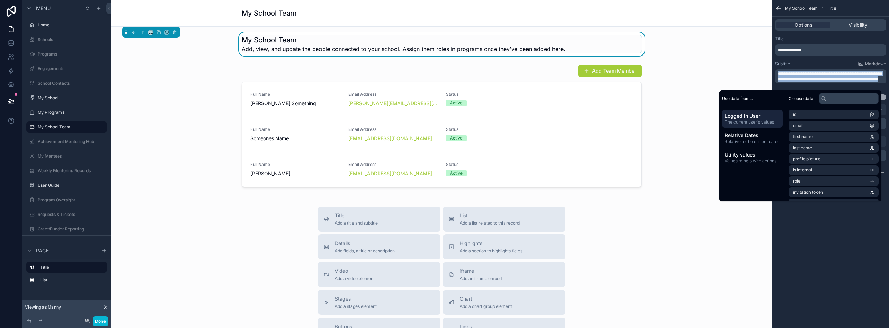
copy span "**********"
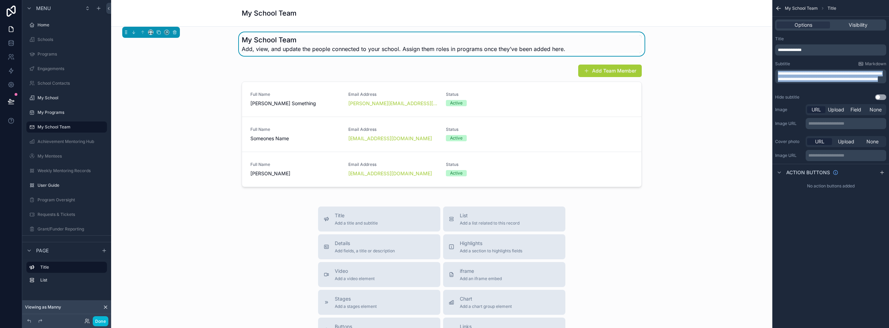
click at [778, 8] on icon "scrollable content" at bounding box center [779, 8] width 4 height 0
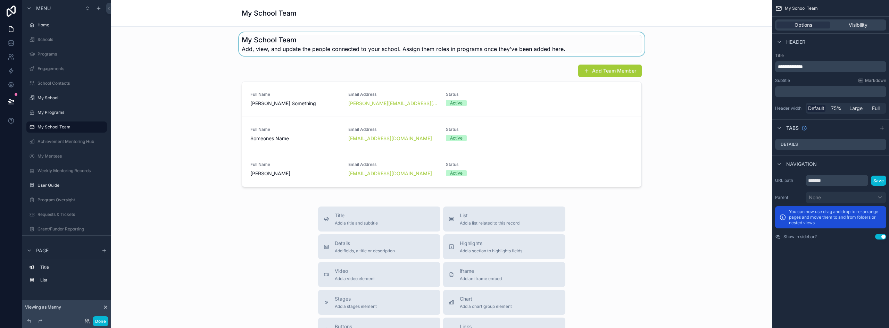
click at [794, 94] on p "﻿" at bounding box center [831, 91] width 107 height 7
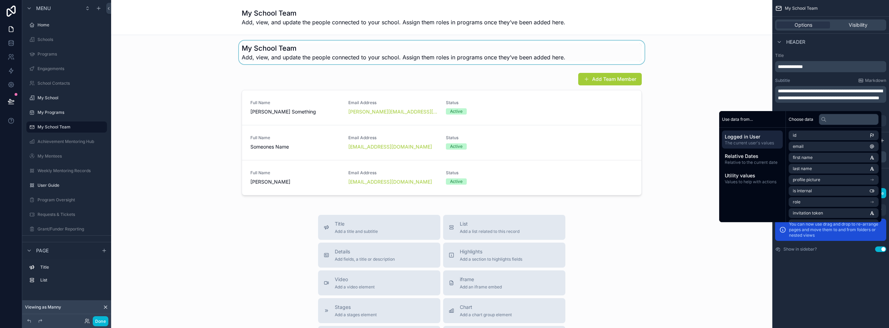
click at [452, 51] on div "scrollable content" at bounding box center [442, 53] width 650 height 24
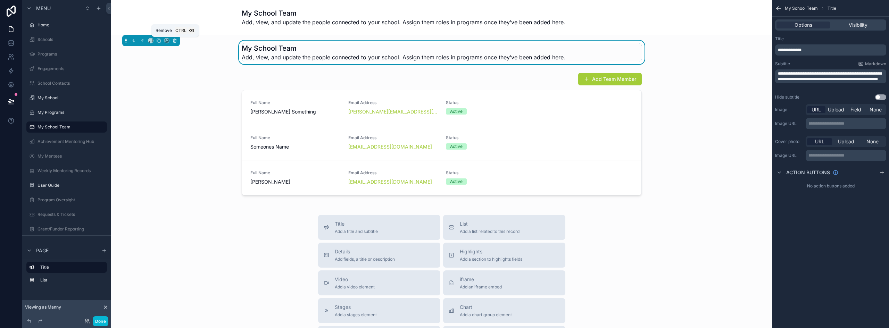
click at [175, 41] on icon "scrollable content" at bounding box center [174, 40] width 5 height 5
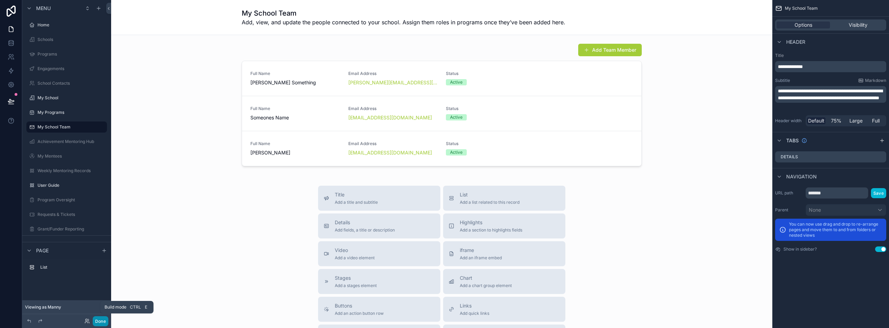
click at [99, 322] on button "Done" at bounding box center [101, 321] width 16 height 10
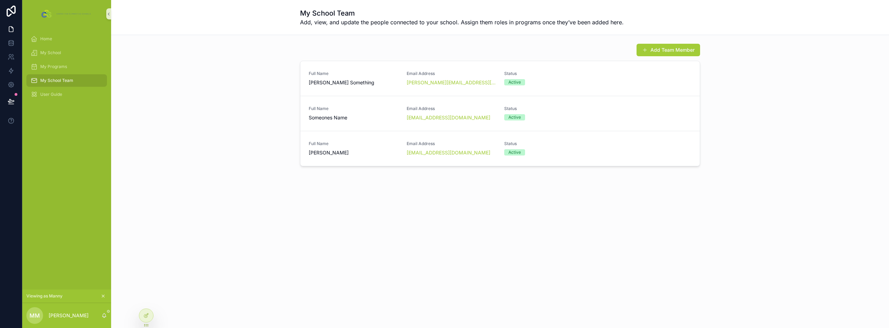
click at [392, 245] on div "My School Team Add, view, and update the people connected to your school. Assig…" at bounding box center [500, 164] width 778 height 328
click at [65, 68] on span "My Programs" at bounding box center [53, 67] width 27 height 6
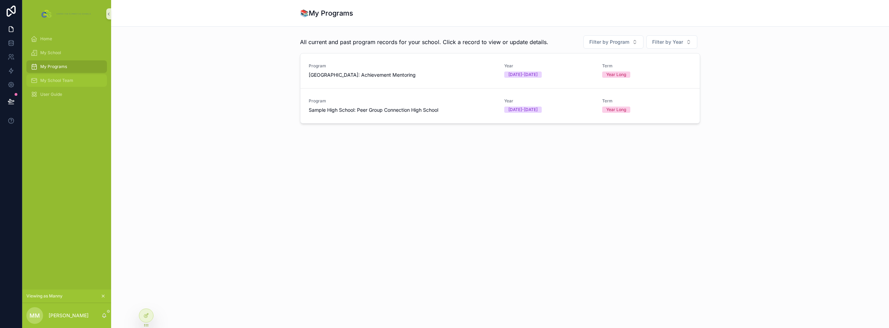
click at [57, 76] on div "My School Team" at bounding box center [67, 80] width 72 height 11
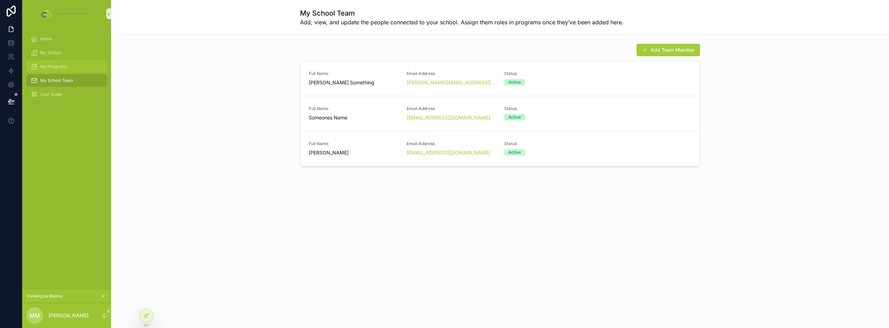
click at [59, 63] on div "My Programs" at bounding box center [67, 66] width 72 height 11
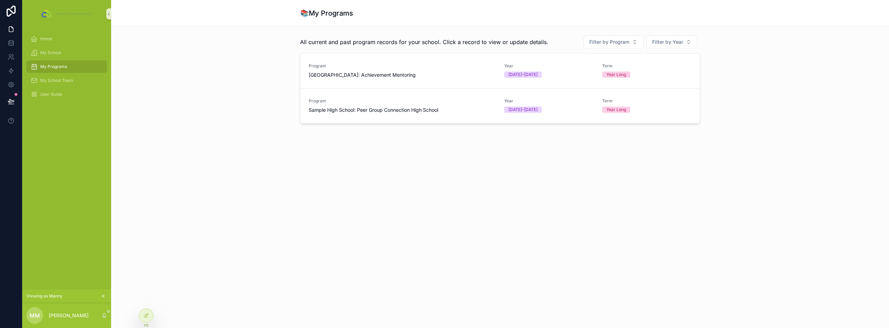
click at [384, 40] on span "All current and past program records for your school. Click a record to view or…" at bounding box center [424, 42] width 248 height 8
click at [149, 318] on icon at bounding box center [146, 316] width 6 height 6
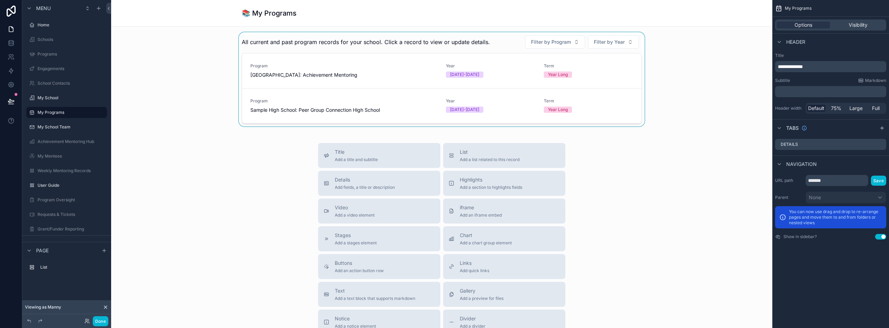
click at [399, 44] on div "scrollable content" at bounding box center [442, 79] width 650 height 94
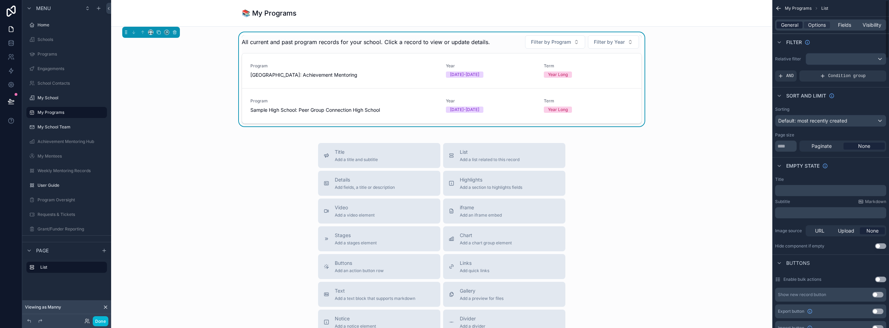
click at [797, 25] on span "General" at bounding box center [789, 25] width 17 height 7
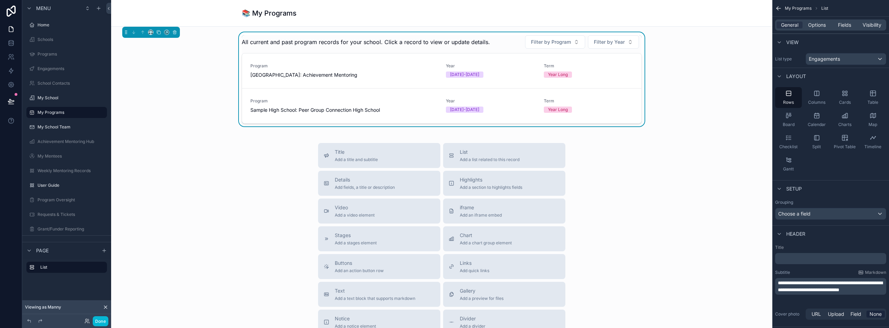
click at [808, 285] on span "**********" at bounding box center [830, 287] width 105 height 12
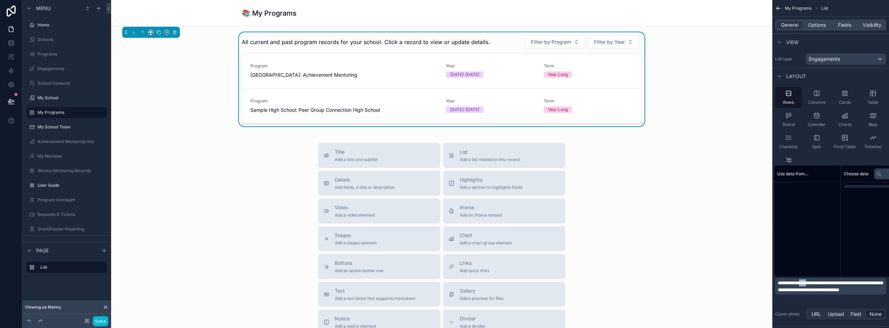
click at [808, 285] on span "**********" at bounding box center [830, 287] width 105 height 12
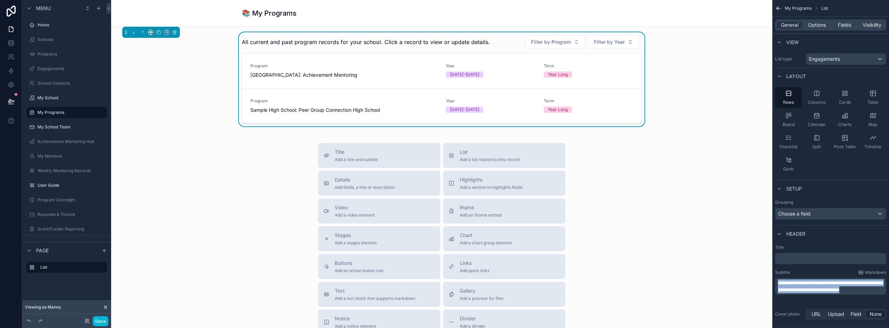
click at [808, 285] on span "**********" at bounding box center [830, 287] width 105 height 12
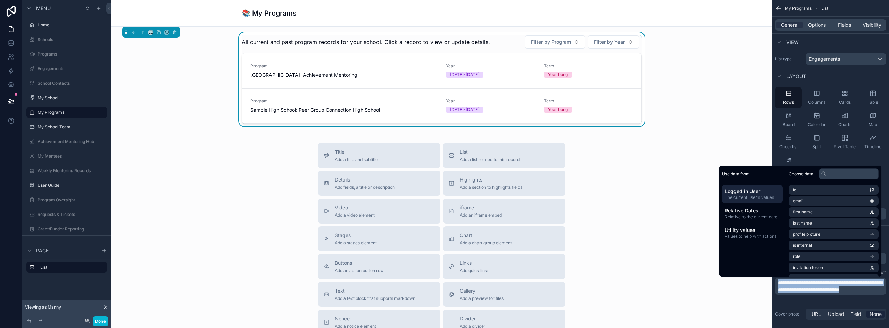
copy span "**********"
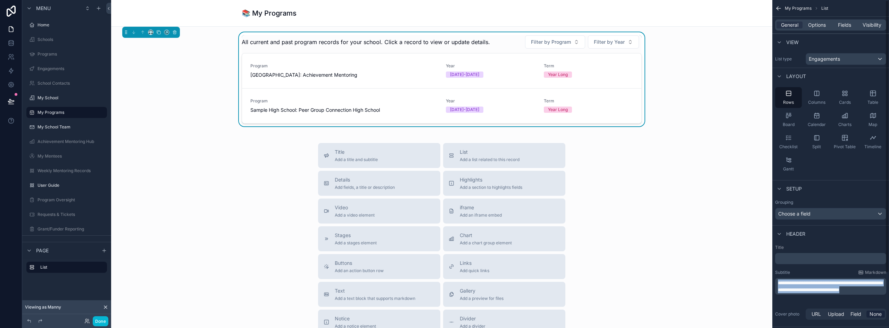
drag, startPoint x: 783, startPoint y: 7, endPoint x: 779, endPoint y: 7, distance: 3.5
click at [781, 7] on div "My Programs List" at bounding box center [830, 8] width 117 height 17
click at [779, 7] on icon "scrollable content" at bounding box center [778, 8] width 7 height 7
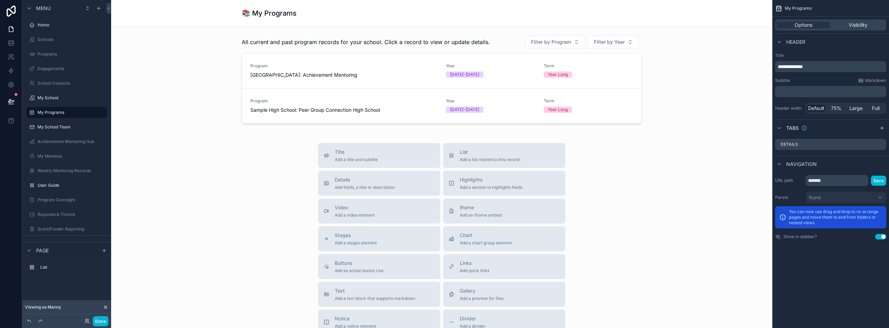
click at [799, 92] on p "﻿" at bounding box center [831, 91] width 107 height 7
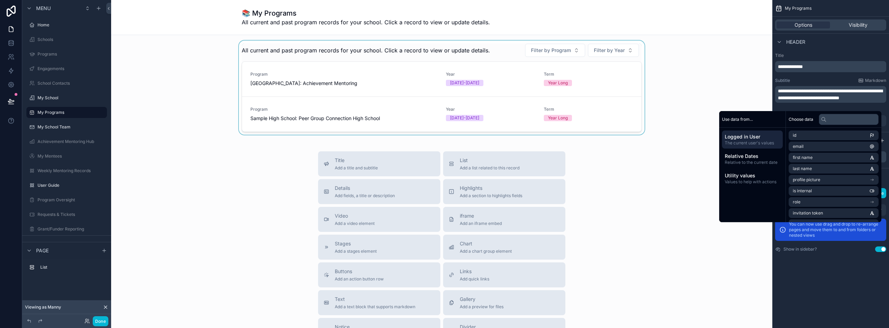
click at [421, 53] on div "scrollable content" at bounding box center [442, 88] width 650 height 94
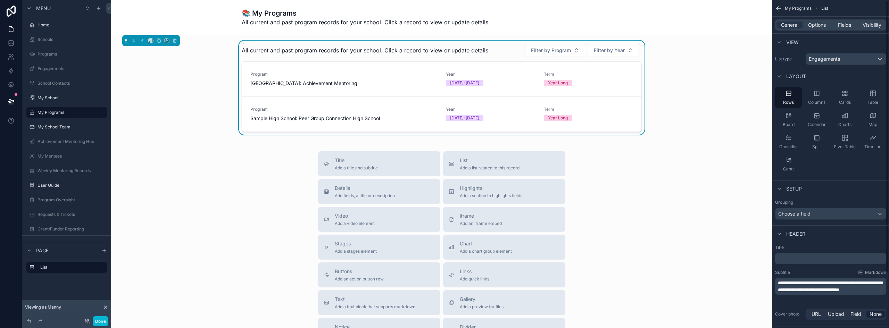
click at [791, 289] on span "**********" at bounding box center [830, 287] width 105 height 12
click at [791, 288] on span "**********" at bounding box center [830, 287] width 105 height 12
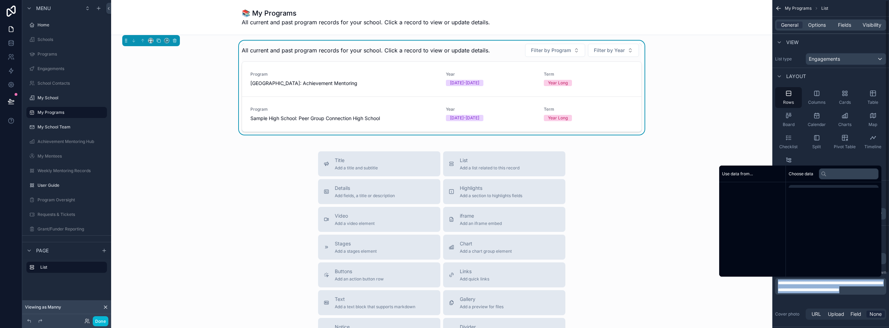
click at [791, 288] on span "**********" at bounding box center [830, 287] width 105 height 12
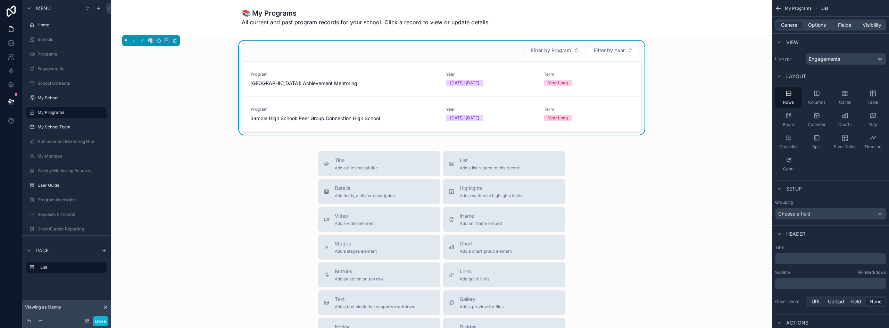
click at [637, 210] on div "Title Add a title and subtitle List Add a list related to this record Details A…" at bounding box center [442, 274] width 650 height 247
click at [463, 51] on div "Filter by Program Filter by Year" at bounding box center [442, 50] width 400 height 14
click at [822, 25] on span "Options" at bounding box center [817, 25] width 18 height 7
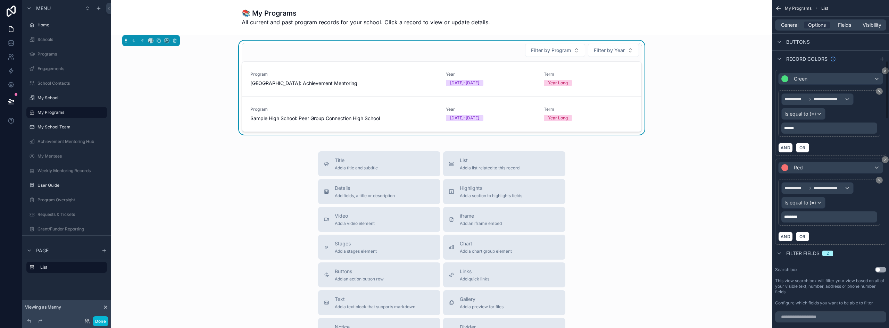
scroll to position [347, 0]
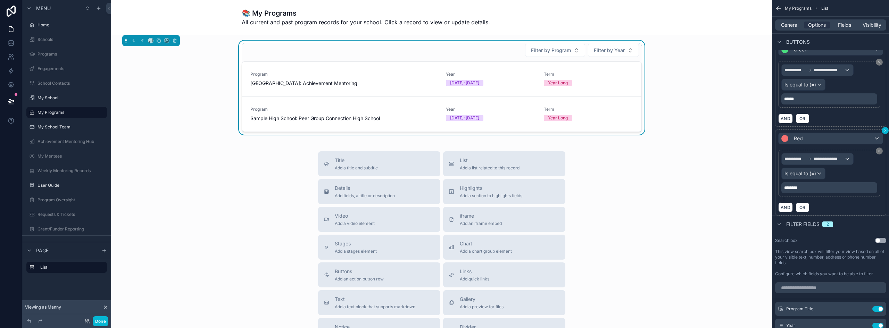
click at [884, 130] on icon "scrollable content" at bounding box center [885, 131] width 4 height 4
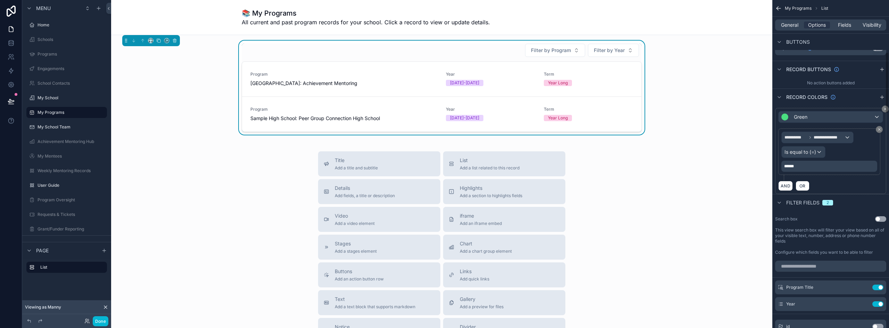
scroll to position [278, 0]
click at [884, 111] on icon "scrollable content" at bounding box center [885, 111] width 4 height 4
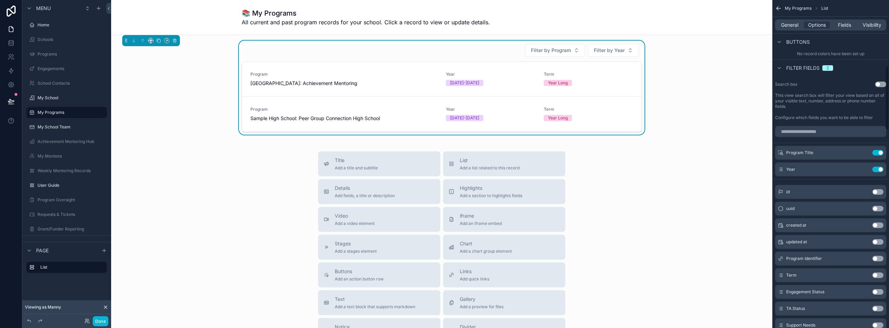
scroll to position [347, 0]
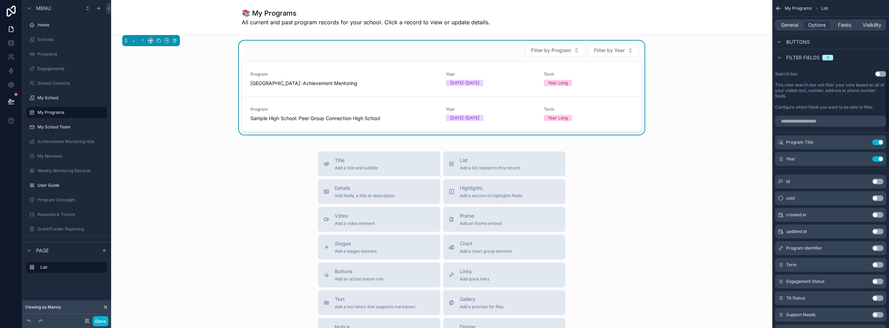
click at [875, 265] on button "Use setting" at bounding box center [877, 265] width 11 height 6
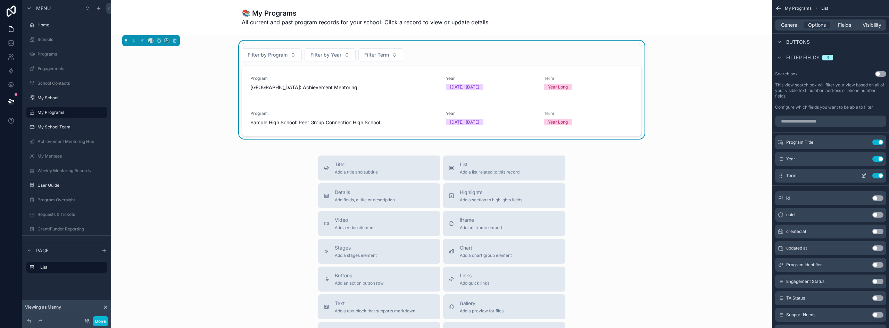
click at [864, 174] on icon "scrollable content" at bounding box center [864, 176] width 6 height 6
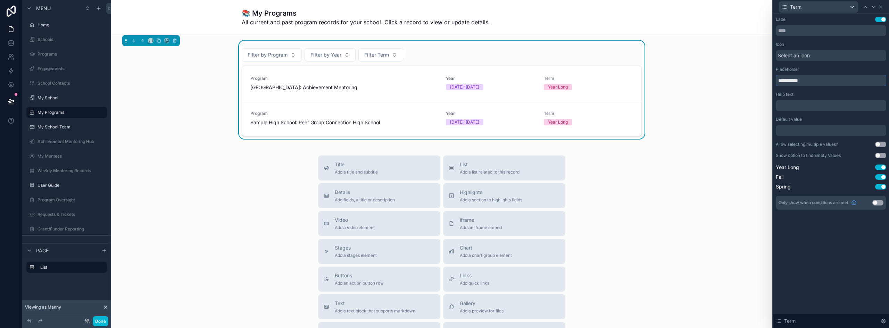
click at [799, 81] on input "**********" at bounding box center [831, 80] width 110 height 11
type input "**********"
click at [883, 7] on icon at bounding box center [881, 7] width 6 height 6
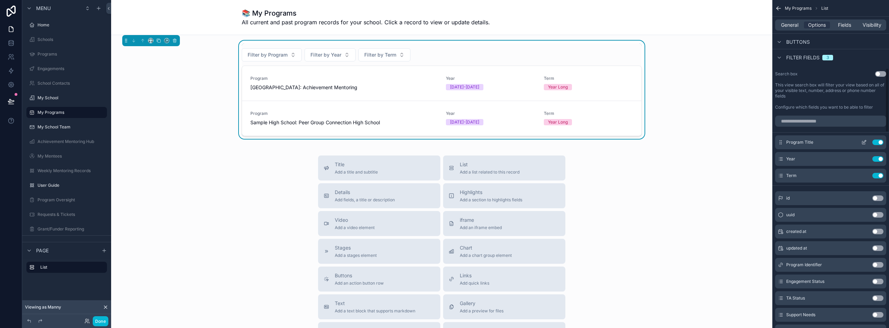
click at [864, 142] on icon "scrollable content" at bounding box center [864, 143] width 6 height 6
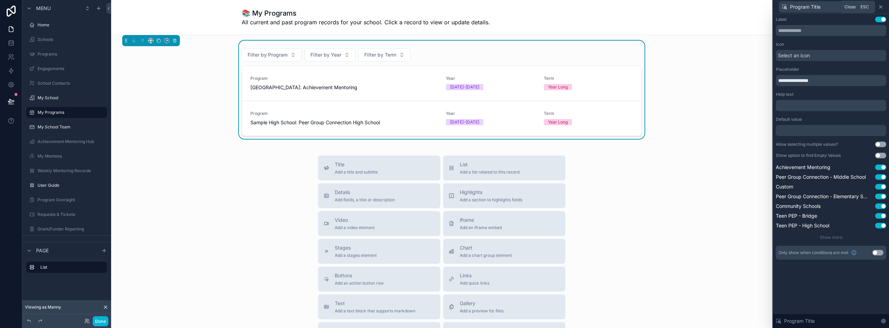
click at [881, 8] on icon at bounding box center [881, 7] width 6 height 6
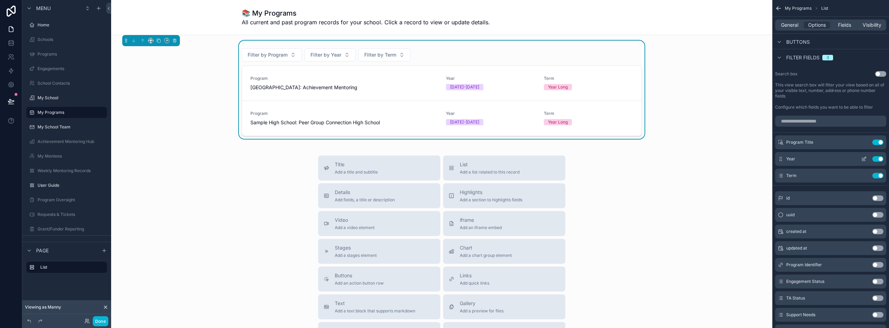
click at [863, 158] on icon "scrollable content" at bounding box center [864, 159] width 6 height 6
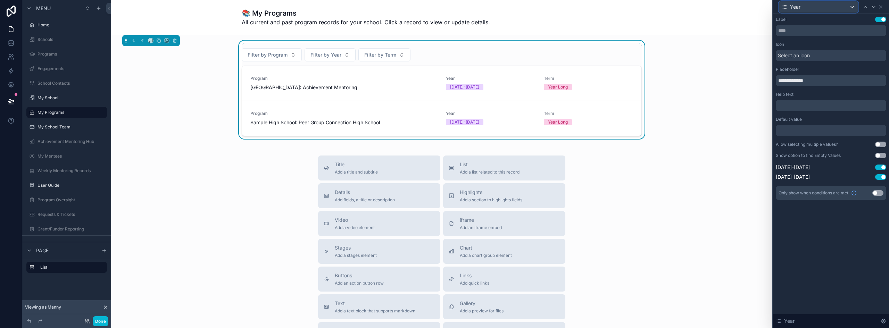
click at [847, 8] on div "Year" at bounding box center [818, 6] width 79 height 11
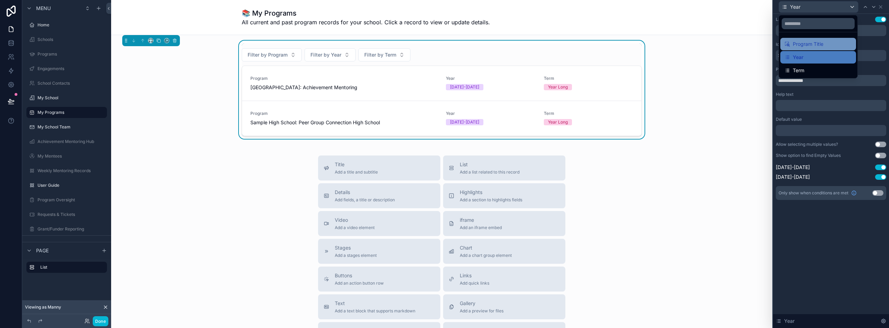
click at [818, 46] on span "Program Title" at bounding box center [808, 44] width 31 height 8
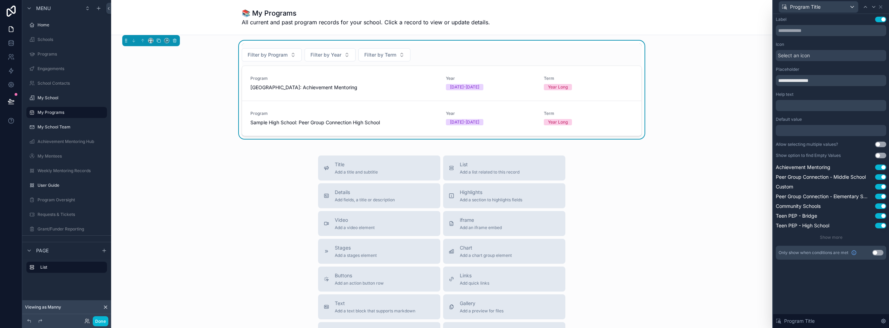
click at [880, 143] on button "Use setting" at bounding box center [880, 145] width 11 height 6
click at [804, 8] on span "Program Title" at bounding box center [805, 6] width 31 height 7
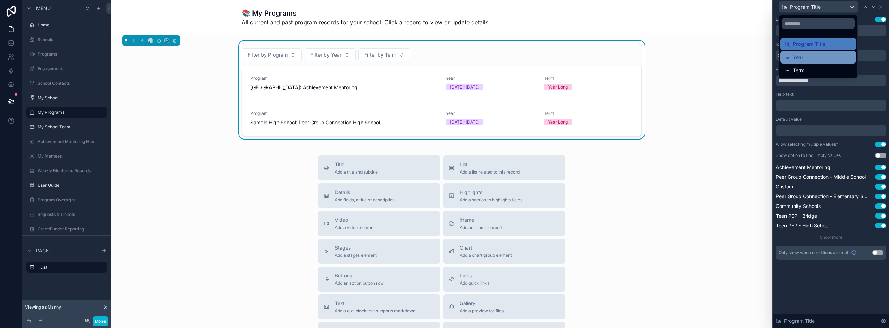
click at [801, 60] on span "Year" at bounding box center [798, 57] width 10 height 8
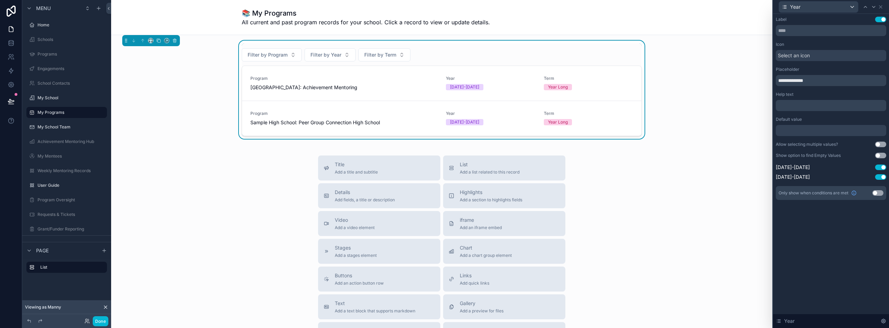
click at [881, 144] on button "Use setting" at bounding box center [880, 145] width 11 height 6
click at [817, 6] on div "Year" at bounding box center [818, 6] width 79 height 11
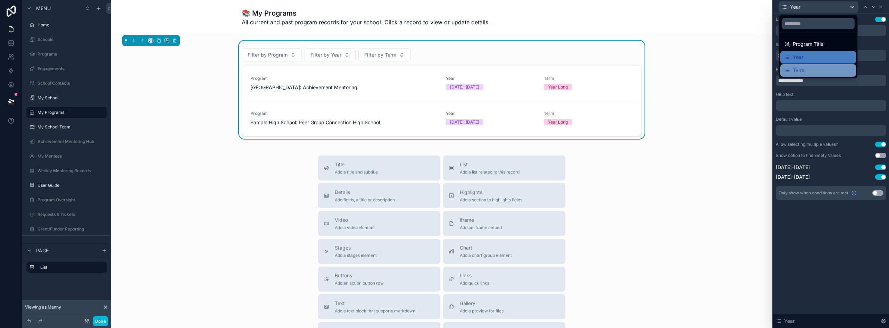
click at [796, 75] on div "Term" at bounding box center [818, 70] width 76 height 13
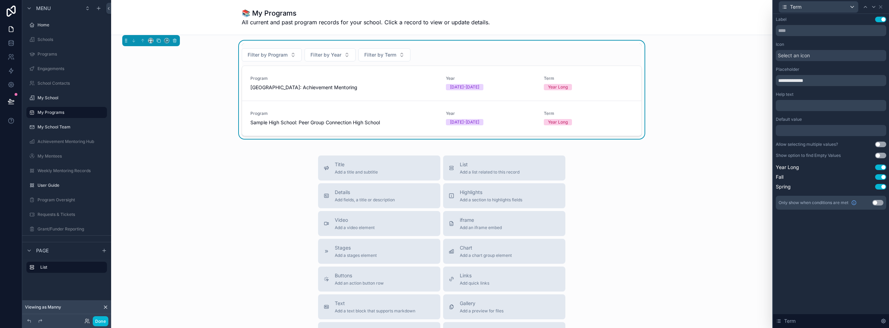
click at [881, 143] on button "Use setting" at bounding box center [880, 145] width 11 height 6
click at [98, 320] on button "Done" at bounding box center [101, 321] width 16 height 10
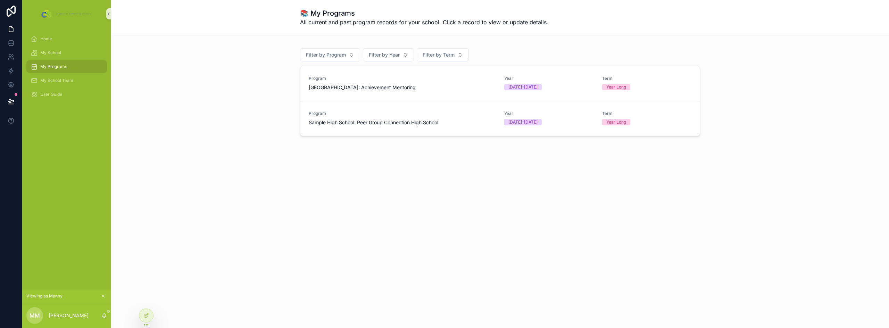
click at [329, 193] on div "📚 My Programs All current and past program records for your school. Click a rec…" at bounding box center [500, 97] width 778 height 194
click at [143, 315] on div at bounding box center [146, 315] width 14 height 13
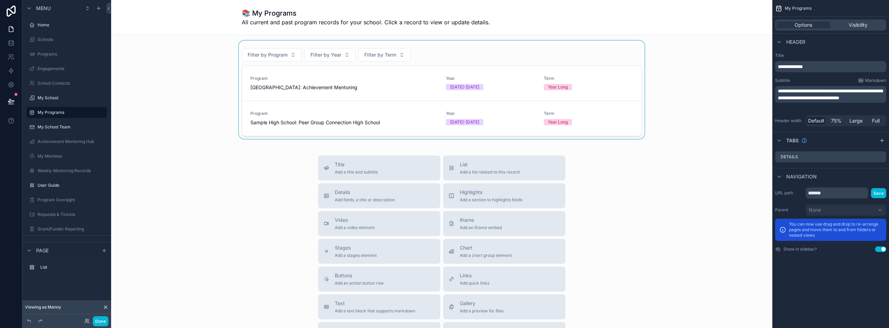
click at [613, 55] on div "scrollable content" at bounding box center [442, 90] width 650 height 98
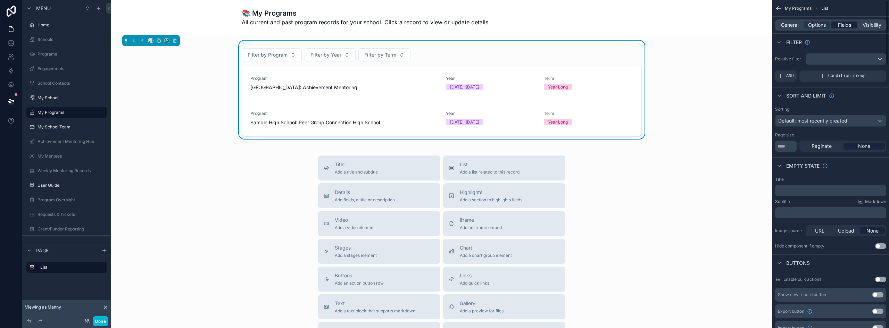
click at [848, 24] on span "Fields" at bounding box center [844, 25] width 13 height 7
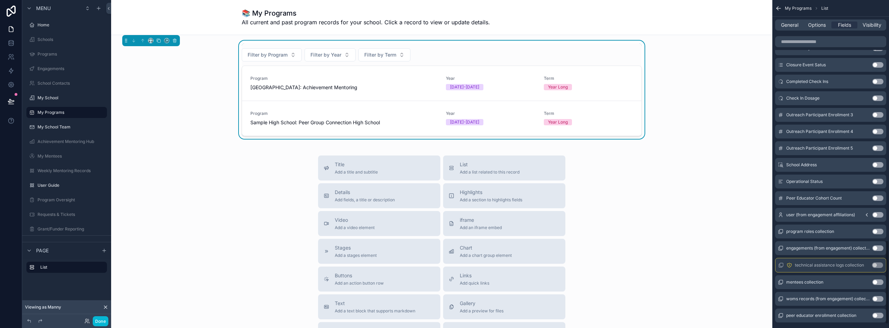
scroll to position [952, 0]
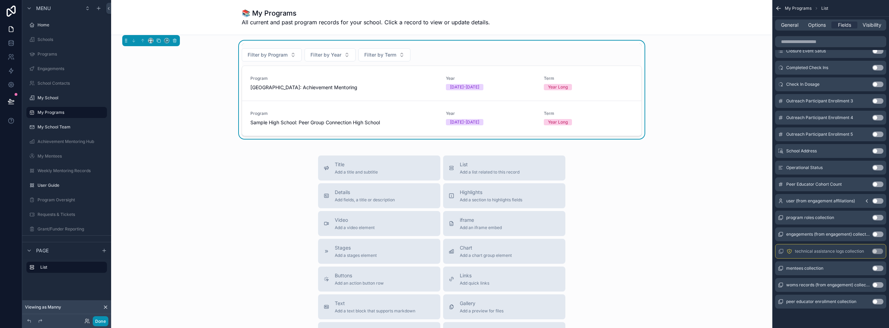
click at [100, 323] on button "Done" at bounding box center [101, 321] width 16 height 10
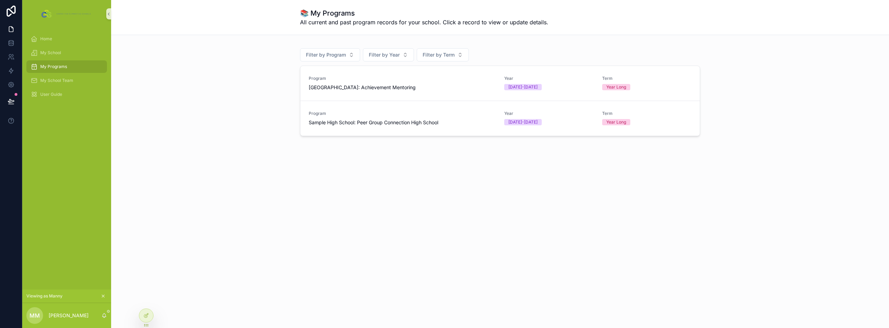
click at [172, 211] on div "📚 My Programs All current and past program records for your school. Click a rec…" at bounding box center [500, 164] width 778 height 328
click at [351, 58] on button "Filter by Program" at bounding box center [330, 54] width 60 height 13
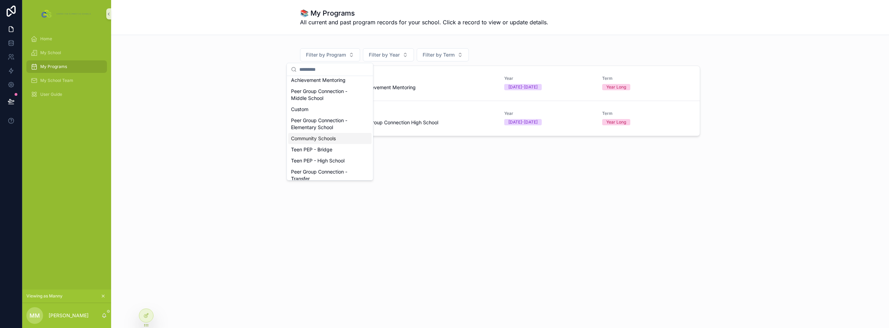
scroll to position [0, 0]
click at [219, 113] on div "Filter by Program Filter by Year Filter by Term Program Sample High School: Ach…" at bounding box center [500, 90] width 767 height 98
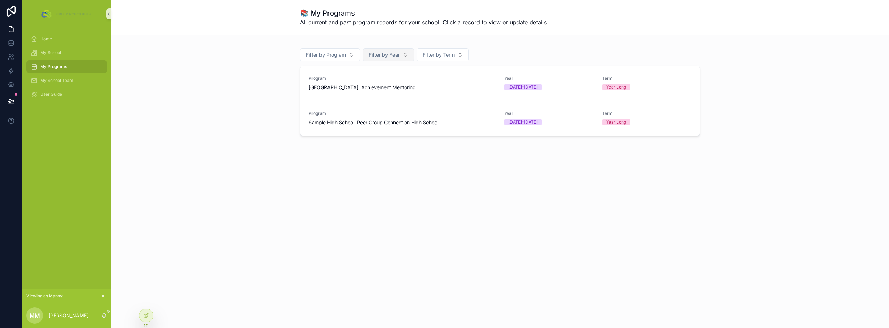
click at [392, 55] on span "Filter by Year" at bounding box center [384, 54] width 31 height 7
click at [446, 56] on span "Filter by Term" at bounding box center [439, 54] width 32 height 7
click at [256, 77] on div "Filter by Program Filter by Year Filter by Term Program Sample High School: Ach…" at bounding box center [500, 90] width 767 height 98
